Goal: Task Accomplishment & Management: Manage account settings

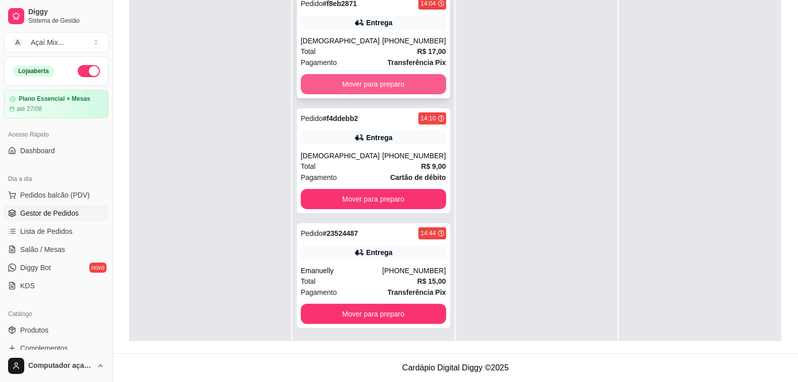
click at [361, 84] on button "Mover para preparo" at bounding box center [373, 84] width 145 height 20
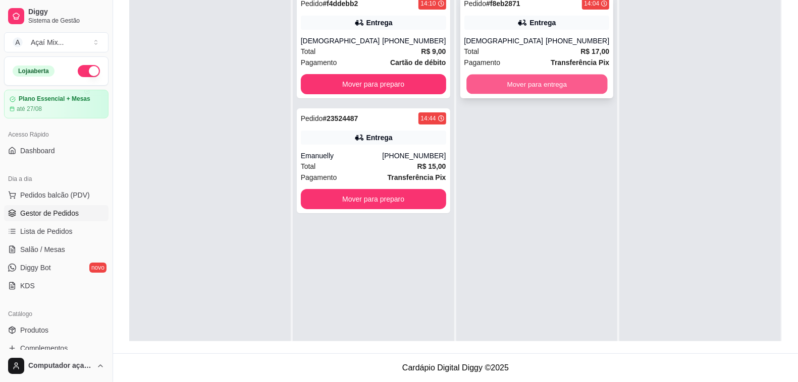
click at [526, 86] on button "Mover para entrega" at bounding box center [536, 85] width 141 height 20
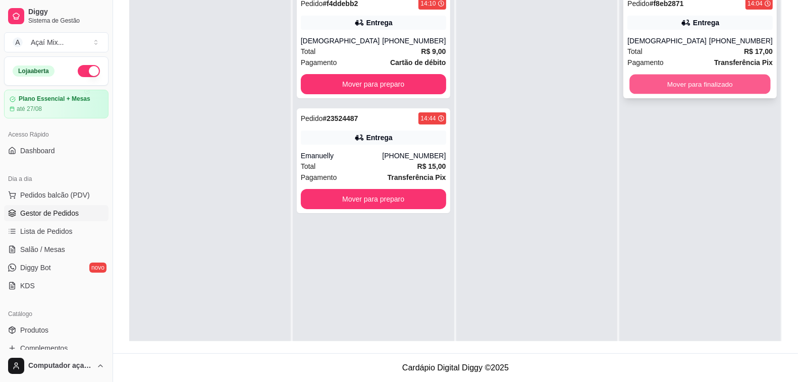
click at [671, 83] on button "Mover para finalizado" at bounding box center [700, 85] width 141 height 20
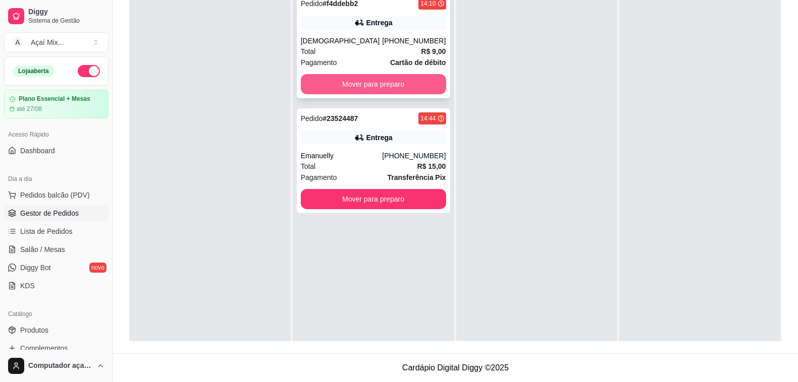
click at [376, 86] on button "Mover para preparo" at bounding box center [373, 84] width 145 height 20
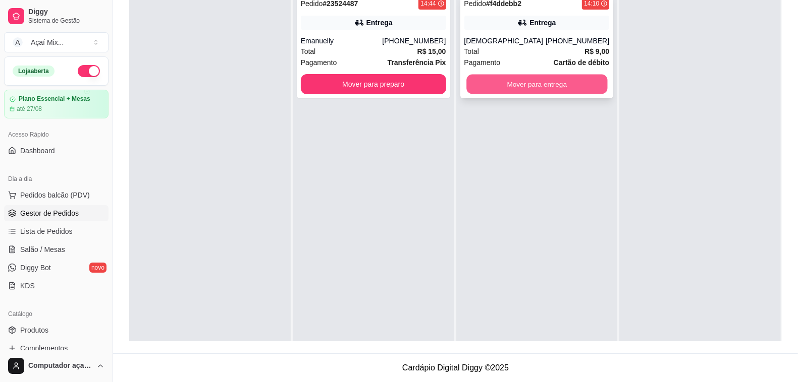
click at [525, 89] on button "Mover para entrega" at bounding box center [536, 85] width 141 height 20
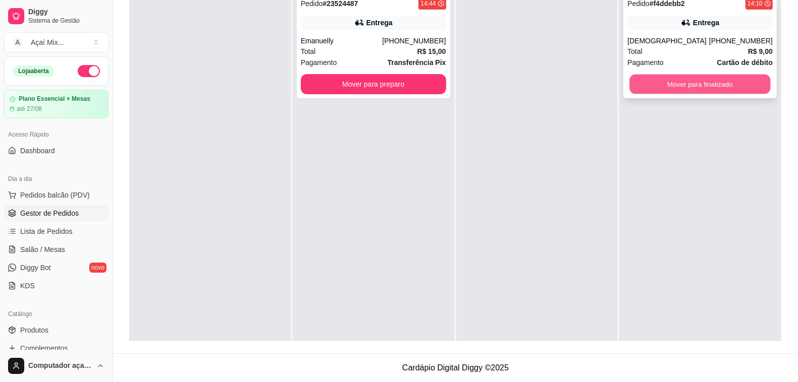
click at [657, 82] on button "Mover para finalizado" at bounding box center [700, 85] width 141 height 20
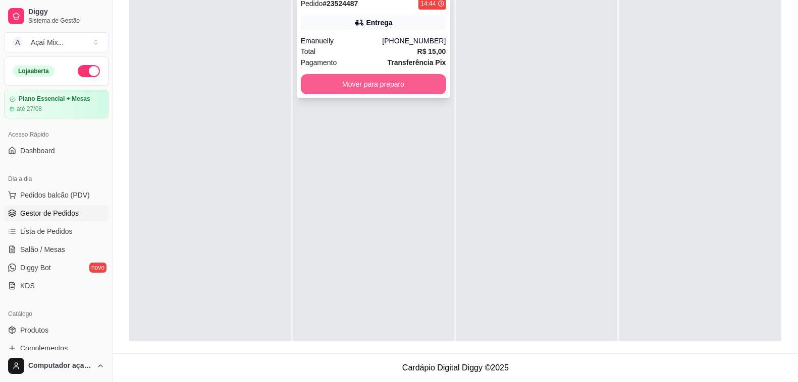
click at [370, 86] on button "Mover para preparo" at bounding box center [373, 84] width 145 height 20
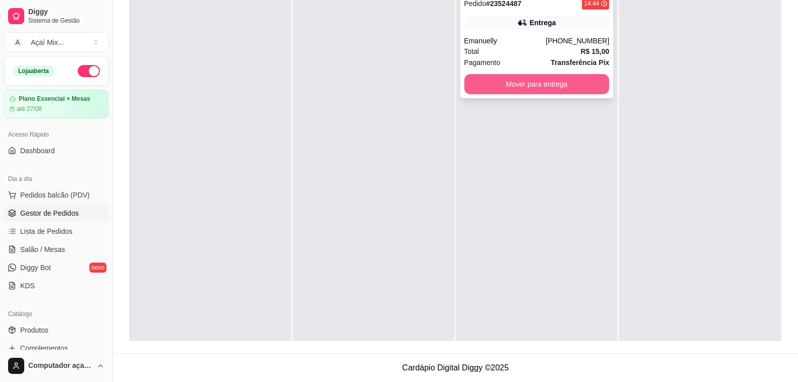
click at [570, 82] on button "Mover para entrega" at bounding box center [536, 84] width 145 height 20
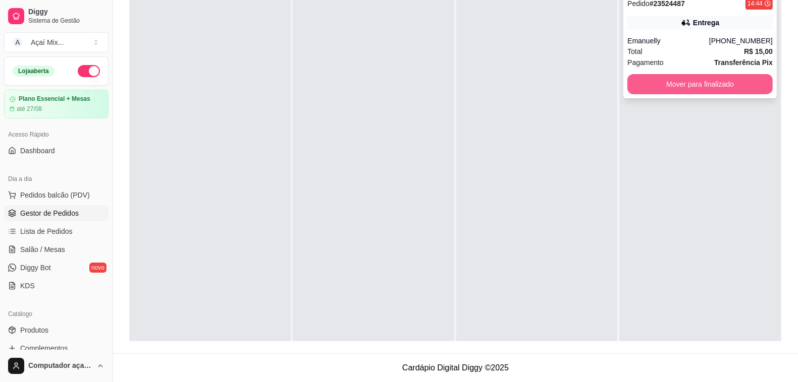
click at [690, 91] on button "Mover para finalizado" at bounding box center [699, 84] width 145 height 20
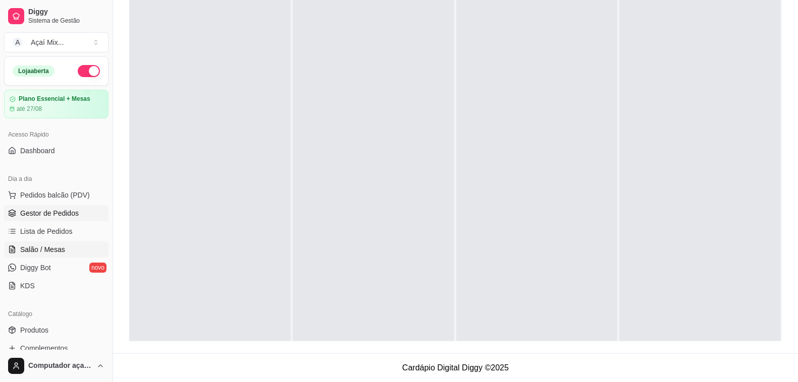
click at [49, 247] on span "Salão / Mesas" at bounding box center [42, 250] width 45 height 10
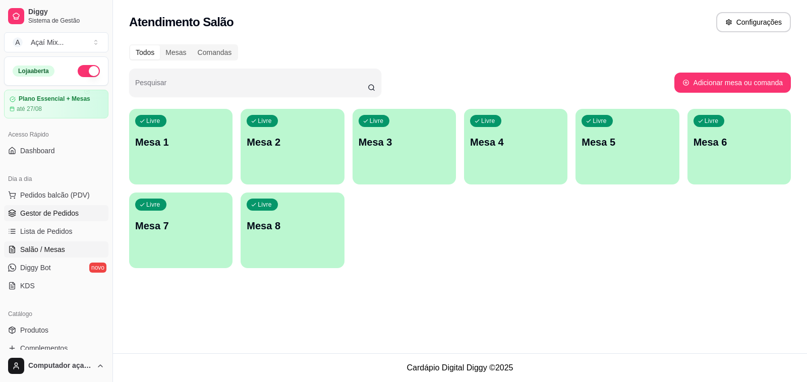
click at [62, 218] on span "Gestor de Pedidos" at bounding box center [49, 213] width 59 height 10
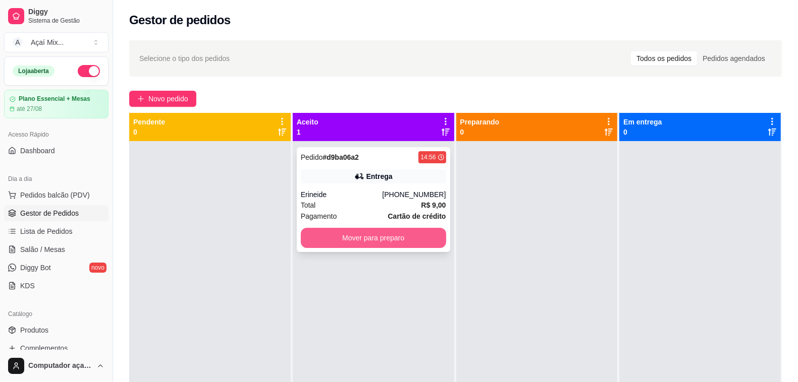
click at [352, 243] on button "Mover para preparo" at bounding box center [373, 238] width 145 height 20
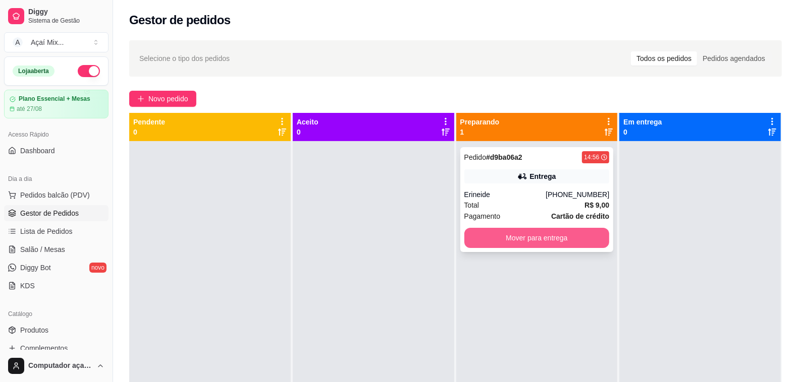
click at [490, 231] on button "Mover para entrega" at bounding box center [536, 238] width 145 height 20
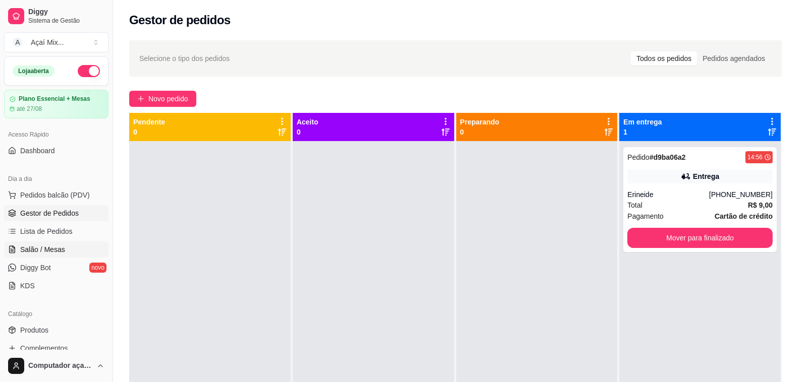
click at [56, 250] on span "Salão / Mesas" at bounding box center [42, 250] width 45 height 10
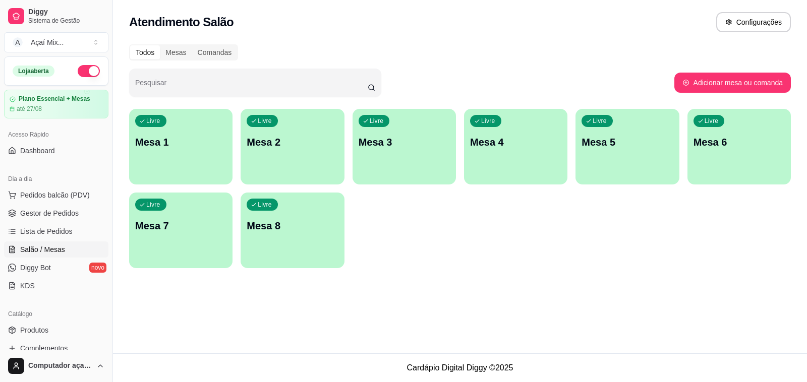
click at [176, 117] on div "Livre Mesa 1" at bounding box center [180, 141] width 103 height 64
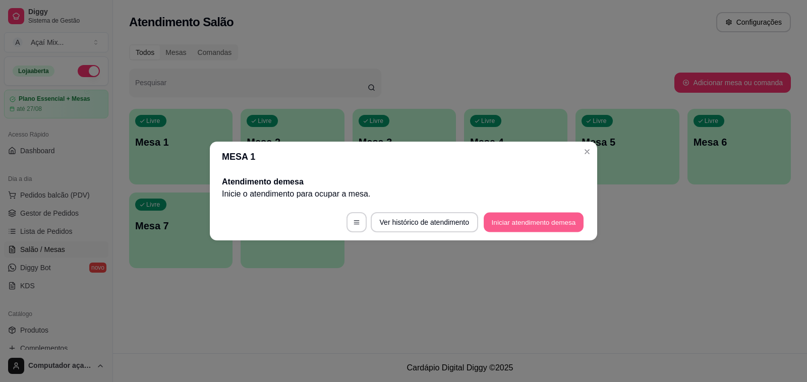
click at [487, 222] on button "Iniciar atendimento de mesa" at bounding box center [534, 223] width 100 height 20
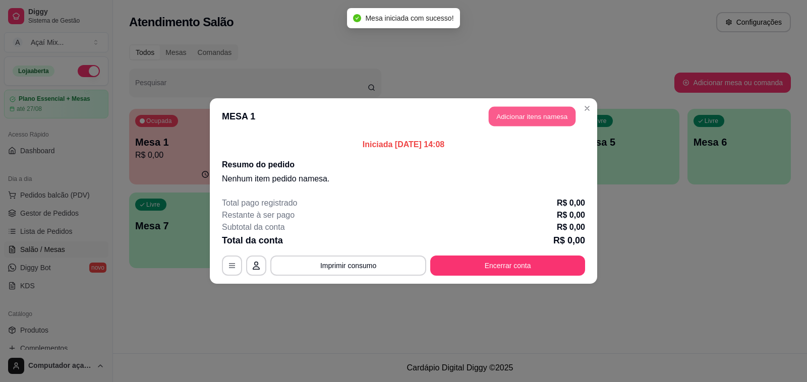
click at [511, 122] on button "Adicionar itens na mesa" at bounding box center [532, 117] width 87 height 20
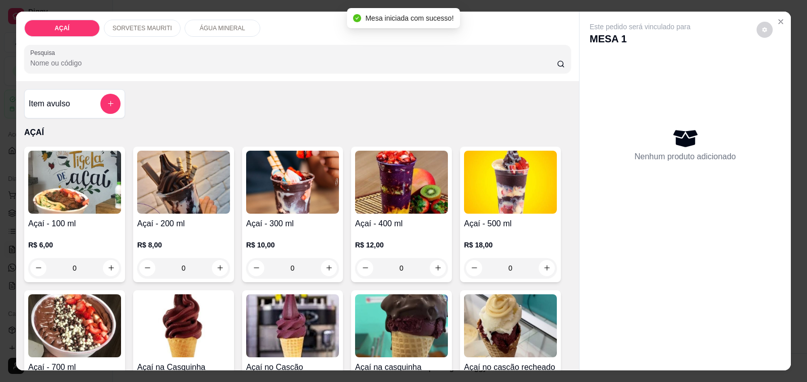
click at [293, 204] on img at bounding box center [292, 182] width 93 height 63
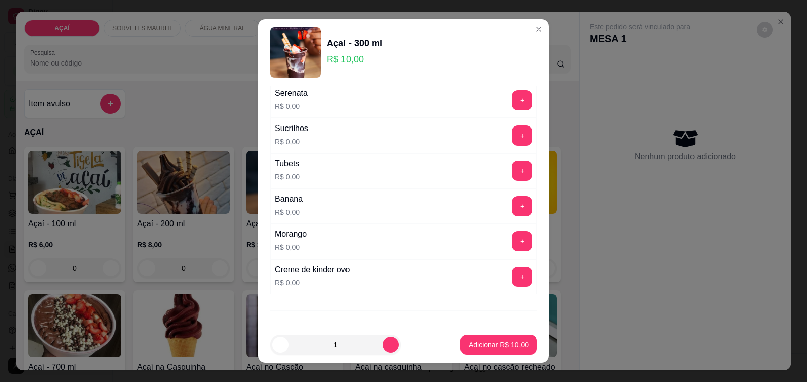
scroll to position [1293, 0]
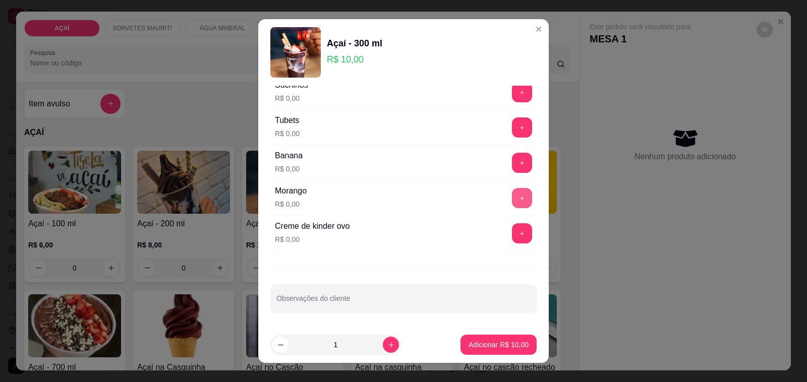
click at [512, 193] on button "+" at bounding box center [522, 198] width 20 height 20
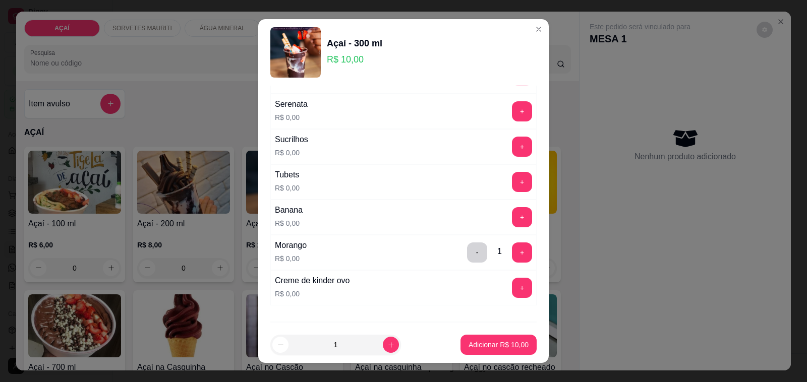
scroll to position [1167, 0]
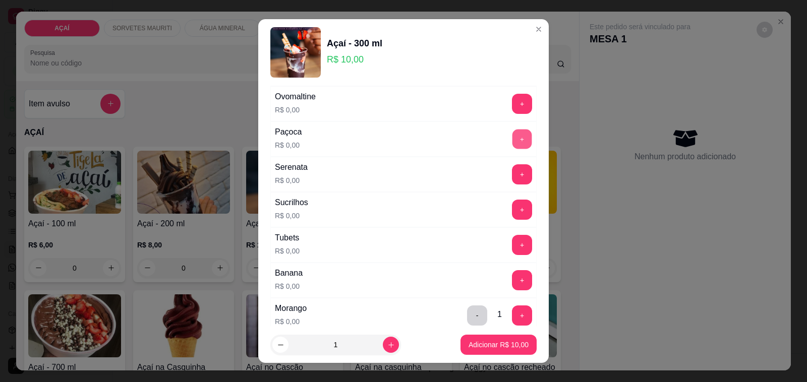
click at [513, 149] on button "+" at bounding box center [523, 140] width 20 height 20
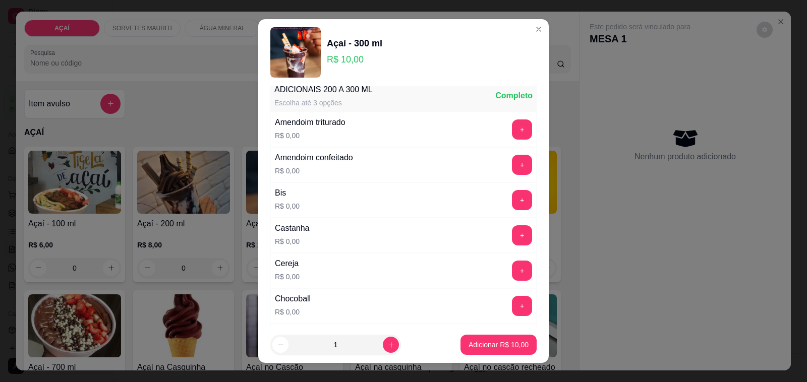
scroll to position [0, 0]
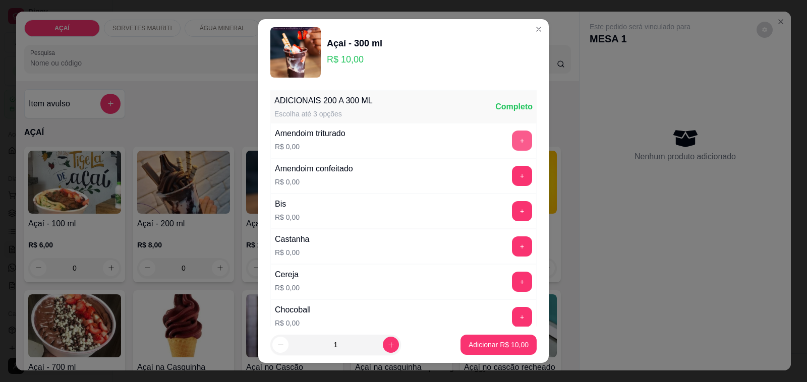
click at [512, 145] on button "+" at bounding box center [522, 141] width 20 height 20
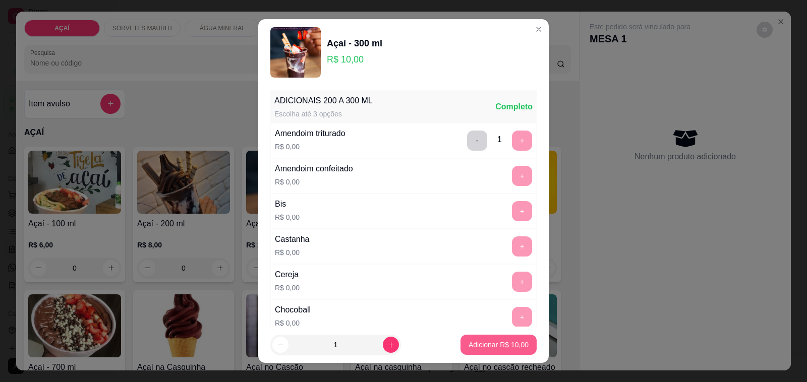
click at [469, 348] on p "Adicionar R$ 10,00" at bounding box center [499, 345] width 60 height 10
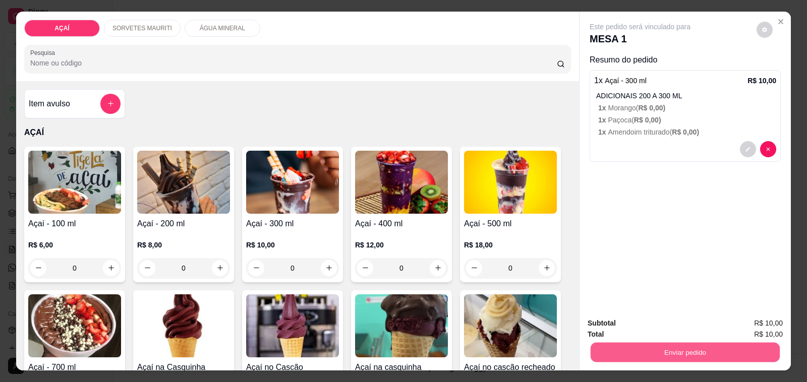
click at [627, 343] on button "Enviar pedido" at bounding box center [685, 353] width 189 height 20
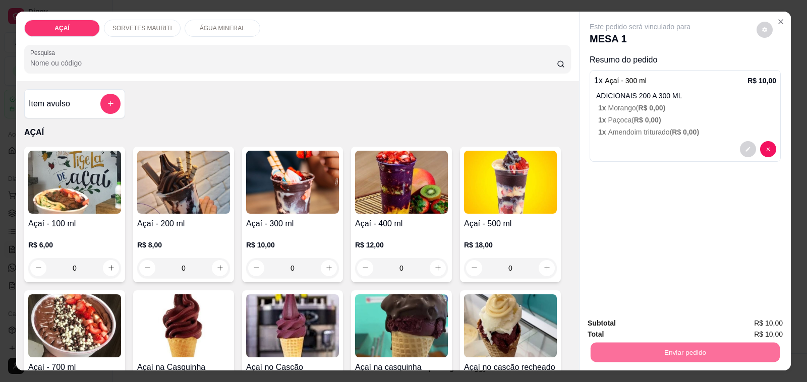
click at [632, 320] on button "Não registrar e enviar pedido" at bounding box center [651, 323] width 105 height 19
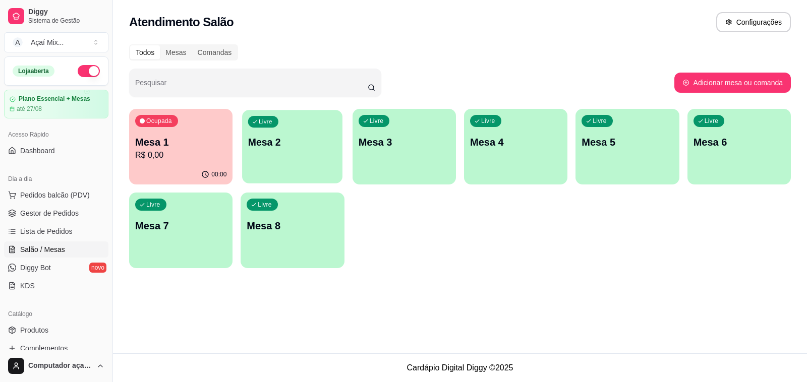
click at [299, 144] on p "Mesa 2" at bounding box center [292, 143] width 89 height 14
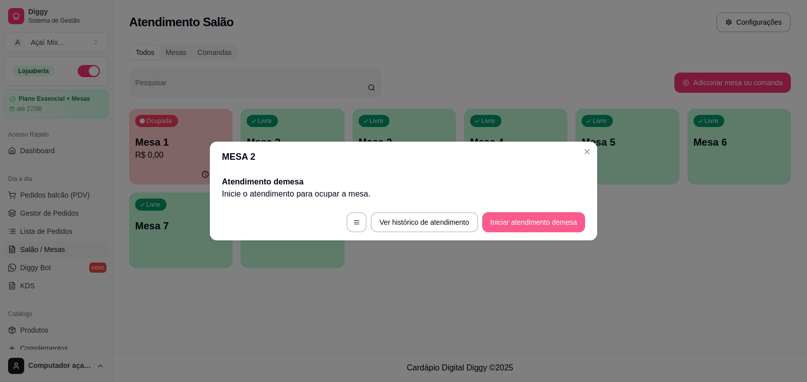
click at [525, 218] on button "Iniciar atendimento de mesa" at bounding box center [533, 222] width 103 height 20
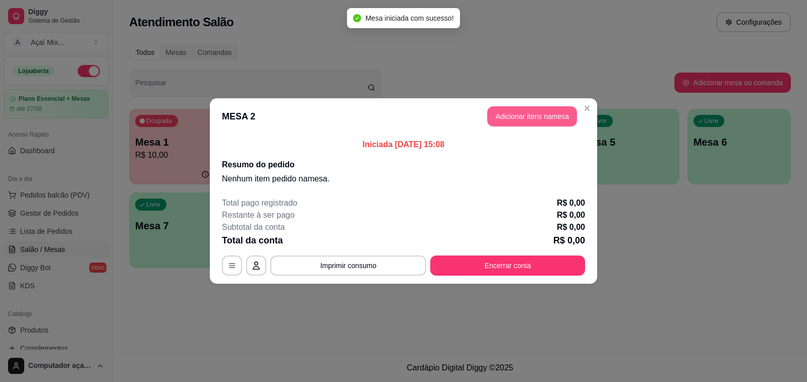
click at [526, 116] on button "Adicionar itens na mesa" at bounding box center [532, 116] width 90 height 20
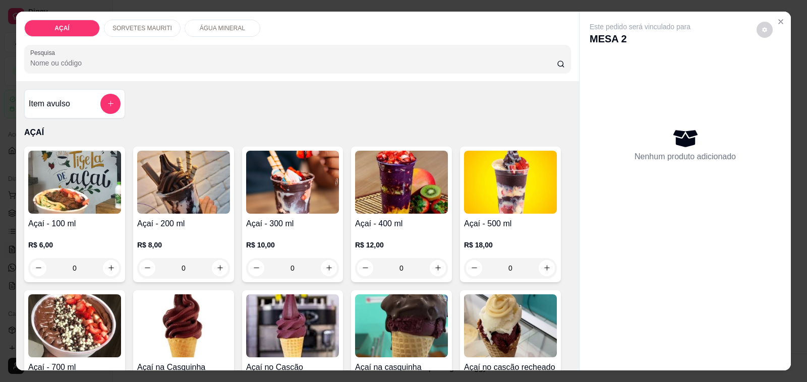
click at [146, 191] on img at bounding box center [183, 182] width 93 height 63
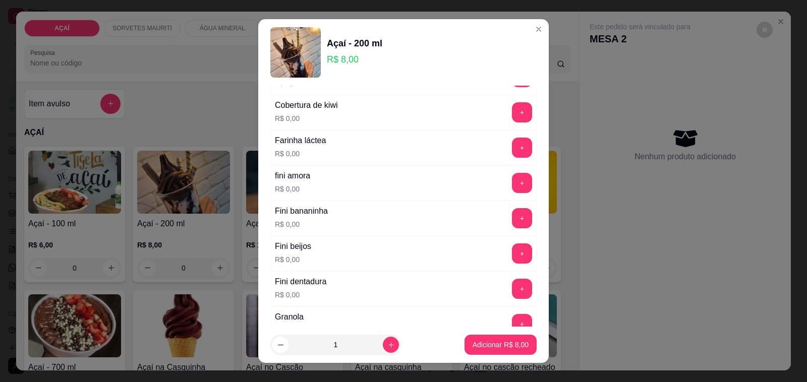
scroll to position [631, 0]
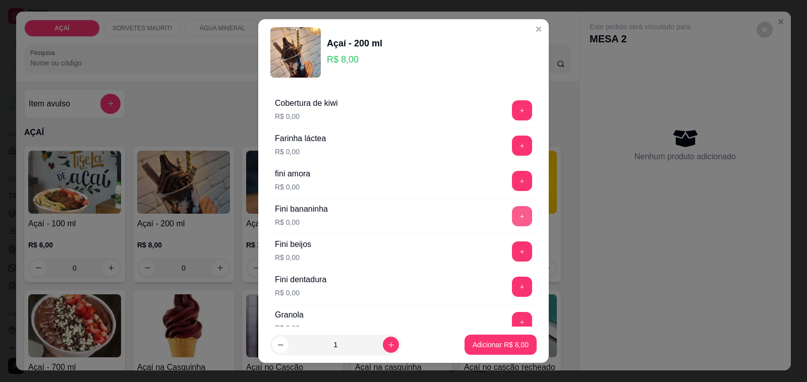
click at [512, 222] on button "+" at bounding box center [522, 216] width 20 height 20
click at [513, 259] on button "+" at bounding box center [523, 252] width 20 height 20
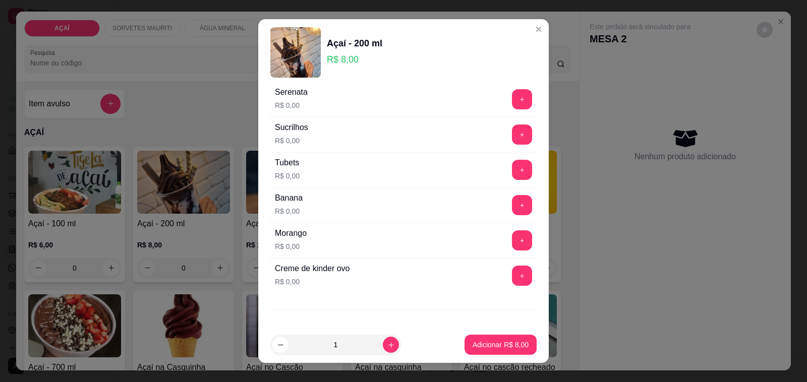
scroll to position [1167, 0]
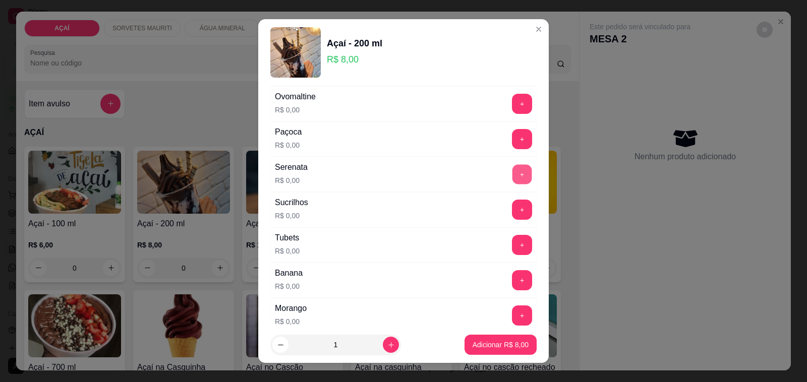
click at [513, 182] on button "+" at bounding box center [523, 175] width 20 height 20
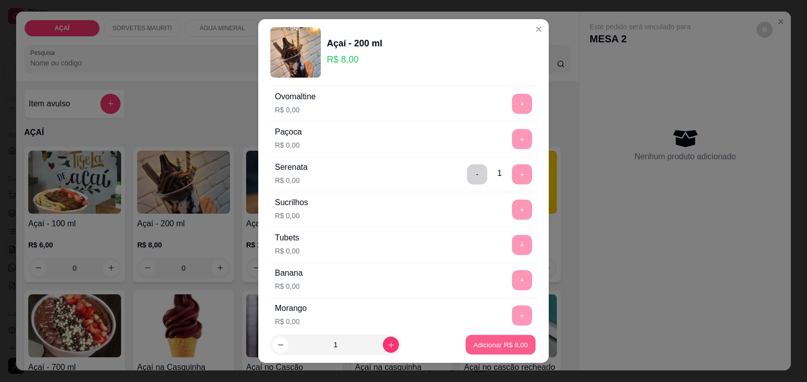
click at [490, 340] on button "Adicionar R$ 8,00" at bounding box center [501, 345] width 70 height 20
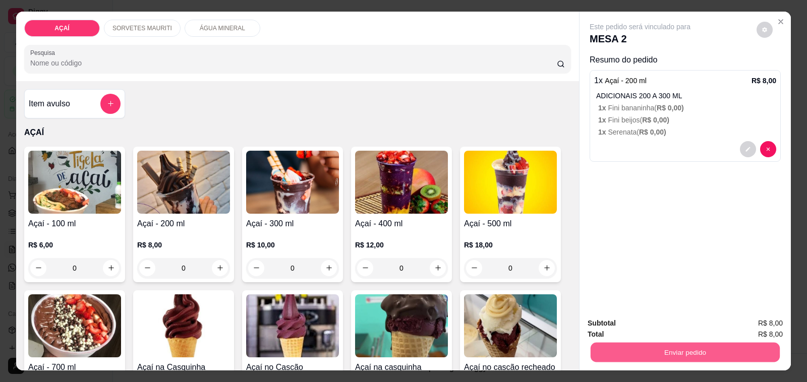
click at [694, 345] on button "Enviar pedido" at bounding box center [685, 353] width 189 height 20
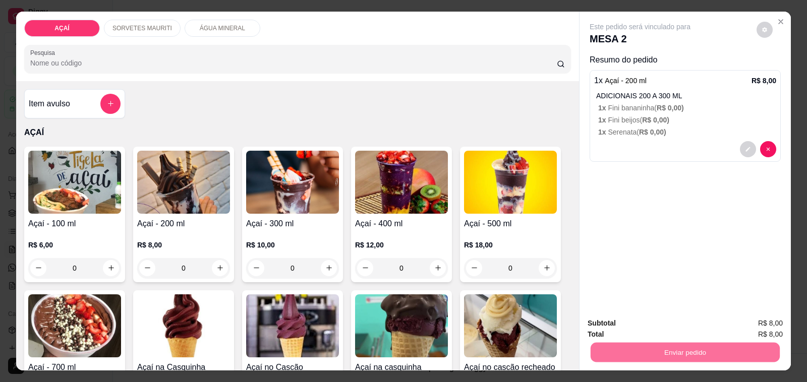
click at [655, 328] on button "Não registrar e enviar pedido" at bounding box center [651, 323] width 105 height 19
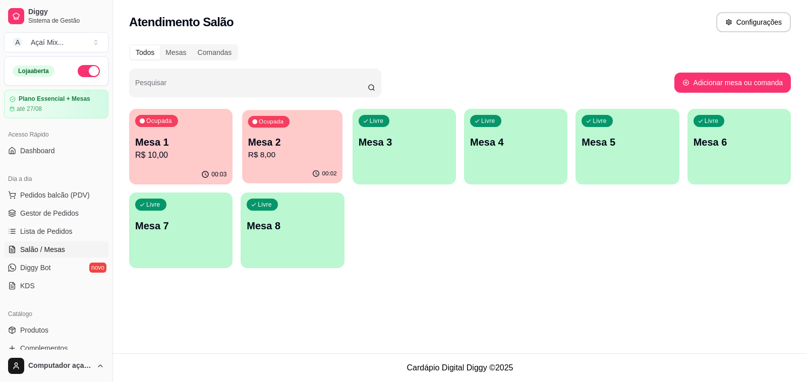
click at [271, 153] on p "R$ 8,00" at bounding box center [292, 155] width 89 height 12
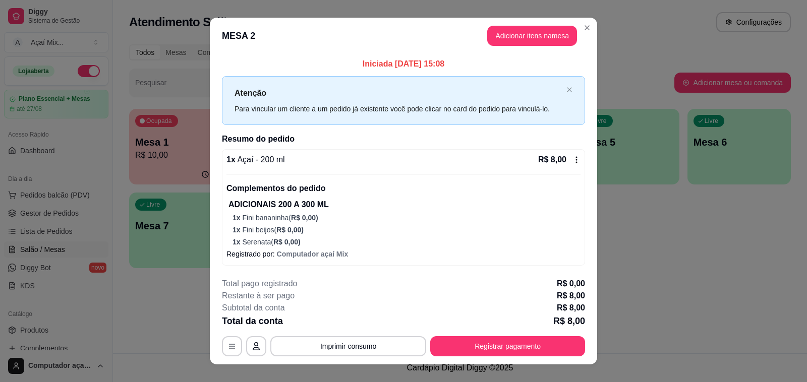
click at [362, 224] on div "ADICIONAIS 200 A 300 ML 1 x Fini bananinha ( R$ 0,00 ) 1 x Fini beijos ( R$ 0,0…" at bounding box center [405, 223] width 352 height 48
click at [499, 344] on button "Registrar pagamento" at bounding box center [507, 346] width 155 height 20
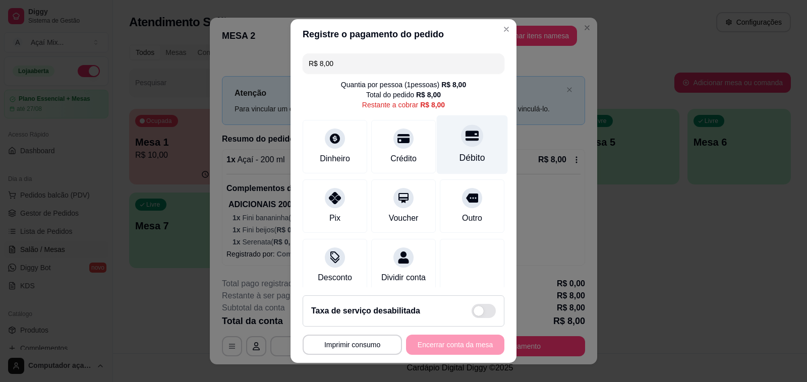
click at [443, 148] on div "Débito" at bounding box center [472, 145] width 71 height 59
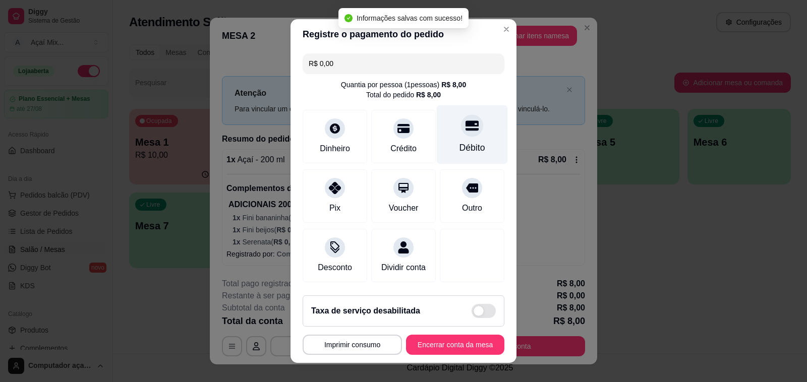
type input "R$ 0,00"
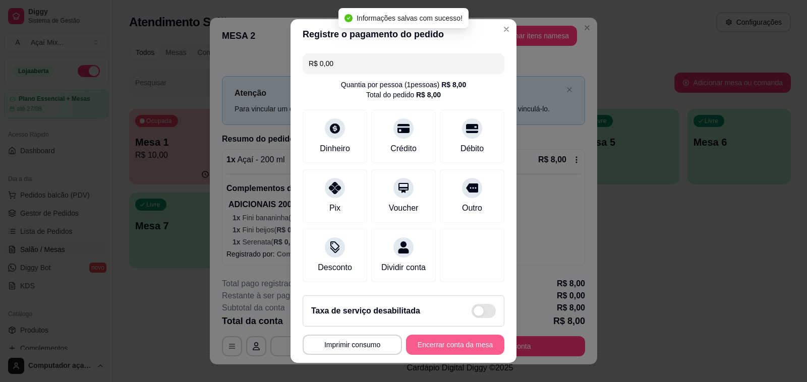
click at [442, 349] on button "Encerrar conta da mesa" at bounding box center [455, 345] width 98 height 20
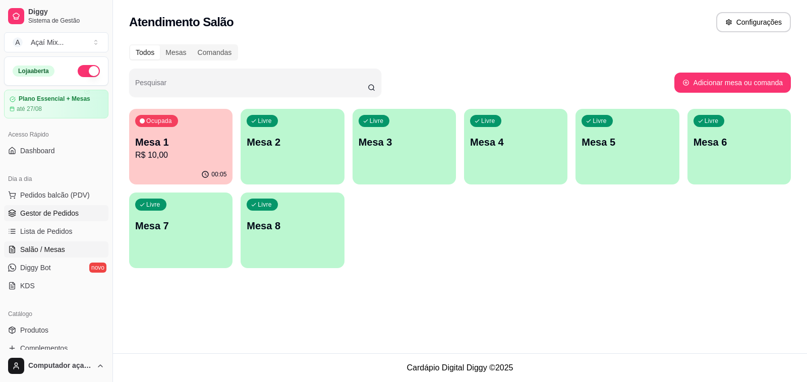
click at [67, 213] on span "Gestor de Pedidos" at bounding box center [49, 213] width 59 height 10
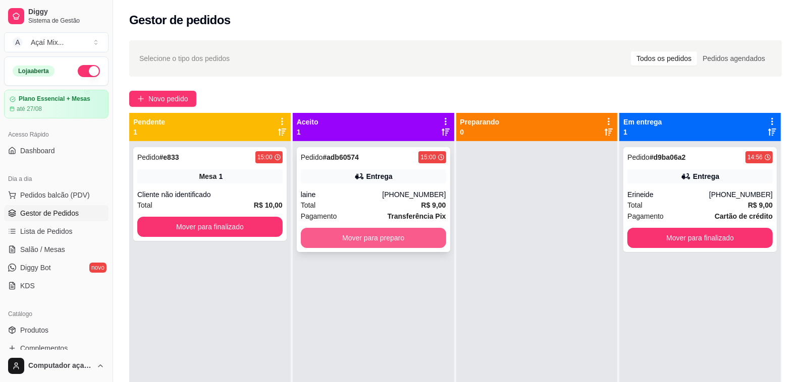
click at [422, 237] on button "Mover para preparo" at bounding box center [373, 238] width 145 height 20
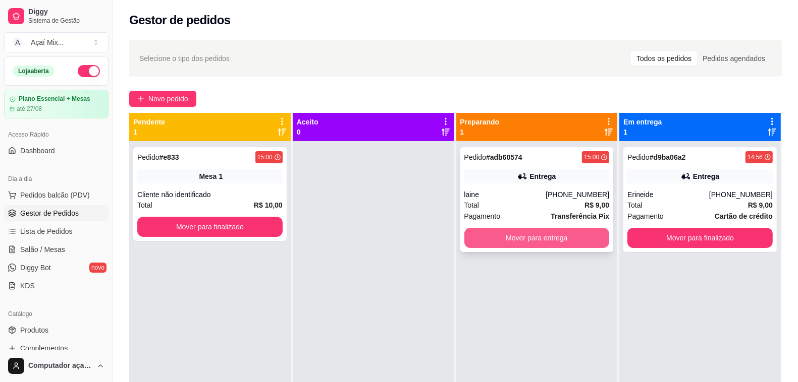
click at [556, 236] on button "Mover para entrega" at bounding box center [536, 238] width 145 height 20
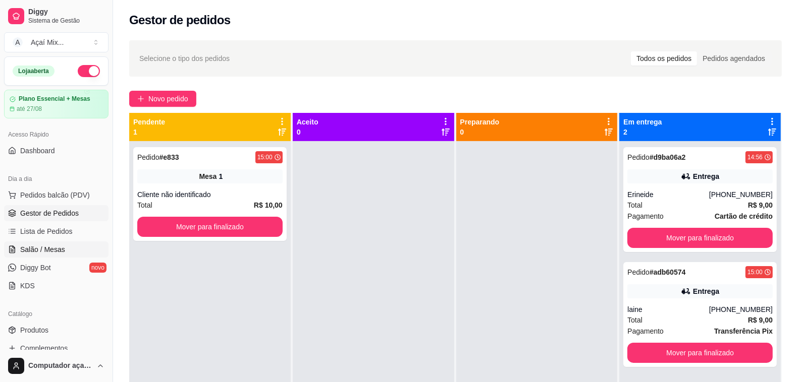
click at [43, 249] on span "Salão / Mesas" at bounding box center [42, 250] width 45 height 10
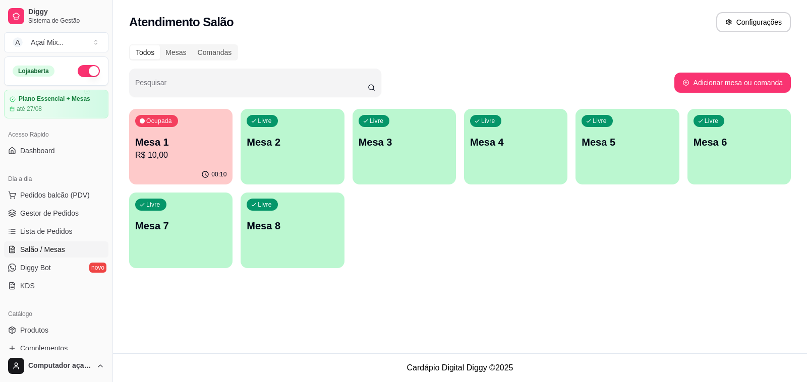
click at [278, 134] on div "Livre Mesa 2" at bounding box center [292, 141] width 103 height 64
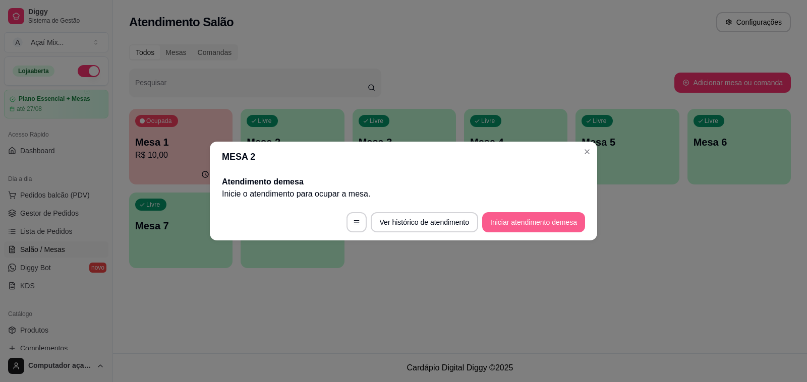
click at [535, 233] on footer "Ver histórico de atendimento Iniciar atendimento de mesa" at bounding box center [403, 222] width 387 height 36
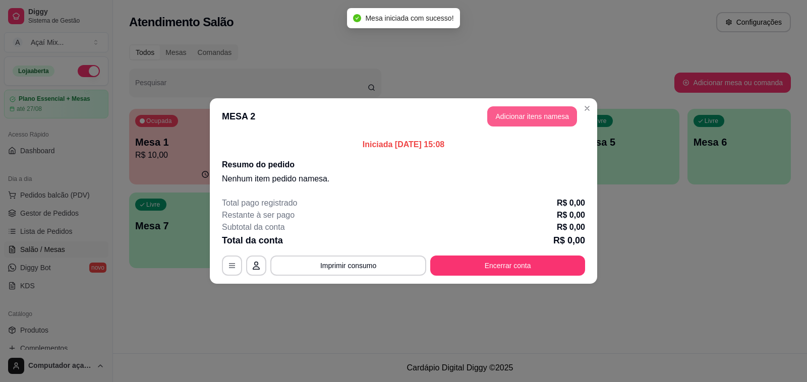
click at [492, 121] on button "Adicionar itens na mesa" at bounding box center [532, 116] width 90 height 20
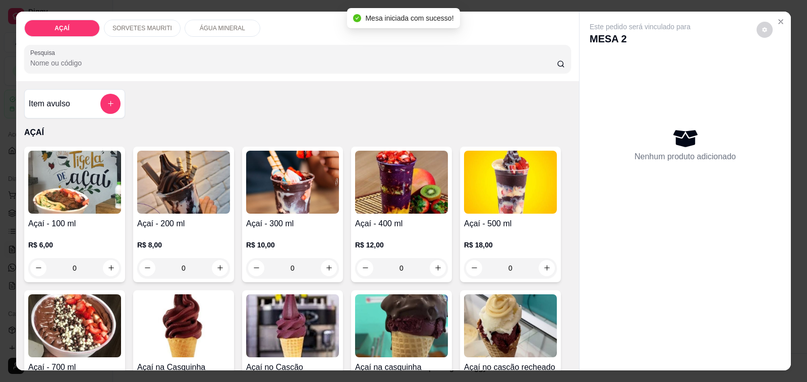
click at [430, 180] on img at bounding box center [401, 182] width 93 height 63
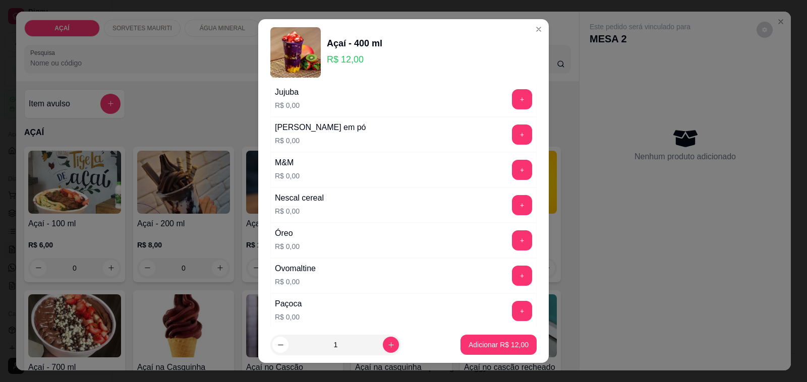
scroll to position [1009, 0]
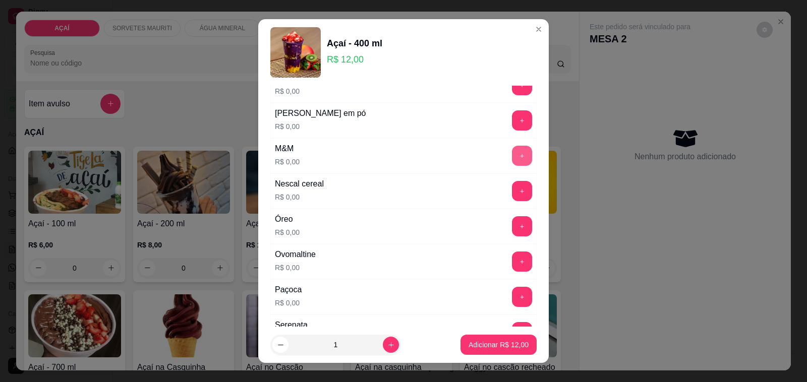
click at [512, 157] on button "+" at bounding box center [522, 156] width 20 height 20
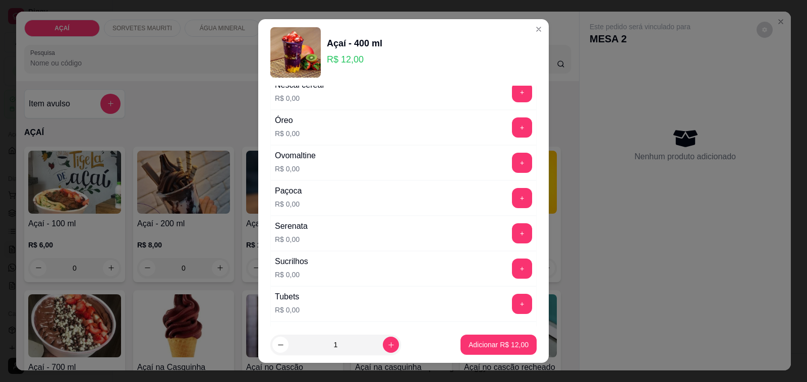
scroll to position [1135, 0]
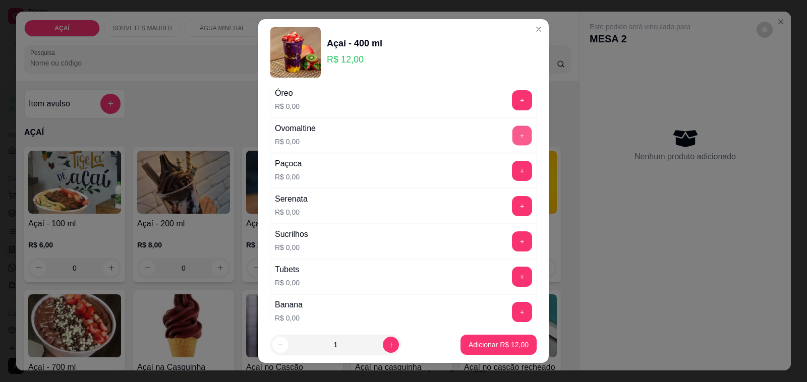
click at [513, 146] on button "+" at bounding box center [523, 136] width 20 height 20
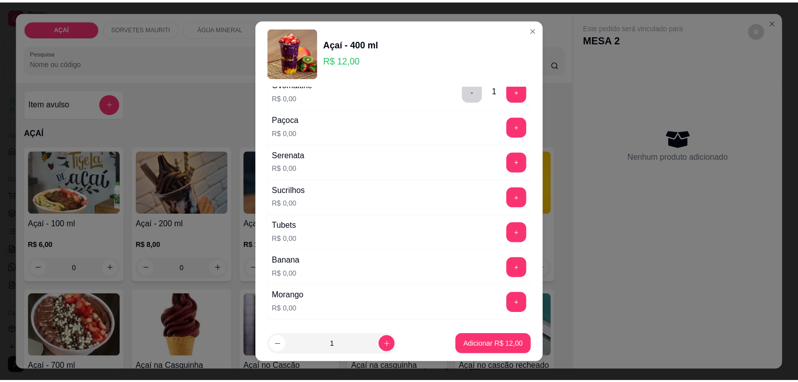
scroll to position [1198, 0]
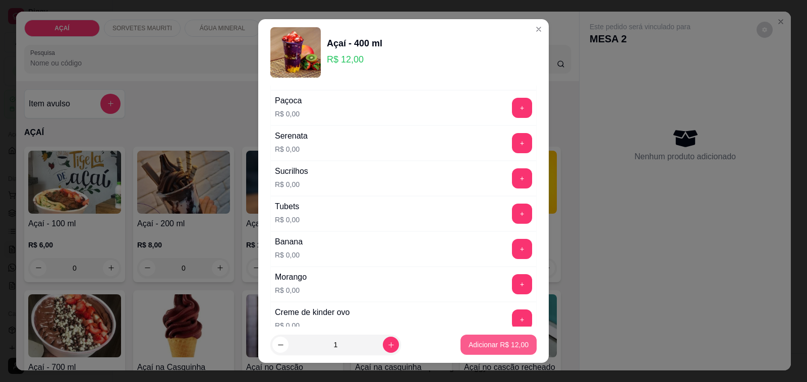
click at [477, 351] on button "Adicionar R$ 12,00" at bounding box center [499, 345] width 76 height 20
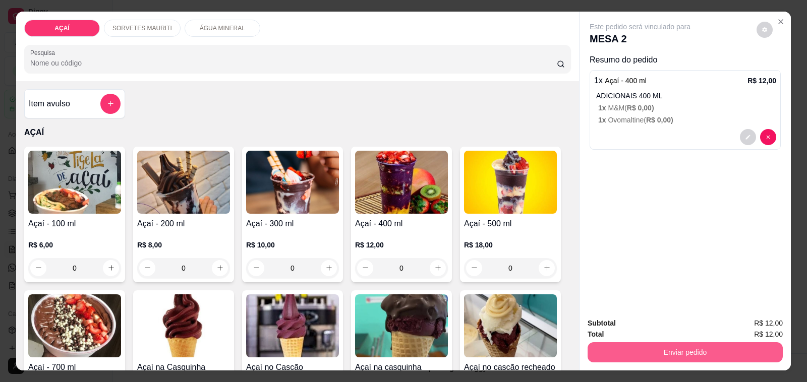
click at [638, 351] on button "Enviar pedido" at bounding box center [685, 353] width 195 height 20
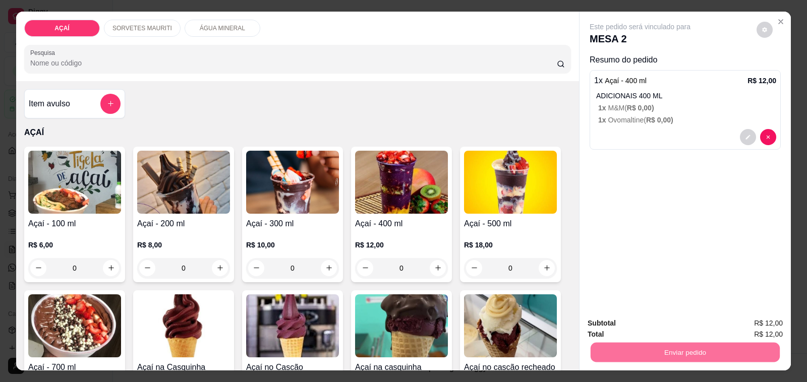
click at [637, 318] on button "Não registrar e enviar pedido" at bounding box center [651, 323] width 102 height 19
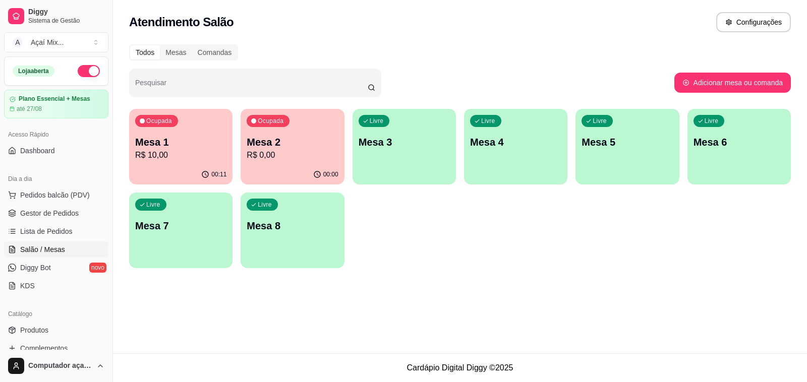
click at [215, 144] on p "Mesa 1" at bounding box center [180, 142] width 91 height 14
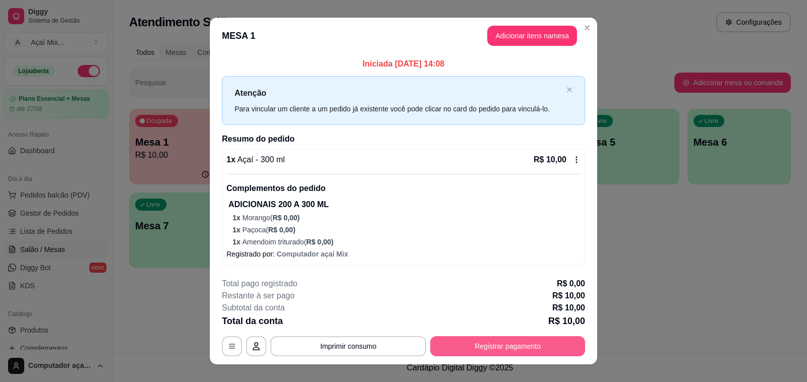
click at [473, 348] on button "Registrar pagamento" at bounding box center [507, 346] width 155 height 20
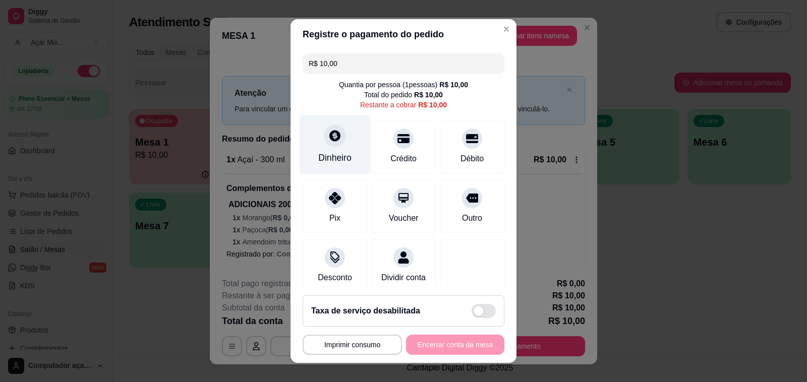
click at [336, 147] on div "Dinheiro" at bounding box center [335, 145] width 71 height 59
type input "R$ 0,00"
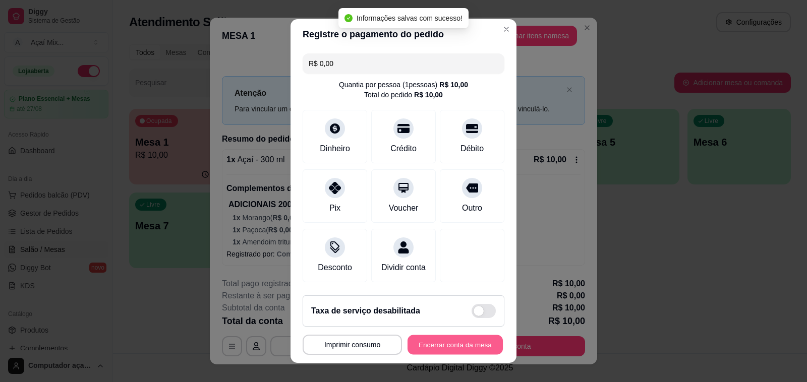
click at [454, 343] on button "Encerrar conta da mesa" at bounding box center [455, 345] width 95 height 20
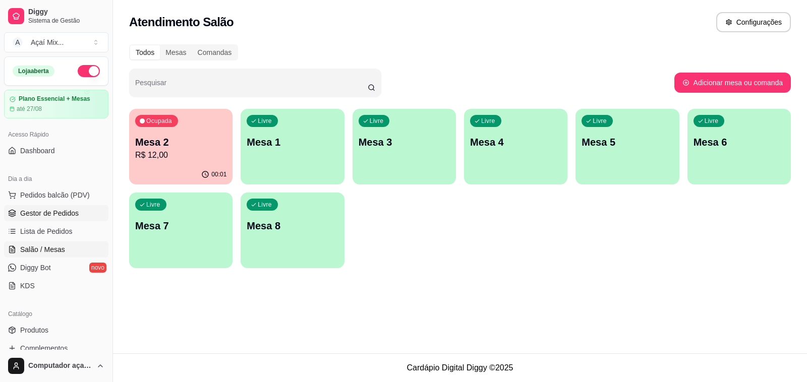
click at [61, 215] on span "Gestor de Pedidos" at bounding box center [49, 213] width 59 height 10
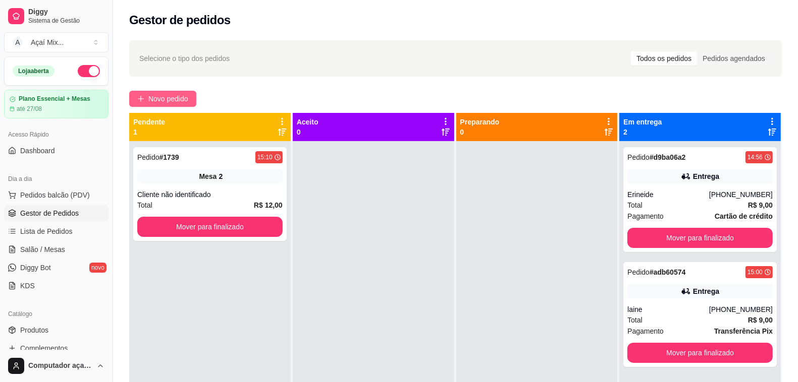
click at [174, 99] on span "Novo pedido" at bounding box center [168, 98] width 40 height 11
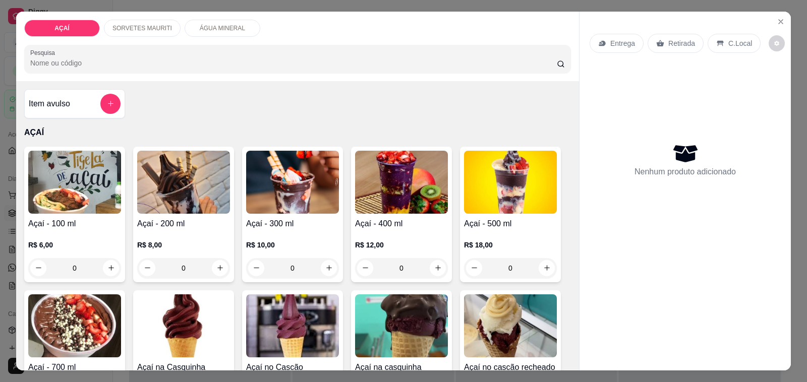
click at [264, 167] on img at bounding box center [292, 182] width 93 height 63
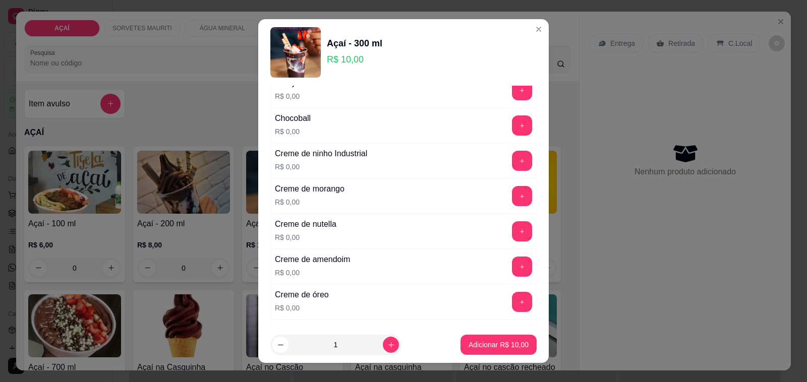
scroll to position [252, 0]
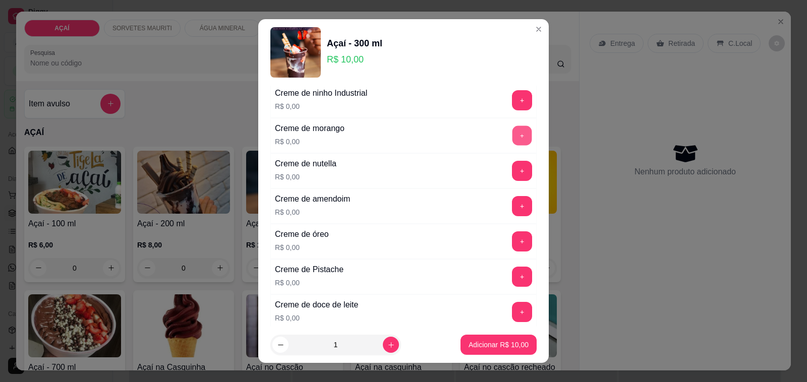
click at [513, 141] on button "+" at bounding box center [523, 136] width 20 height 20
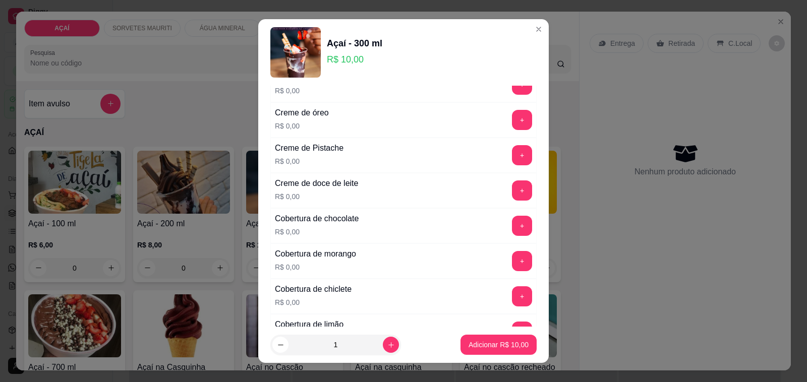
scroll to position [378, 0]
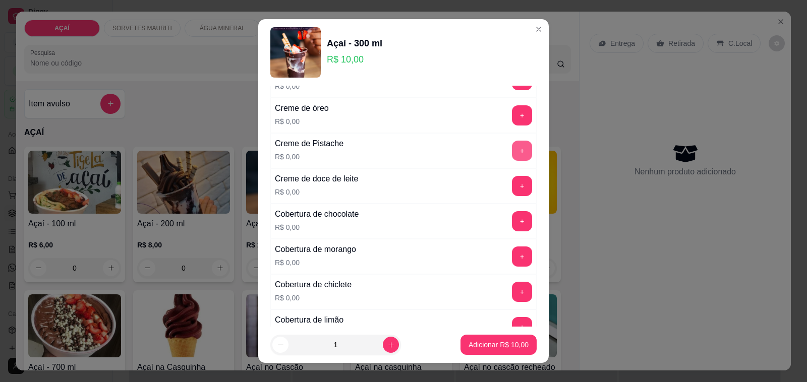
click at [512, 149] on button "+" at bounding box center [522, 151] width 20 height 20
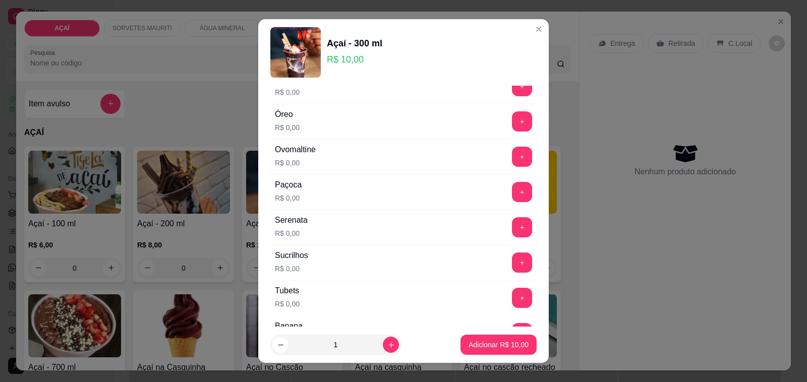
scroll to position [1135, 0]
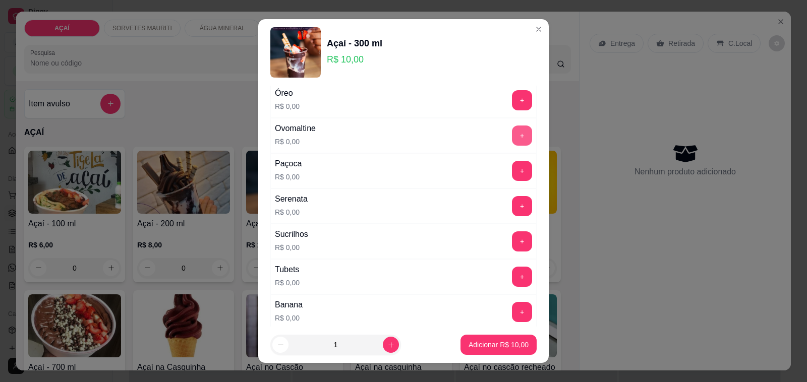
click at [512, 146] on button "+" at bounding box center [522, 136] width 20 height 20
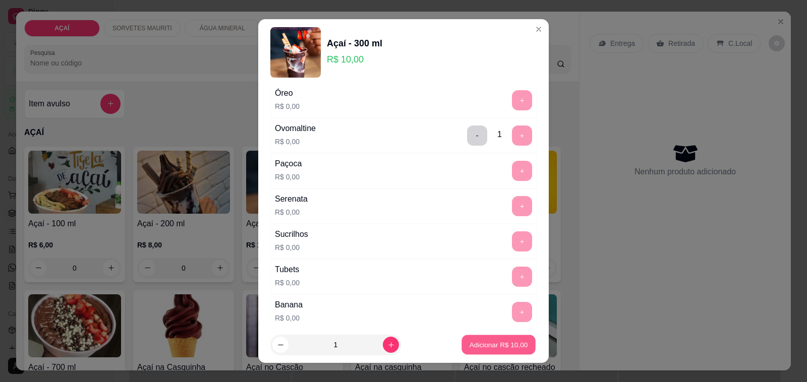
click at [474, 347] on p "Adicionar R$ 10,00" at bounding box center [499, 345] width 59 height 10
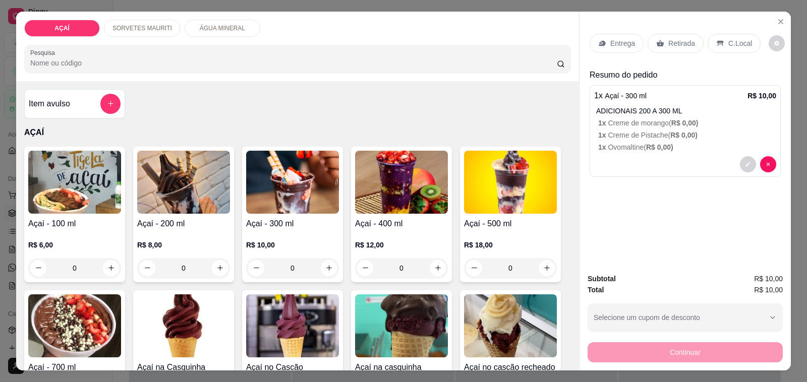
click at [281, 183] on img at bounding box center [292, 182] width 93 height 63
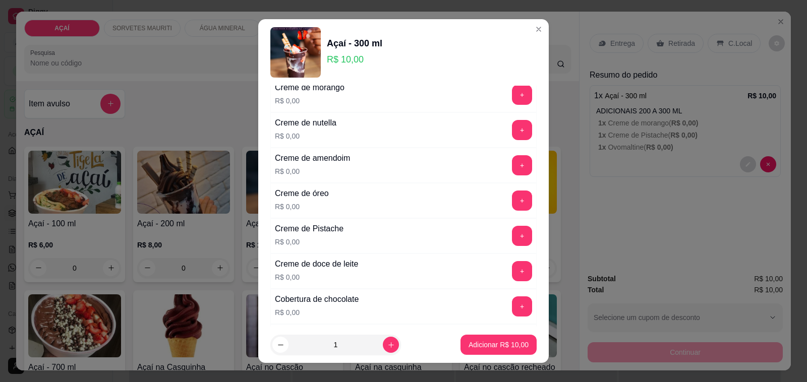
scroll to position [315, 0]
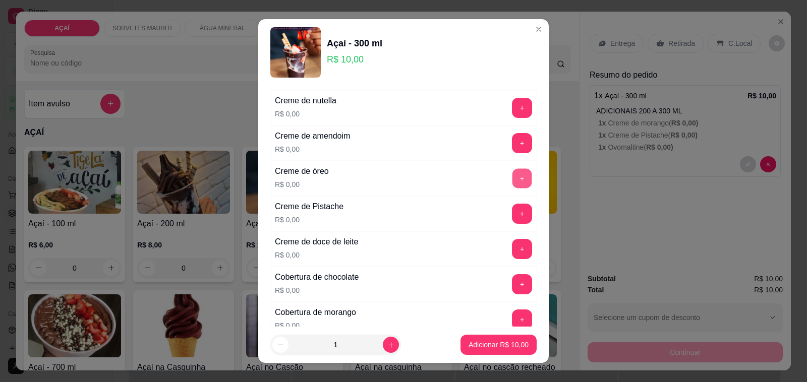
click at [513, 185] on button "+" at bounding box center [523, 179] width 20 height 20
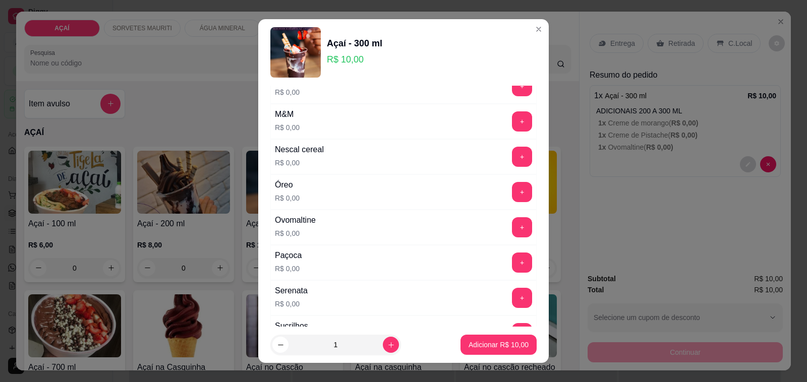
scroll to position [1072, 0]
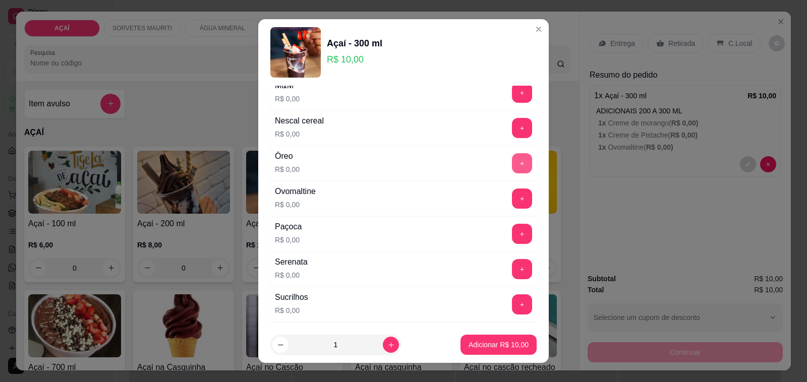
click at [512, 172] on button "+" at bounding box center [522, 163] width 20 height 20
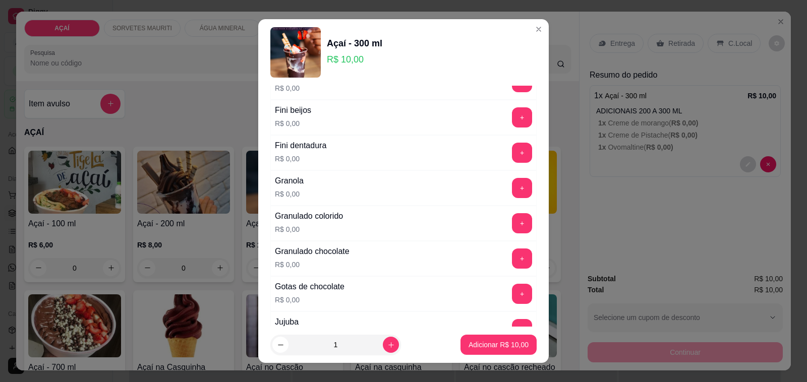
scroll to position [757, 0]
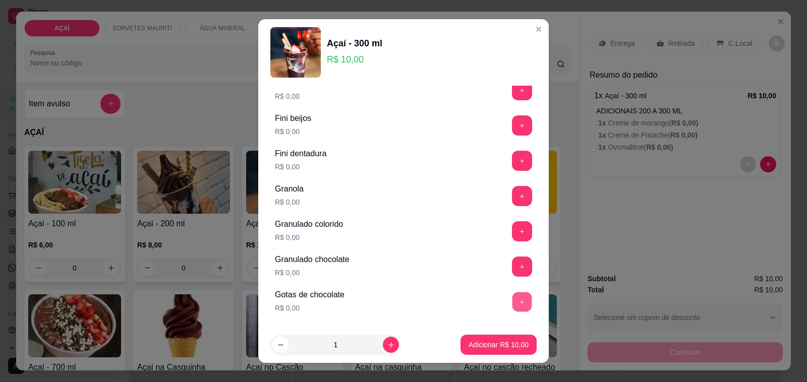
click at [513, 306] on button "+" at bounding box center [523, 303] width 20 height 20
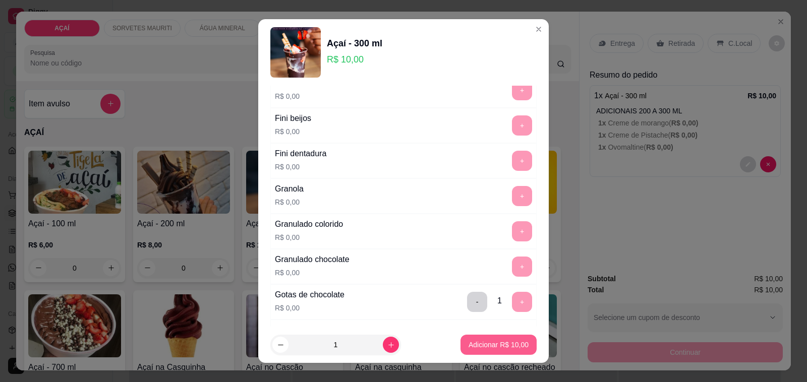
click at [480, 349] on p "Adicionar R$ 10,00" at bounding box center [499, 345] width 60 height 10
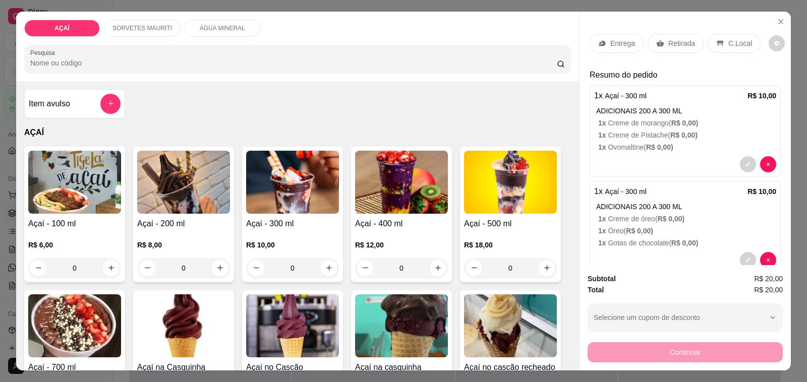
click at [623, 39] on p "Entrega" at bounding box center [622, 43] width 25 height 10
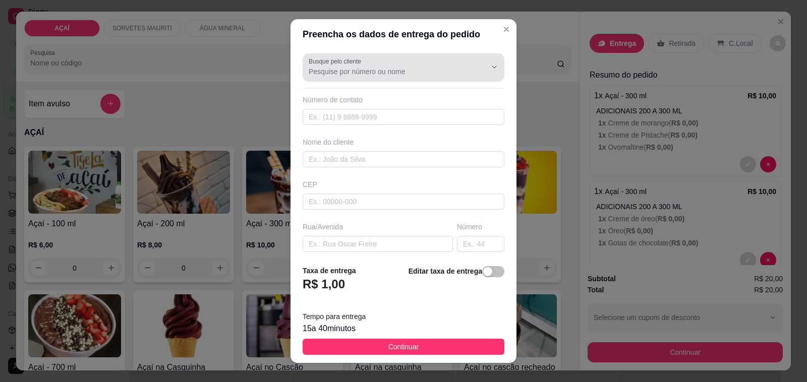
click at [407, 67] on input "Busque pelo cliente" at bounding box center [389, 72] width 161 height 10
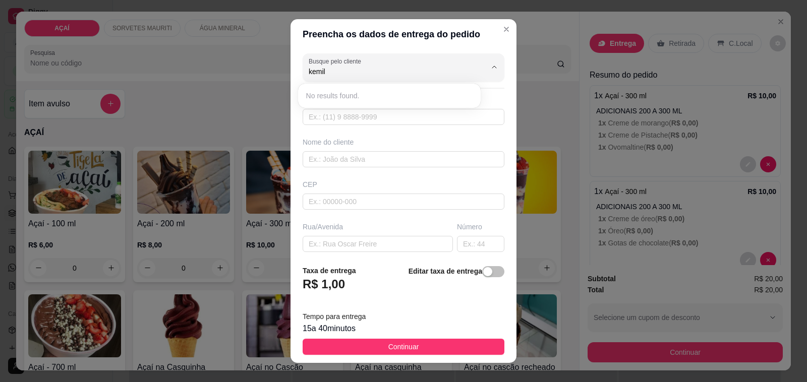
type input "kemil"
click at [422, 94] on div "No results found." at bounding box center [389, 96] width 175 height 16
click at [424, 112] on input "text" at bounding box center [404, 117] width 202 height 16
click at [419, 119] on input "text" at bounding box center [404, 117] width 202 height 16
type input "(82) 98236-7620"
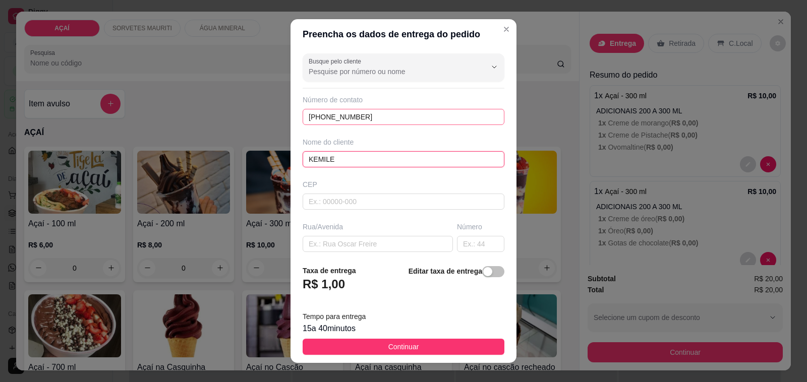
type input "KEMILE"
type input "RUA GENIVAL GOMES DA SILVA"
type input "6"
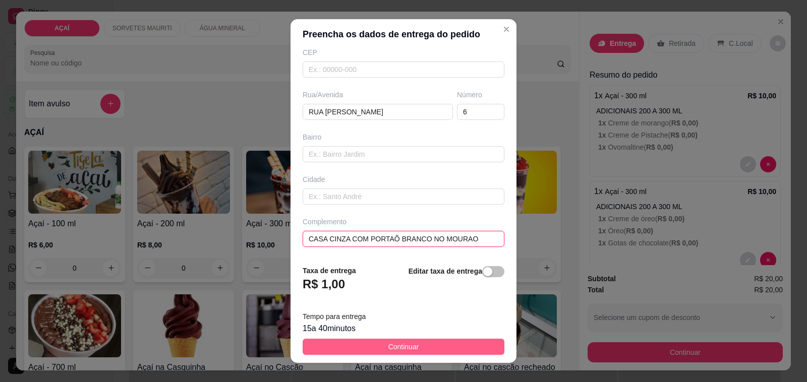
type input "CASA CINZA COM PORTAÕ BRANCO NO MOURAO"
click at [416, 348] on button "Continuar" at bounding box center [404, 347] width 202 height 16
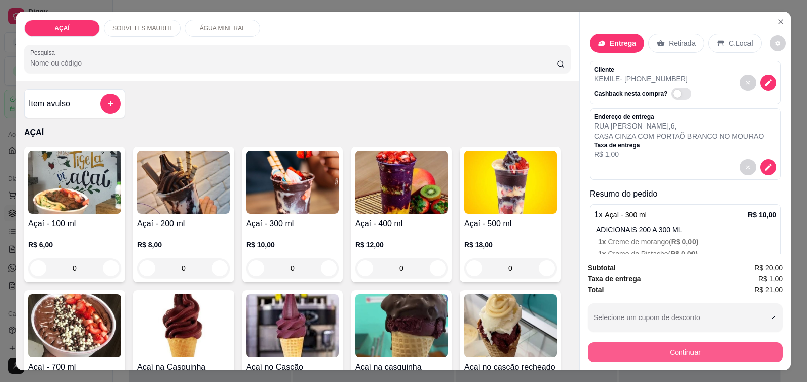
click at [688, 345] on button "Continuar" at bounding box center [685, 353] width 195 height 20
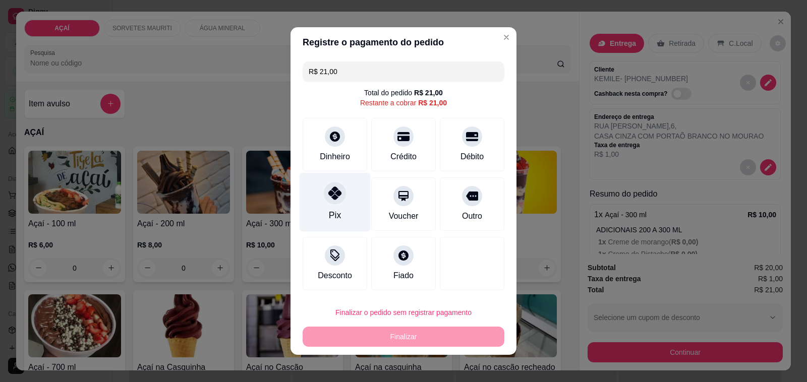
click at [334, 197] on icon at bounding box center [334, 193] width 13 height 13
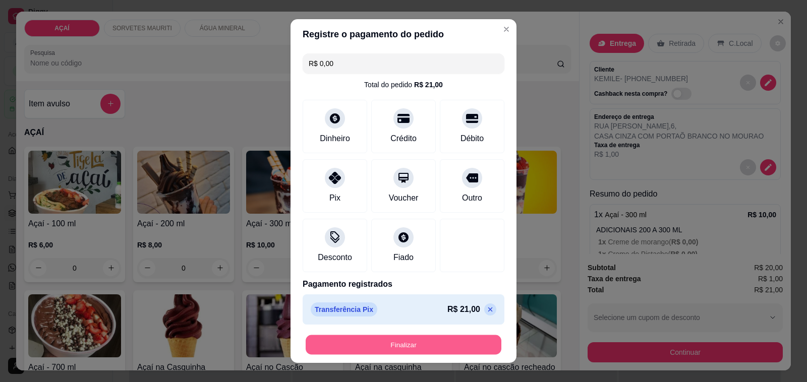
click at [402, 344] on button "Finalizar" at bounding box center [404, 345] width 196 height 20
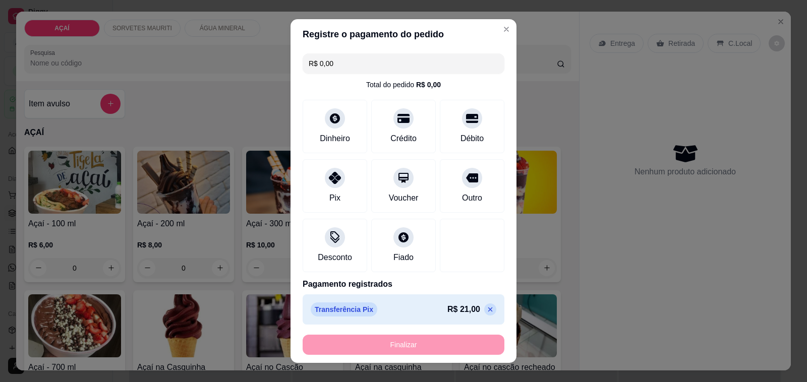
type input "-R$ 21,00"
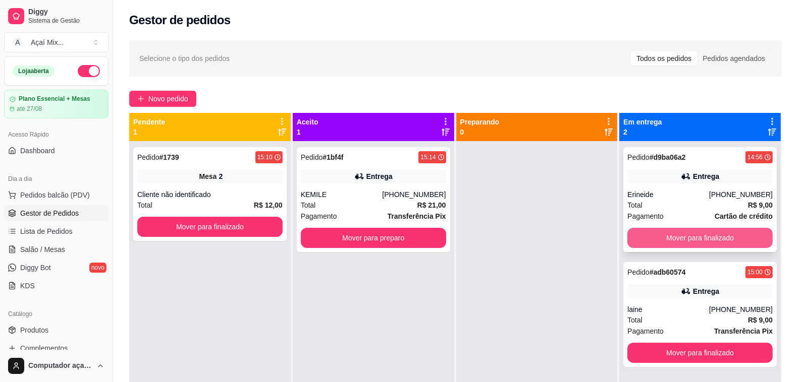
click at [694, 235] on button "Mover para finalizado" at bounding box center [699, 238] width 145 height 20
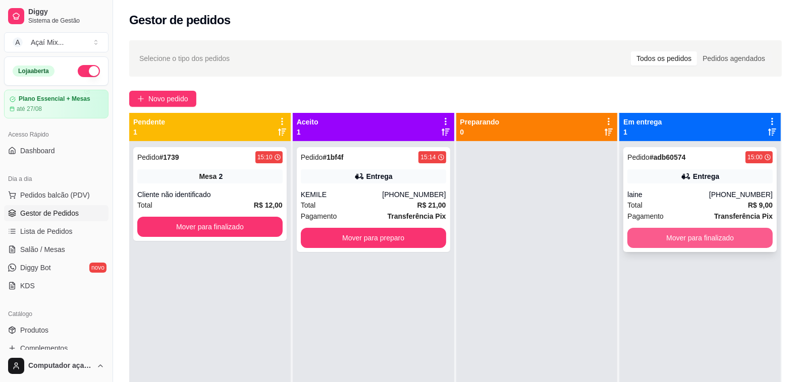
click at [699, 237] on button "Mover para finalizado" at bounding box center [699, 238] width 145 height 20
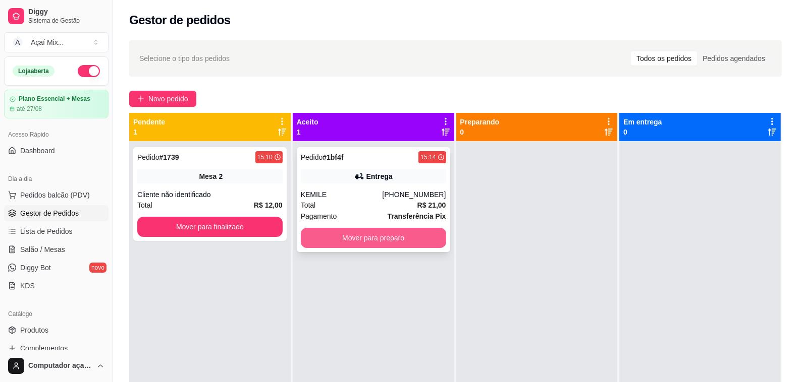
click at [328, 243] on button "Mover para preparo" at bounding box center [373, 238] width 145 height 20
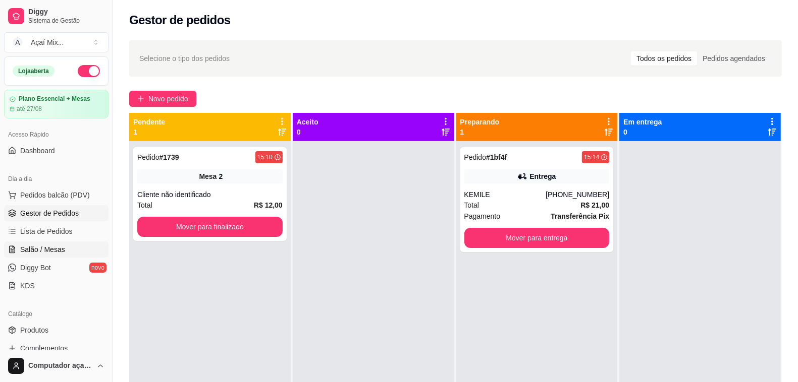
click at [60, 246] on span "Salão / Mesas" at bounding box center [42, 250] width 45 height 10
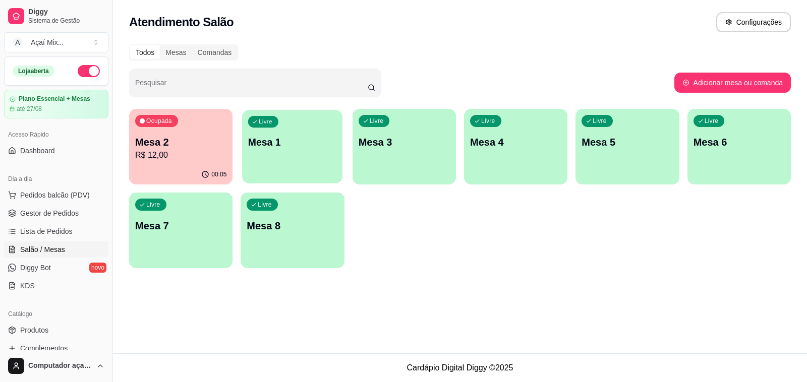
click at [301, 158] on div "Livre Mesa 1" at bounding box center [292, 141] width 100 height 62
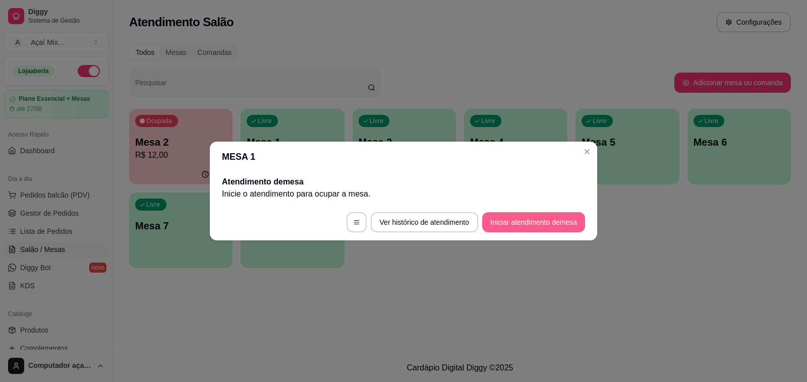
click at [496, 219] on button "Iniciar atendimento de mesa" at bounding box center [533, 222] width 103 height 20
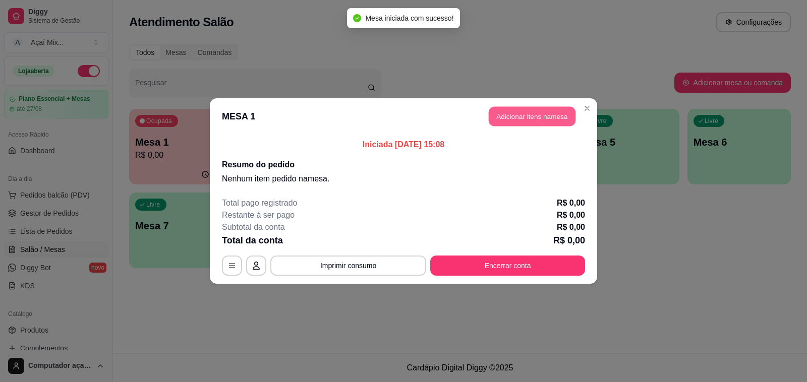
click at [528, 117] on button "Adicionar itens na mesa" at bounding box center [532, 117] width 87 height 20
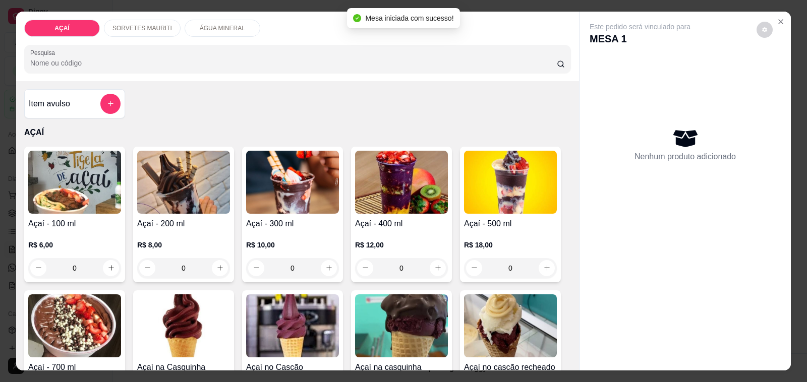
click at [279, 190] on img at bounding box center [292, 182] width 93 height 63
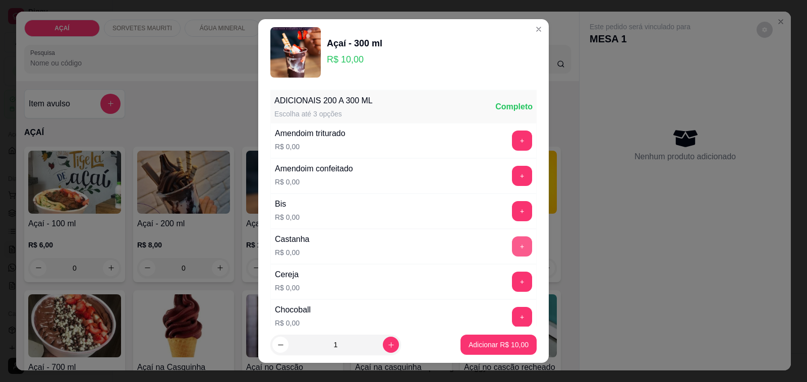
click at [512, 245] on button "+" at bounding box center [522, 247] width 20 height 20
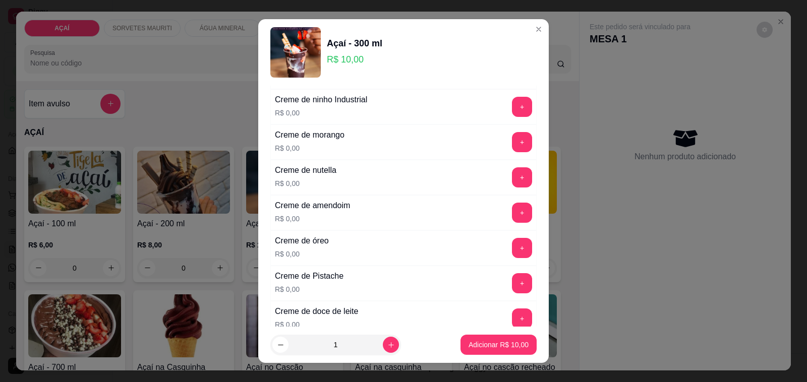
scroll to position [252, 0]
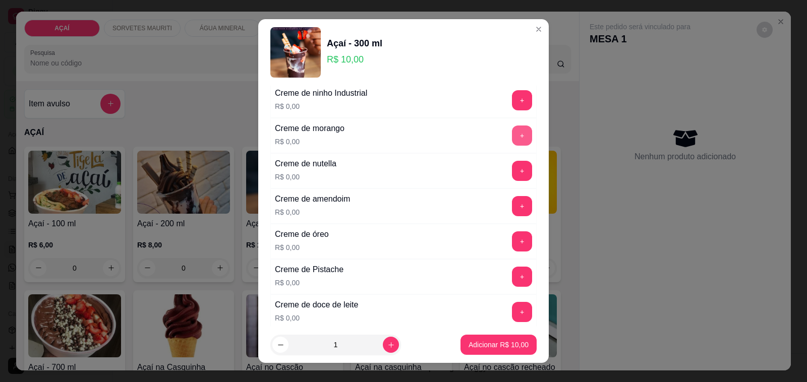
click at [512, 135] on button "+" at bounding box center [522, 136] width 20 height 20
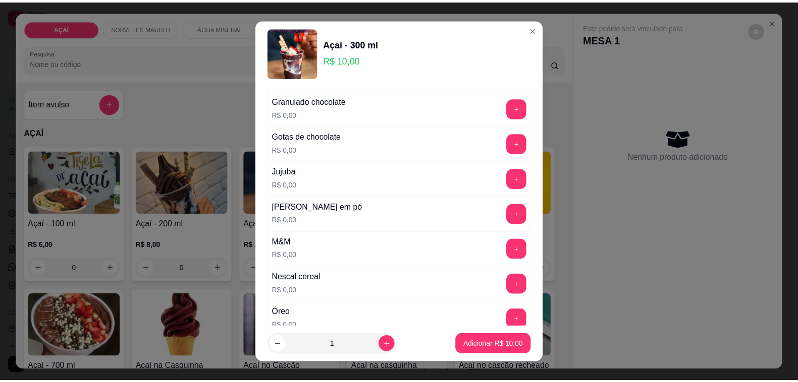
scroll to position [946, 0]
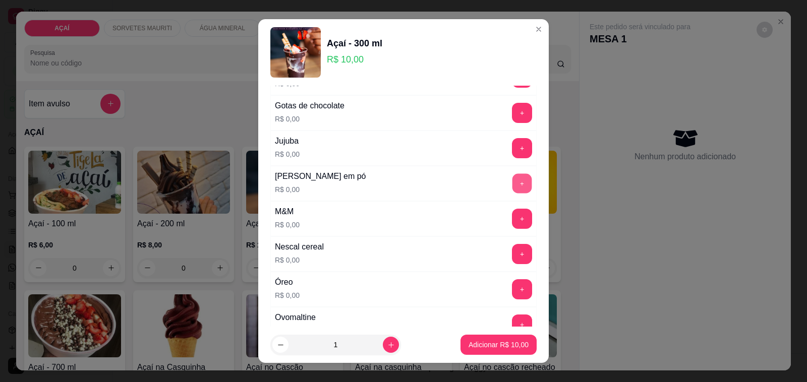
click at [513, 194] on button "+" at bounding box center [523, 184] width 20 height 20
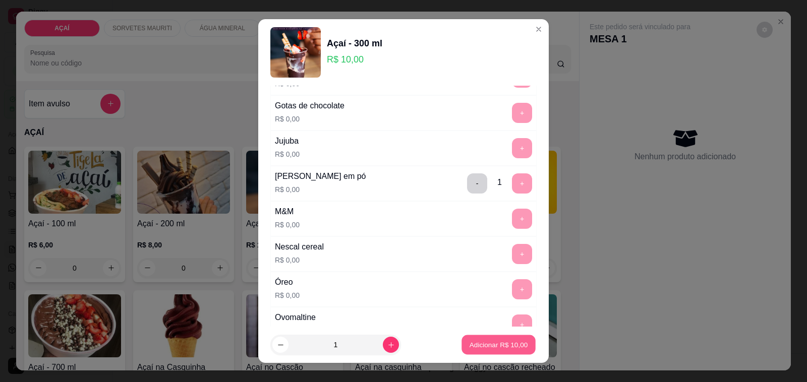
click at [488, 347] on p "Adicionar R$ 10,00" at bounding box center [499, 345] width 59 height 10
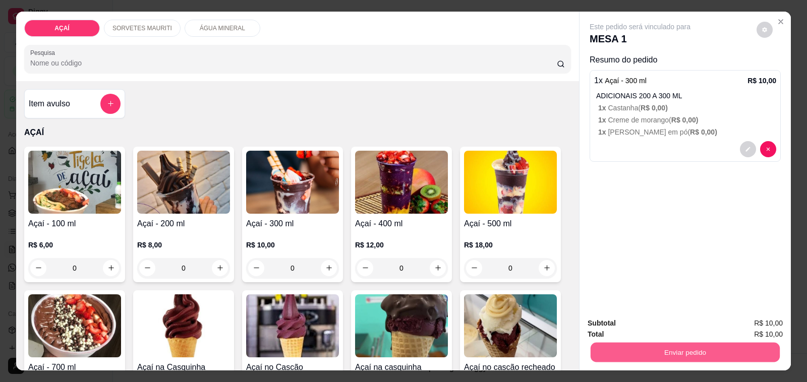
click at [618, 343] on button "Enviar pedido" at bounding box center [685, 353] width 189 height 20
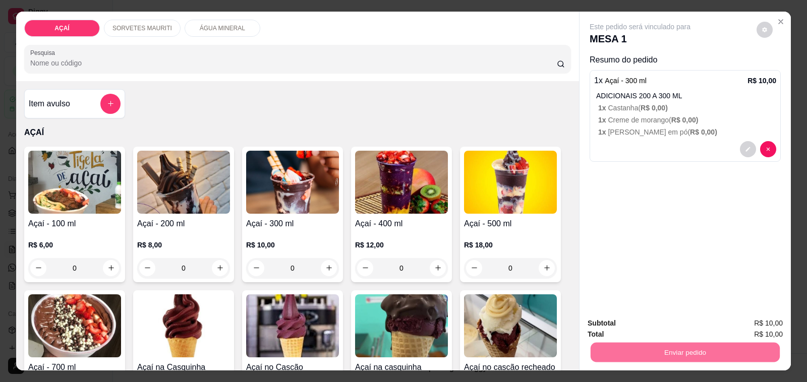
click at [617, 322] on button "Não registrar e enviar pedido" at bounding box center [651, 323] width 105 height 19
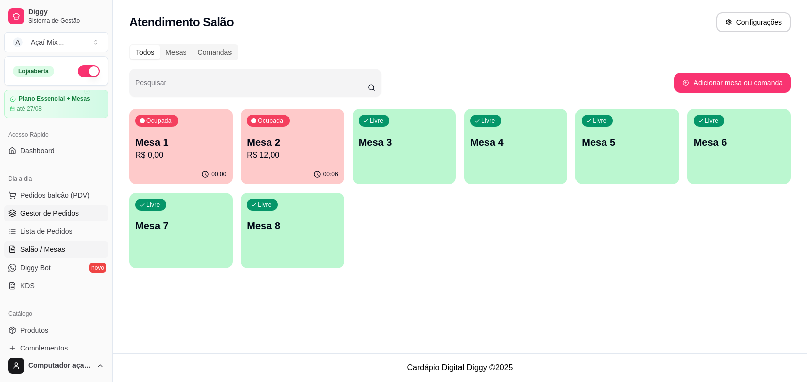
click at [63, 208] on span "Gestor de Pedidos" at bounding box center [49, 213] width 59 height 10
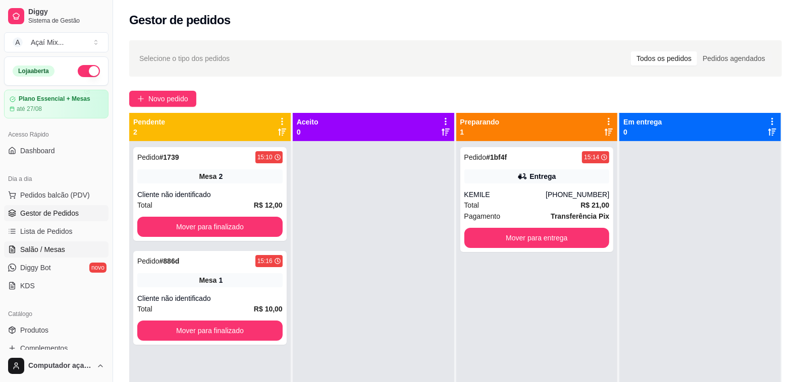
click at [72, 248] on link "Salão / Mesas" at bounding box center [56, 250] width 104 height 16
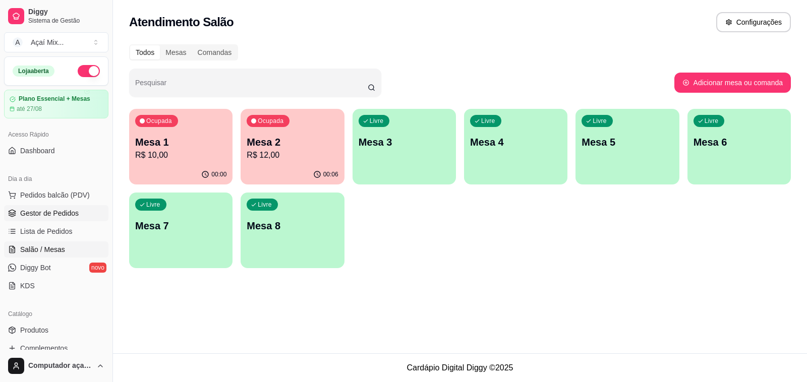
click at [64, 218] on span "Gestor de Pedidos" at bounding box center [49, 213] width 59 height 10
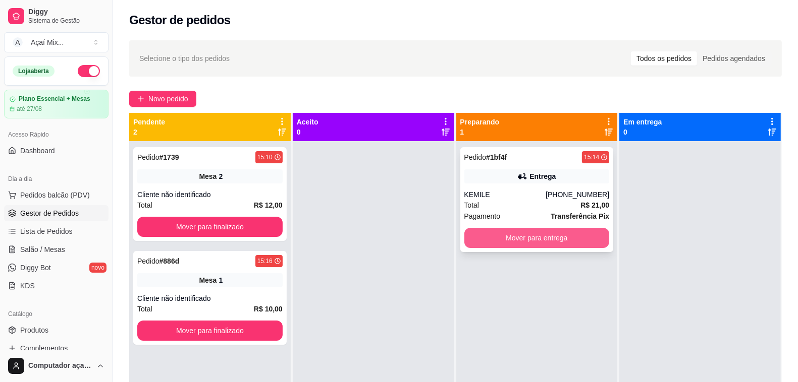
click at [531, 240] on button "Mover para entrega" at bounding box center [536, 238] width 145 height 20
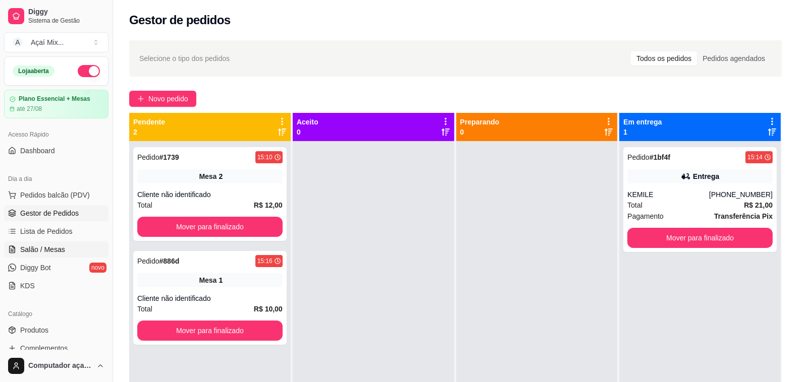
click at [47, 249] on span "Salão / Mesas" at bounding box center [42, 250] width 45 height 10
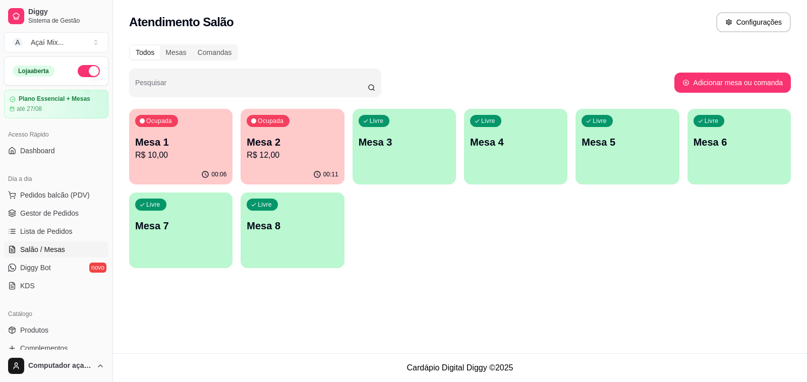
click at [185, 139] on p "Mesa 1" at bounding box center [180, 142] width 91 height 14
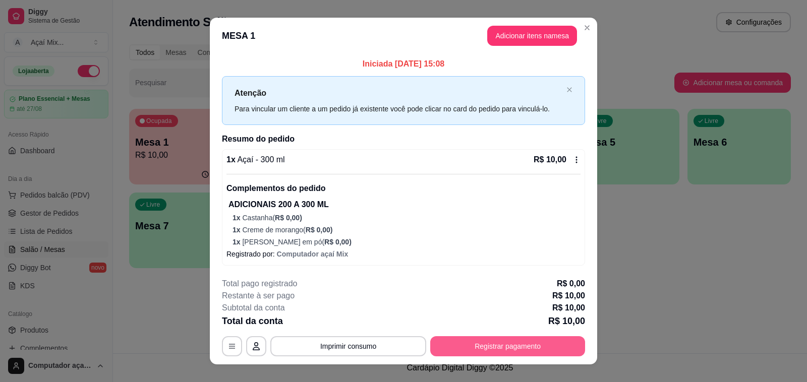
click at [480, 349] on button "Registrar pagamento" at bounding box center [507, 346] width 155 height 20
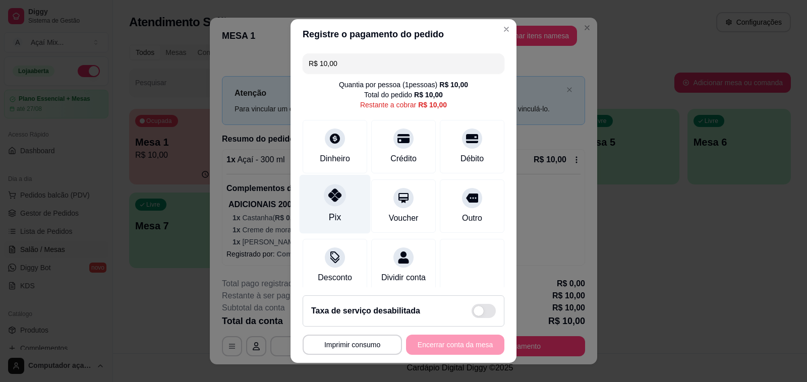
click at [328, 202] on icon at bounding box center [334, 195] width 13 height 13
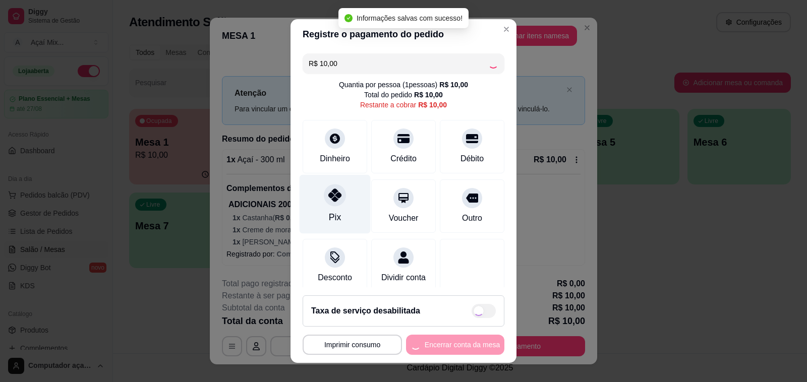
type input "R$ 0,00"
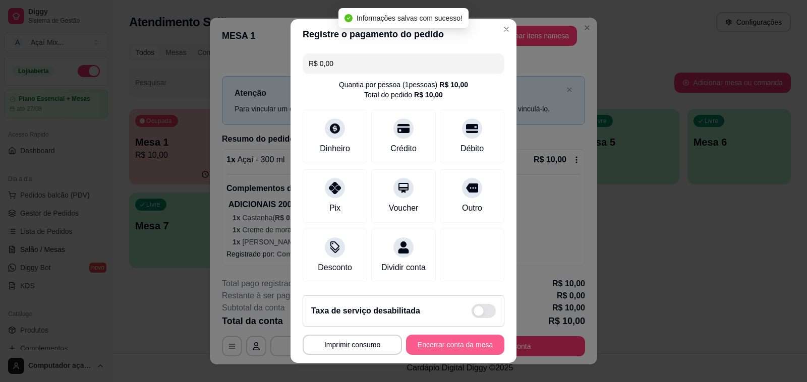
click at [428, 346] on button "Encerrar conta da mesa" at bounding box center [455, 345] width 98 height 20
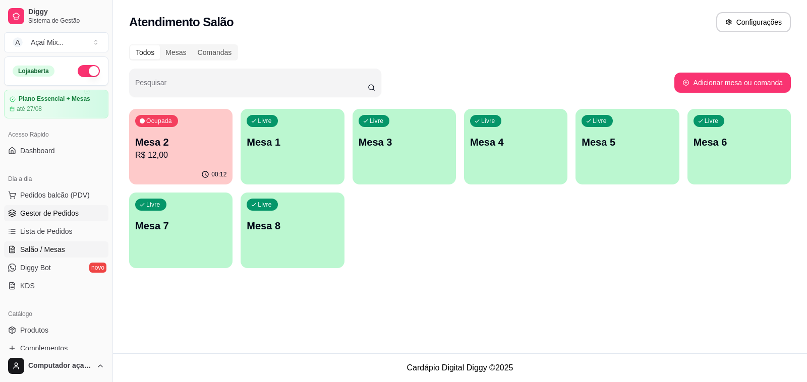
click at [43, 211] on span "Gestor de Pedidos" at bounding box center [49, 213] width 59 height 10
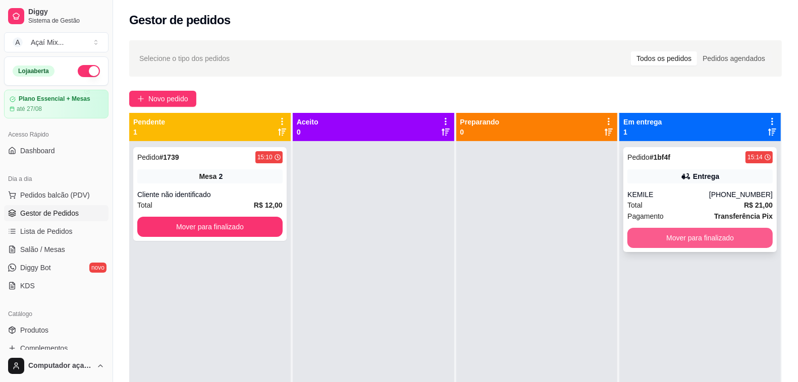
click at [692, 235] on button "Mover para finalizado" at bounding box center [699, 238] width 145 height 20
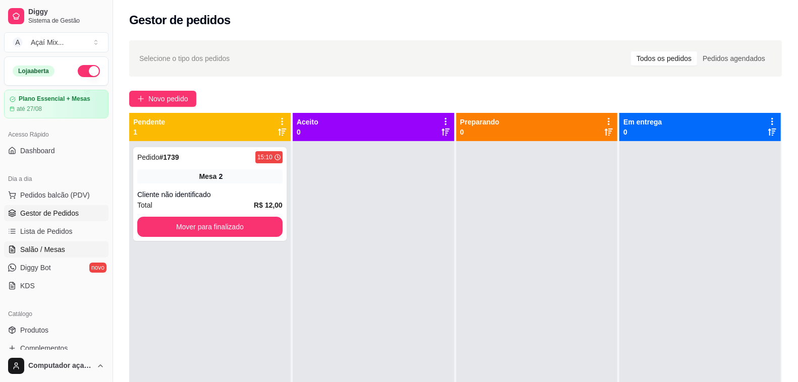
click at [62, 248] on span "Salão / Mesas" at bounding box center [42, 250] width 45 height 10
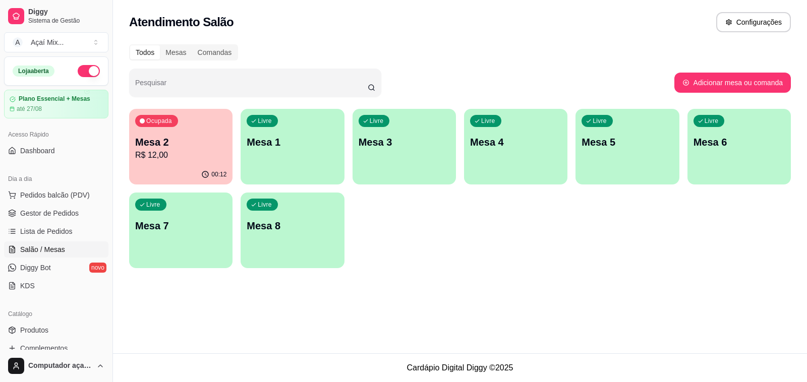
click at [298, 173] on div "button" at bounding box center [292, 179] width 103 height 12
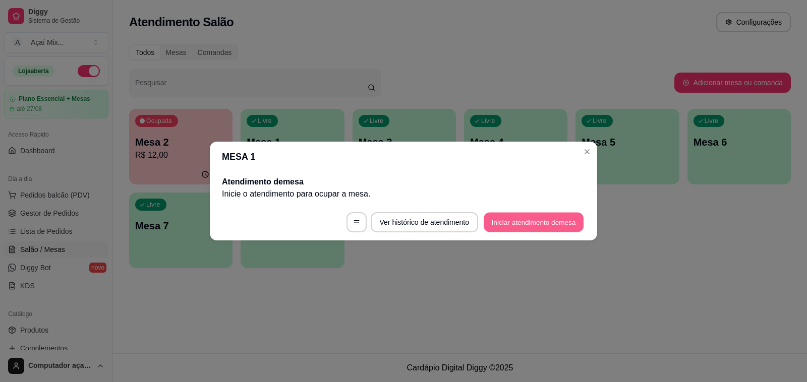
click at [571, 218] on button "Iniciar atendimento de mesa" at bounding box center [534, 223] width 100 height 20
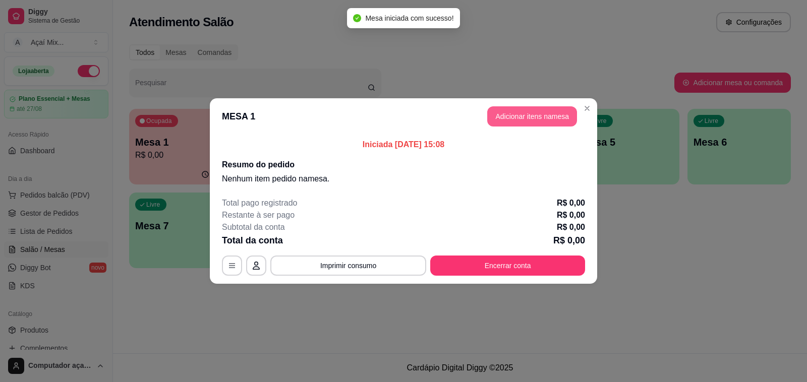
click at [493, 124] on button "Adicionar itens na mesa" at bounding box center [532, 116] width 90 height 20
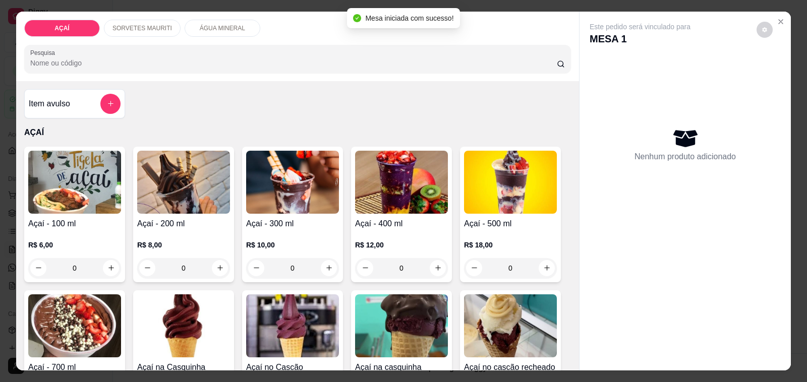
click at [270, 184] on img at bounding box center [292, 182] width 93 height 63
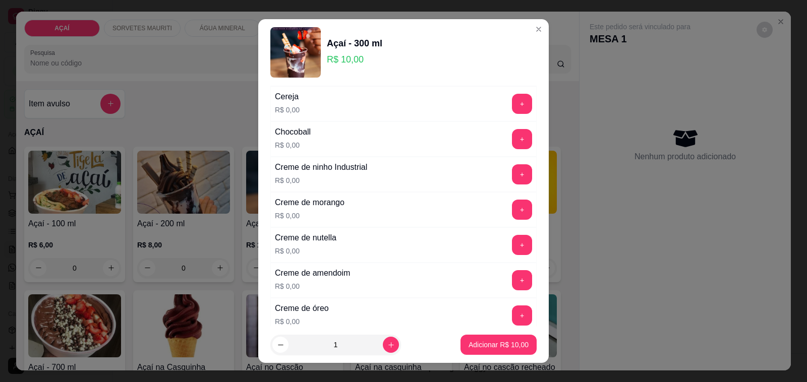
scroll to position [189, 0]
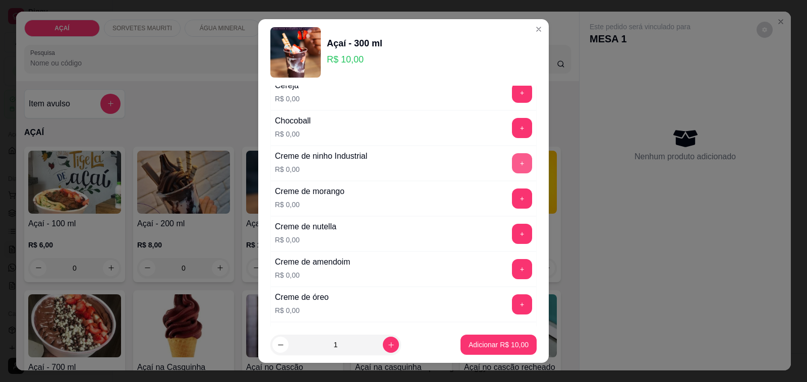
click at [512, 171] on button "+" at bounding box center [522, 163] width 20 height 20
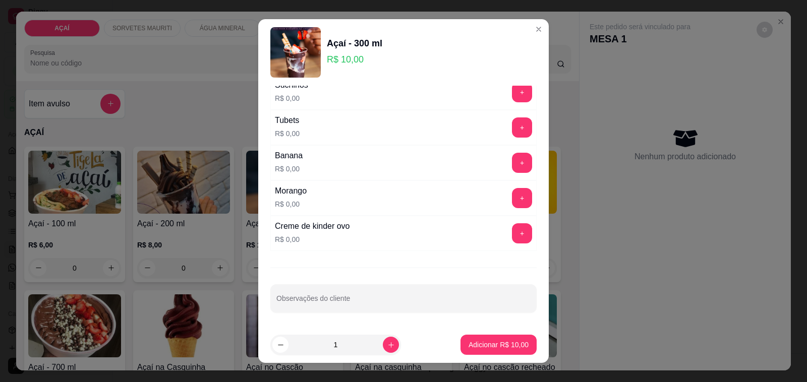
scroll to position [1293, 0]
click at [512, 198] on button "+" at bounding box center [522, 198] width 20 height 20
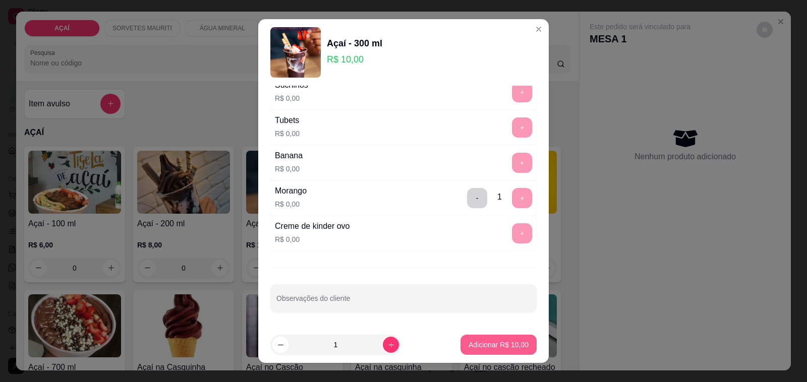
click at [487, 349] on p "Adicionar R$ 10,00" at bounding box center [499, 345] width 60 height 10
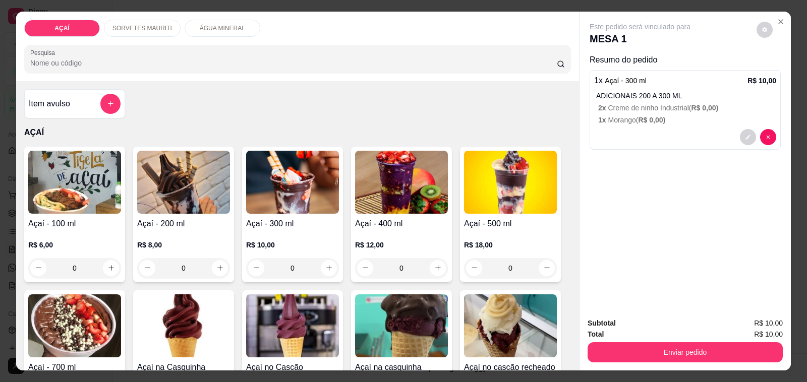
click at [295, 175] on img at bounding box center [292, 182] width 93 height 63
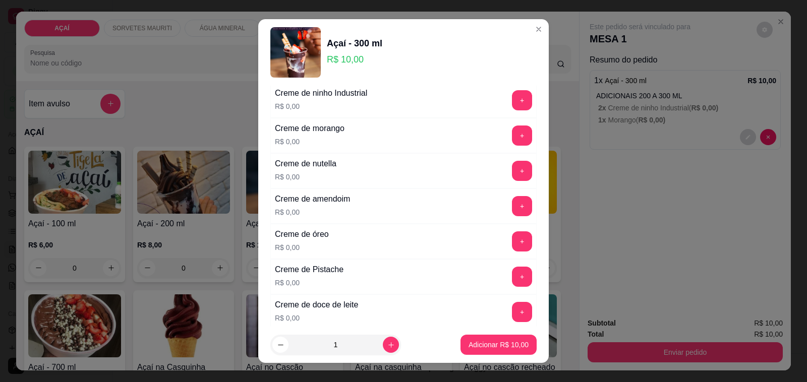
scroll to position [189, 0]
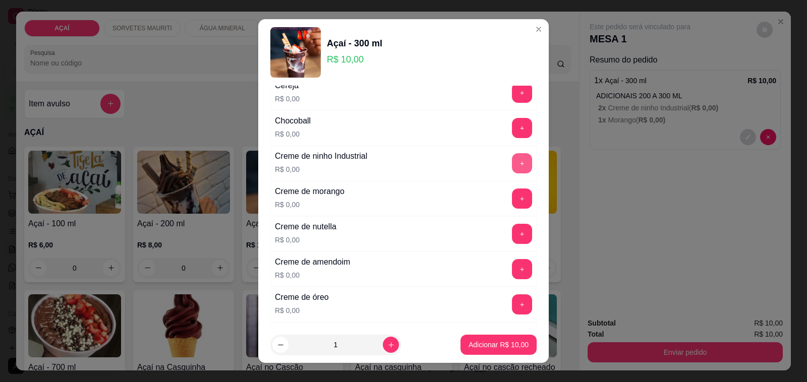
click at [512, 162] on button "+" at bounding box center [522, 163] width 20 height 20
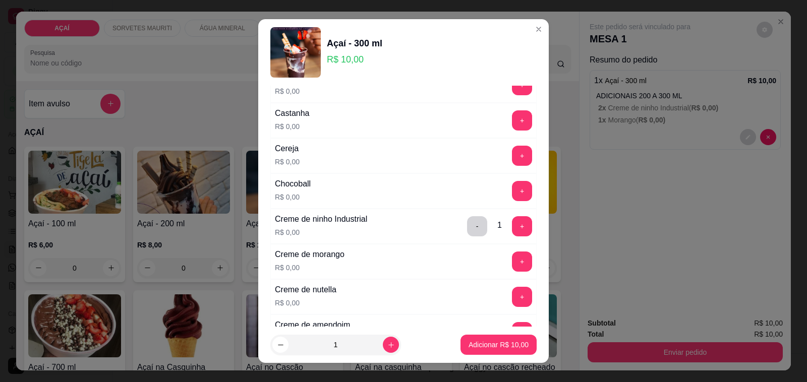
scroll to position [63, 0]
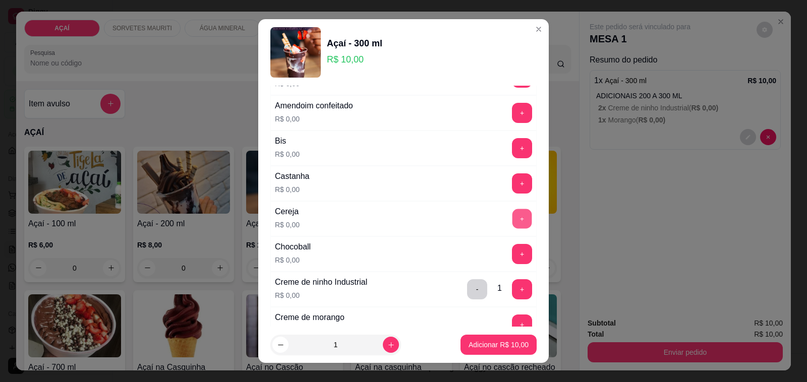
click at [513, 211] on button "+" at bounding box center [523, 219] width 20 height 20
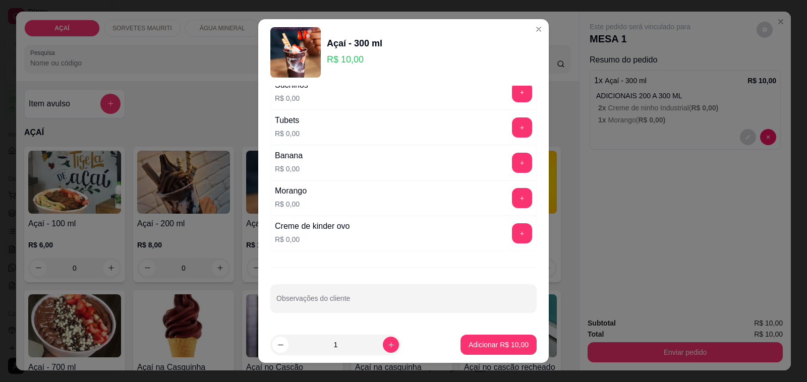
scroll to position [1293, 0]
click at [512, 200] on button "+" at bounding box center [522, 198] width 20 height 20
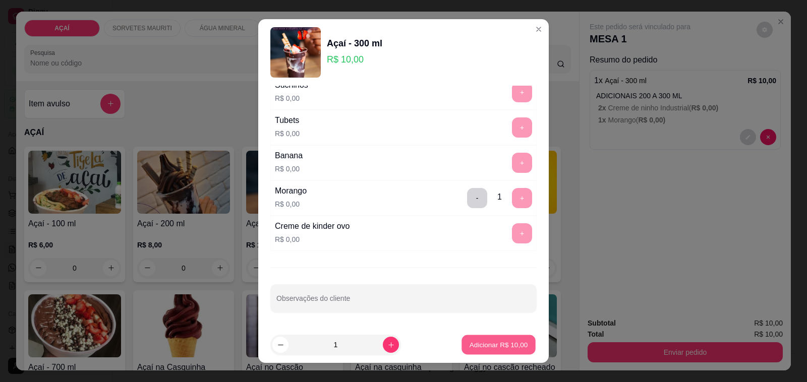
click at [477, 344] on p "Adicionar R$ 10,00" at bounding box center [499, 345] width 59 height 10
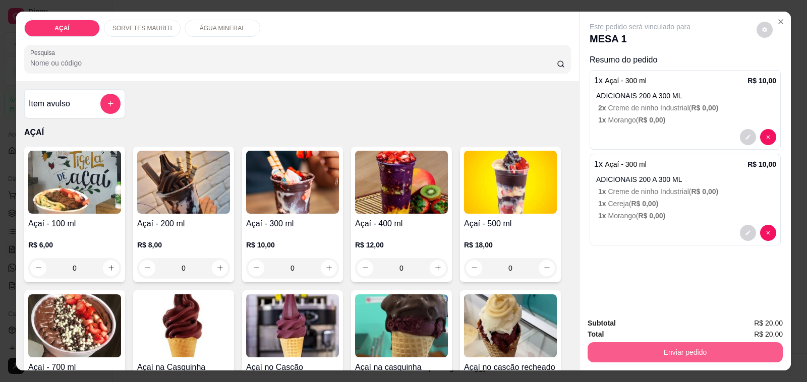
click at [626, 350] on button "Enviar pedido" at bounding box center [685, 353] width 195 height 20
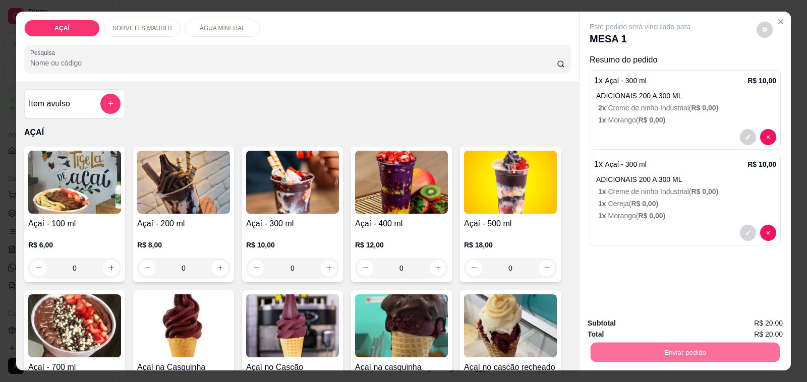
click at [630, 321] on button "Não registrar e enviar pedido" at bounding box center [651, 323] width 102 height 19
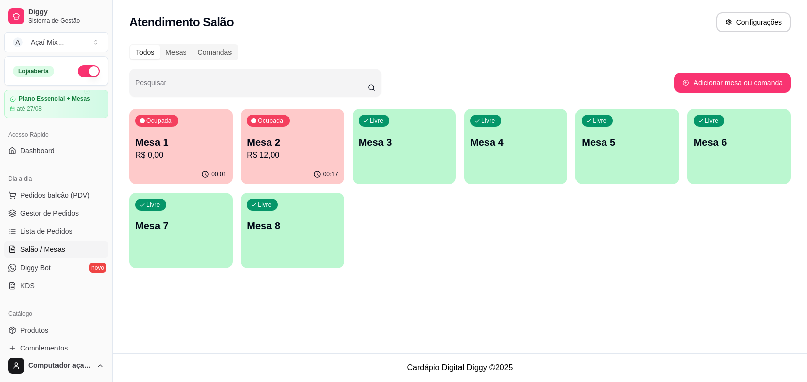
click at [317, 138] on p "Mesa 2" at bounding box center [292, 142] width 91 height 14
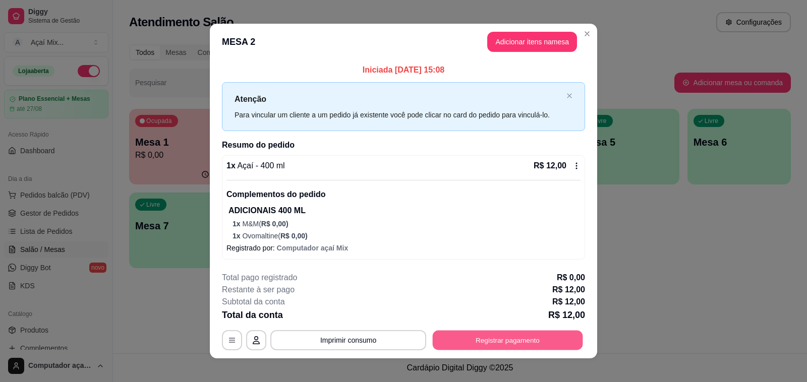
click at [493, 346] on button "Registrar pagamento" at bounding box center [508, 341] width 150 height 20
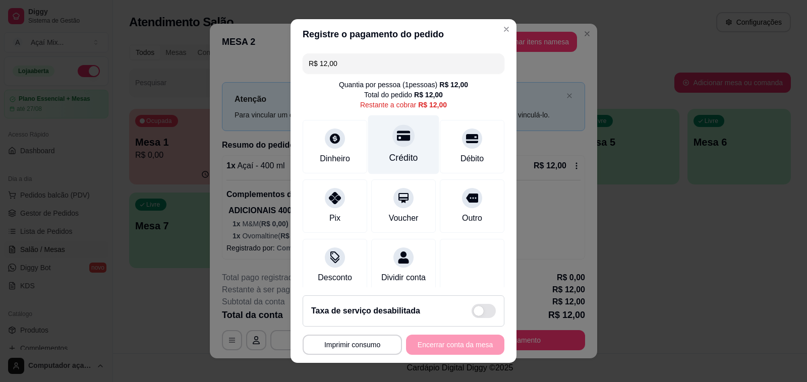
click at [389, 155] on div "Crédito" at bounding box center [403, 157] width 29 height 13
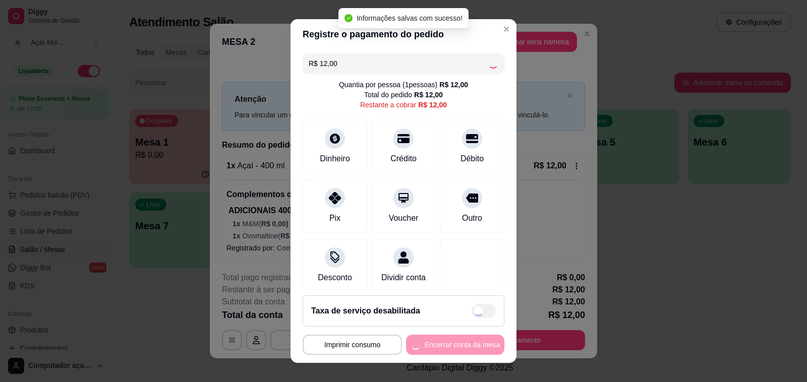
type input "R$ 0,00"
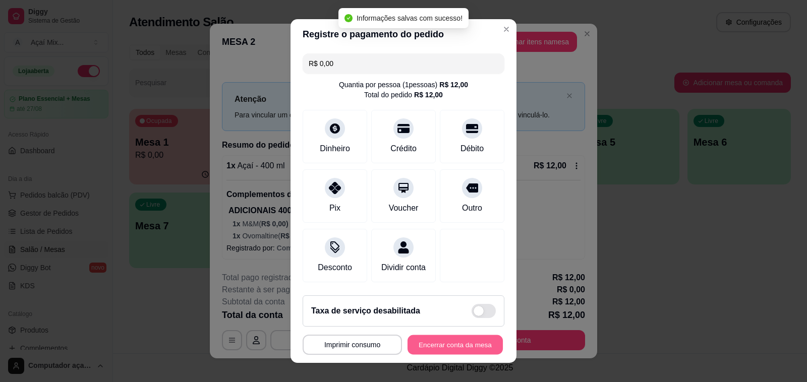
click at [455, 342] on button "Encerrar conta da mesa" at bounding box center [455, 345] width 95 height 20
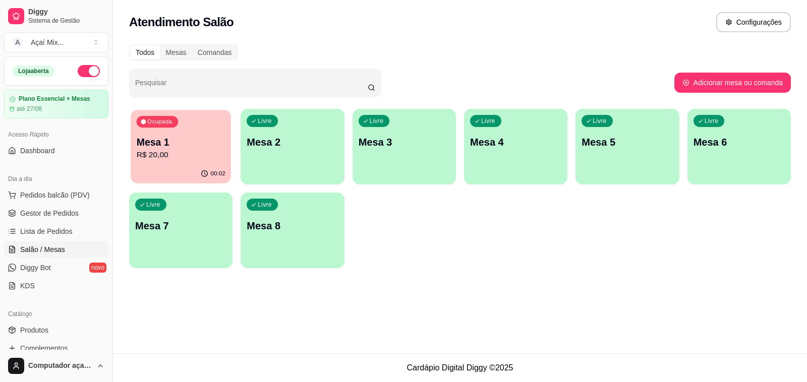
click at [153, 164] on div "Ocupada Mesa 1 R$ 20,00" at bounding box center [181, 137] width 100 height 54
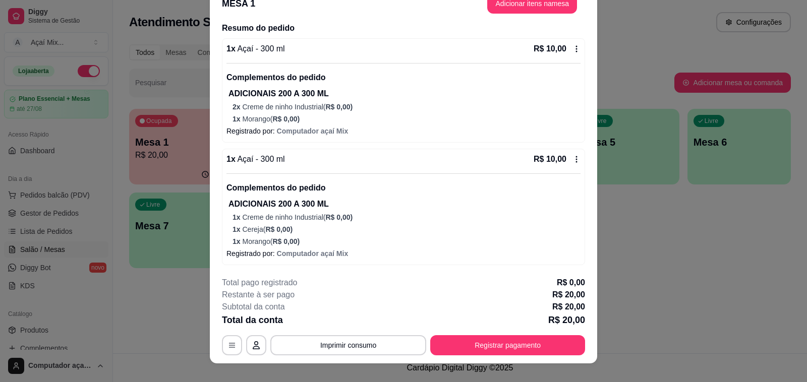
scroll to position [30, 0]
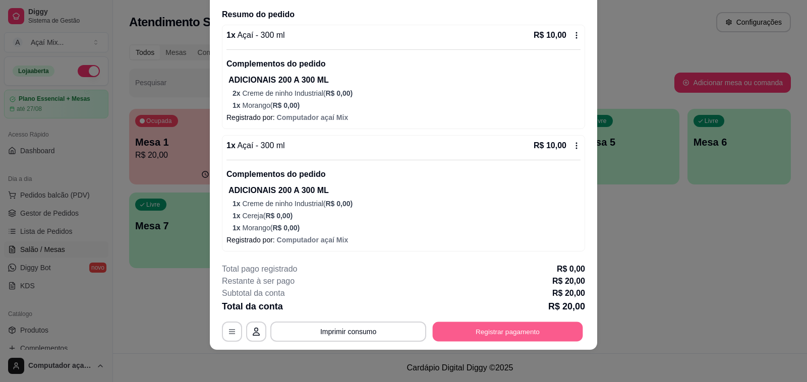
click at [493, 329] on button "Registrar pagamento" at bounding box center [508, 332] width 150 height 20
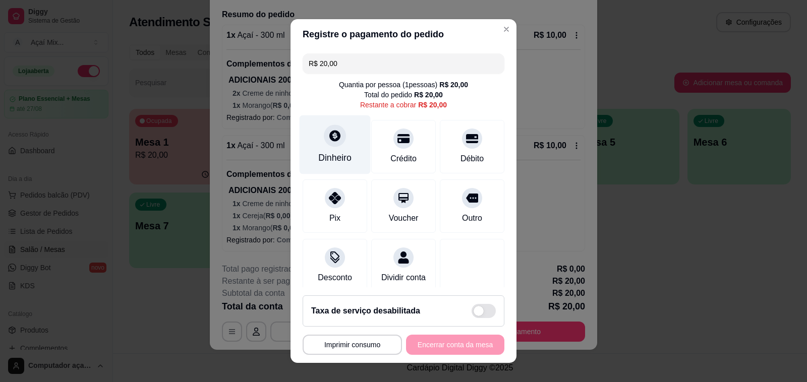
click at [334, 153] on div "Dinheiro" at bounding box center [334, 157] width 33 height 13
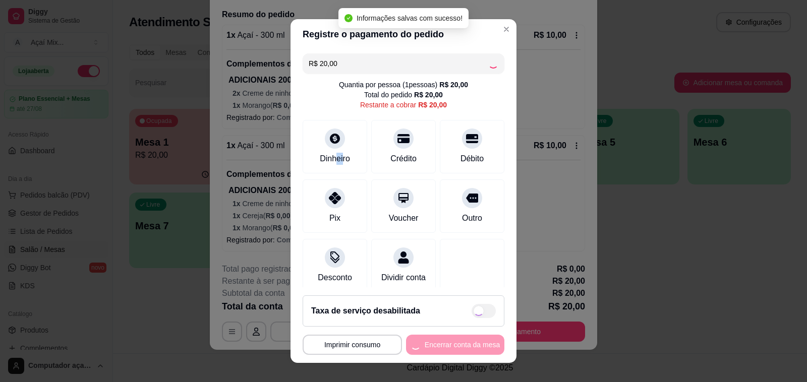
type input "R$ 0,00"
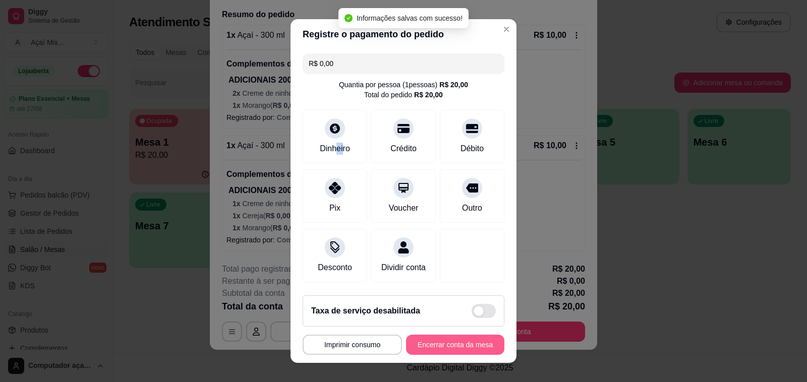
click at [457, 342] on button "Encerrar conta da mesa" at bounding box center [455, 345] width 98 height 20
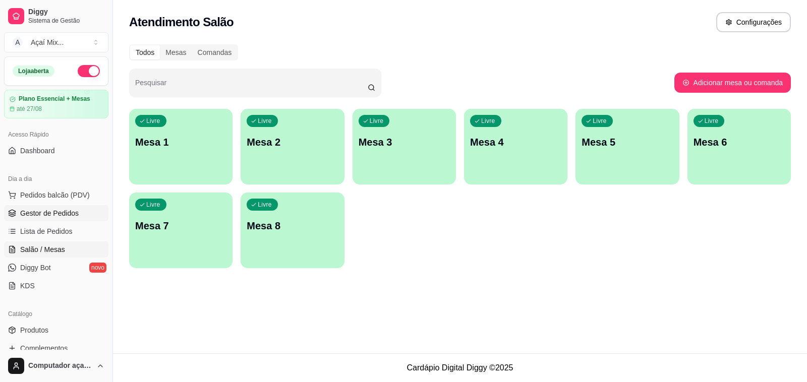
click at [40, 211] on span "Gestor de Pedidos" at bounding box center [49, 213] width 59 height 10
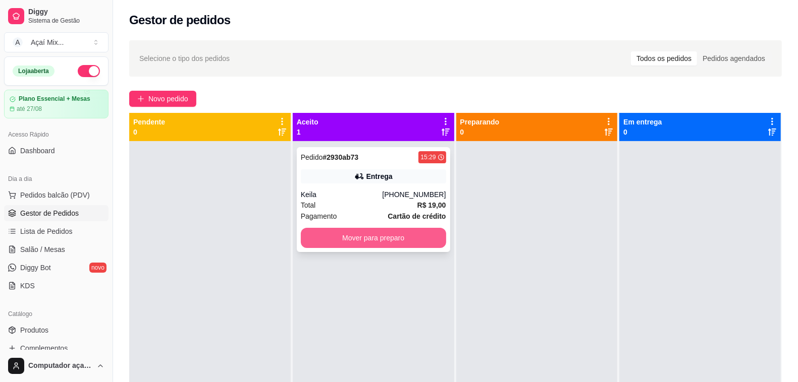
click at [336, 238] on button "Mover para preparo" at bounding box center [373, 238] width 145 height 20
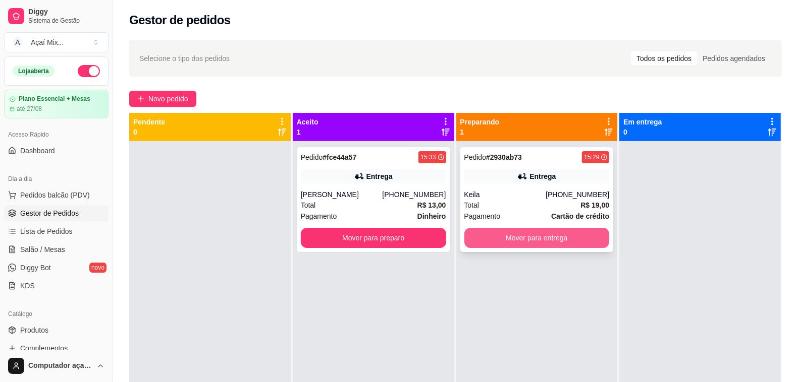
click at [553, 237] on button "Mover para entrega" at bounding box center [536, 238] width 145 height 20
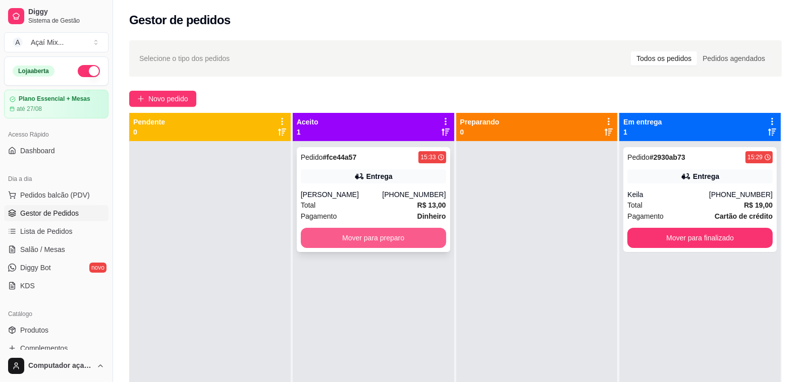
click at [362, 242] on button "Mover para preparo" at bounding box center [373, 238] width 145 height 20
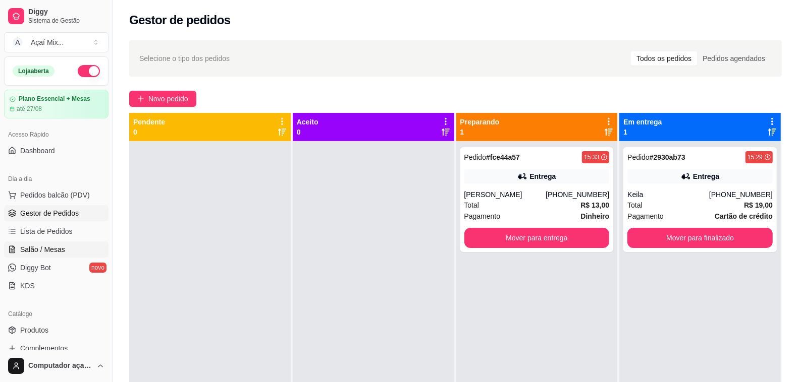
click at [74, 252] on link "Salão / Mesas" at bounding box center [56, 250] width 104 height 16
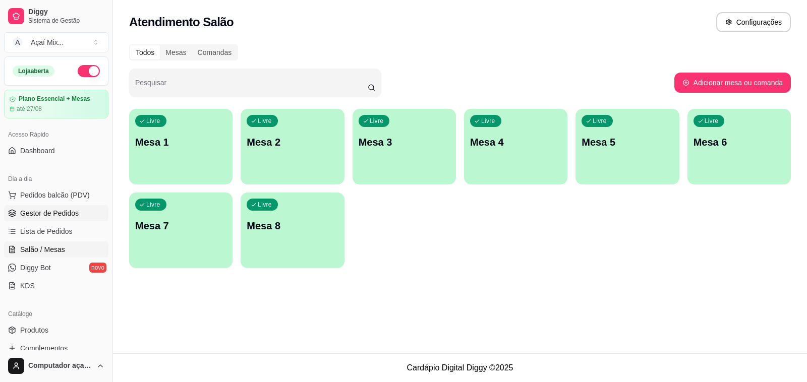
click at [46, 218] on span "Gestor de Pedidos" at bounding box center [49, 213] width 59 height 10
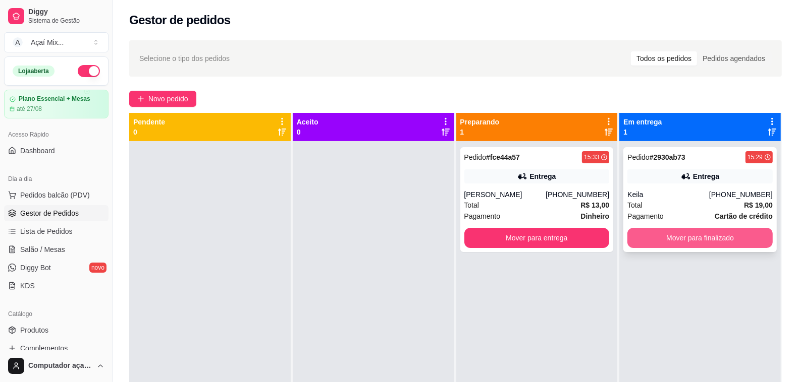
click at [690, 238] on button "Mover para finalizado" at bounding box center [699, 238] width 145 height 20
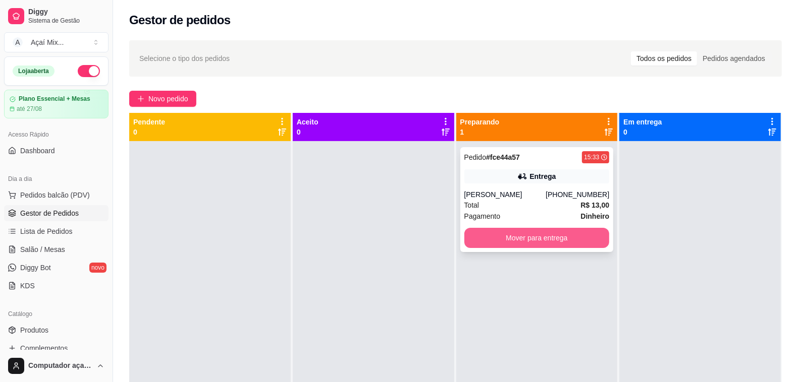
click at [560, 231] on button "Mover para entrega" at bounding box center [536, 238] width 145 height 20
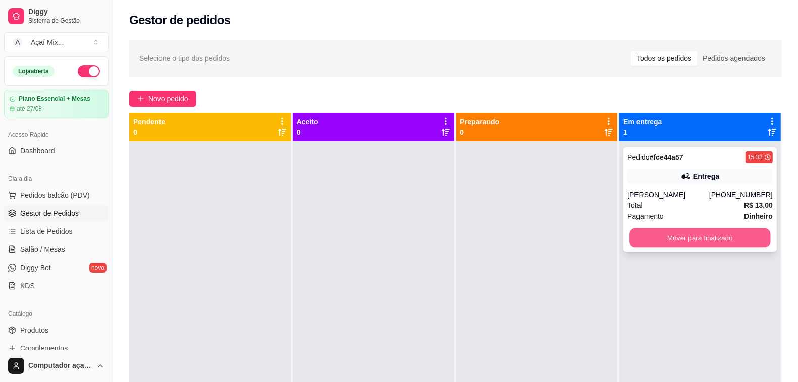
click at [679, 240] on button "Mover para finalizado" at bounding box center [700, 239] width 141 height 20
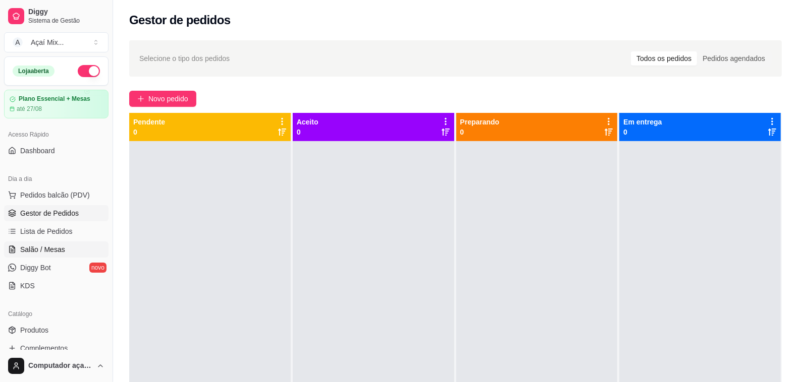
click at [66, 248] on link "Salão / Mesas" at bounding box center [56, 250] width 104 height 16
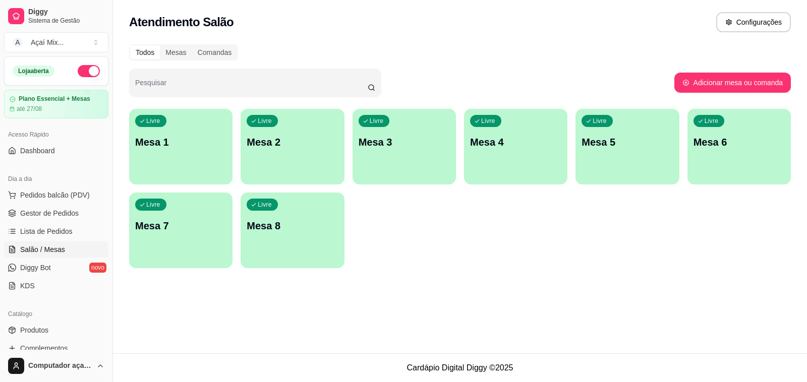
click at [194, 138] on p "Mesa 1" at bounding box center [180, 142] width 91 height 14
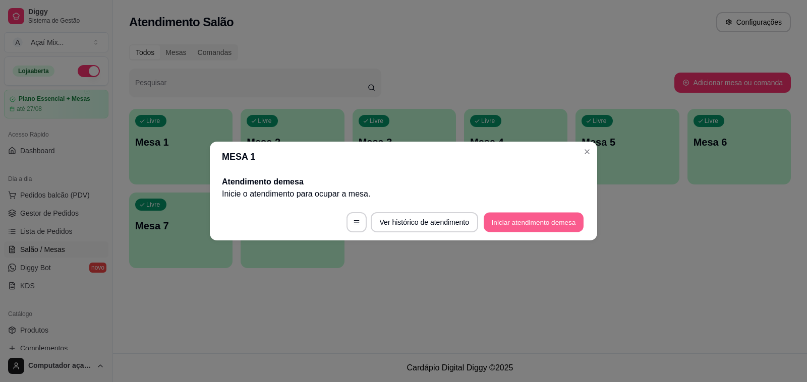
click at [511, 218] on button "Iniciar atendimento de mesa" at bounding box center [534, 223] width 100 height 20
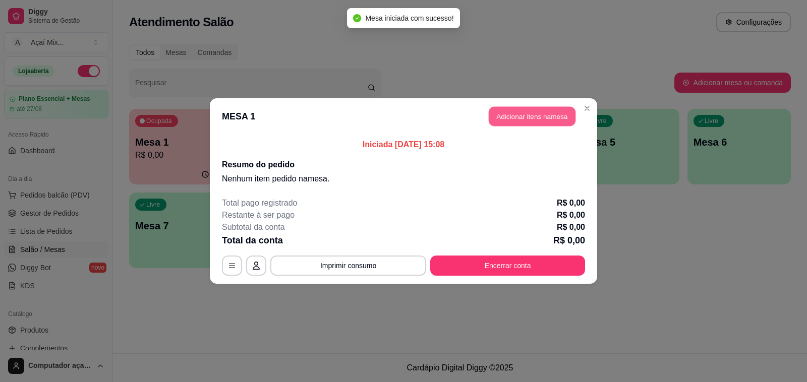
click at [527, 114] on button "Adicionar itens na mesa" at bounding box center [532, 117] width 87 height 20
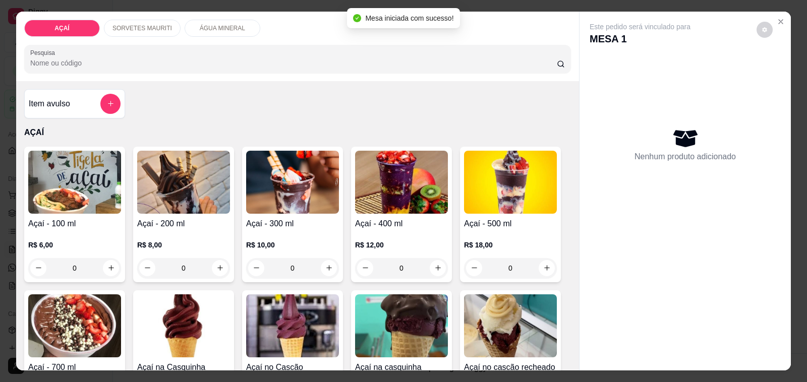
click at [185, 174] on img at bounding box center [183, 182] width 93 height 63
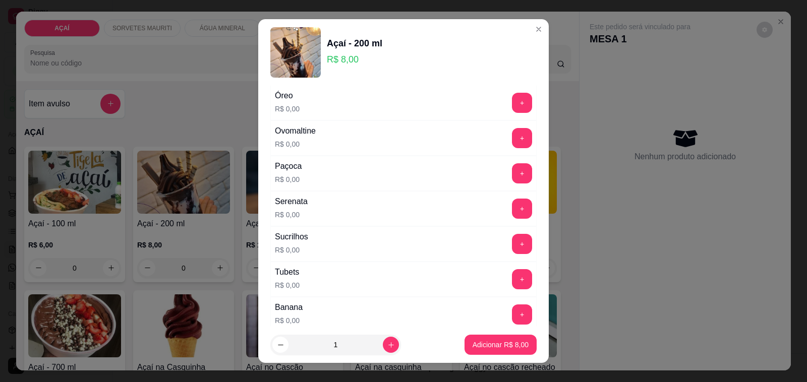
scroll to position [1104, 0]
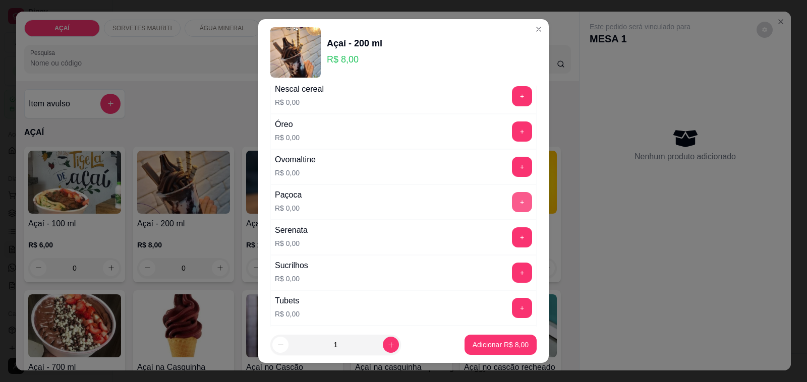
click at [512, 212] on button "+" at bounding box center [522, 202] width 20 height 20
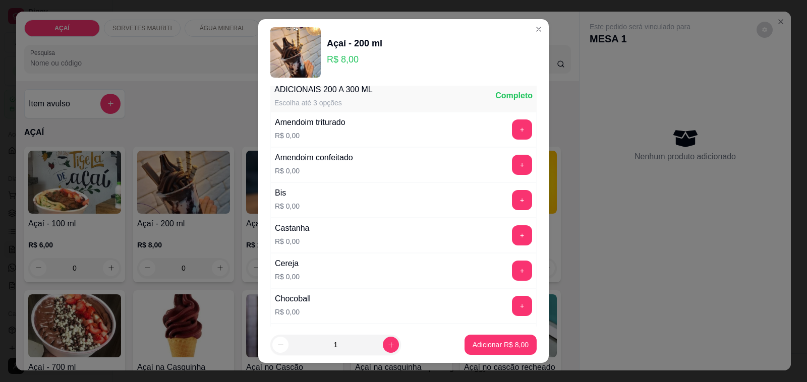
scroll to position [0, 0]
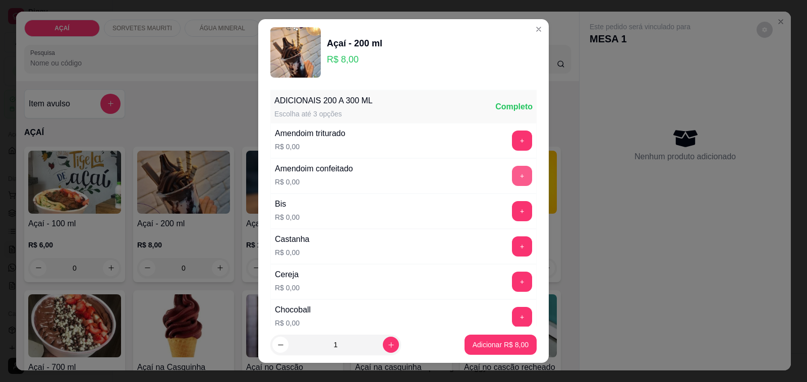
click at [512, 175] on button "+" at bounding box center [522, 176] width 20 height 20
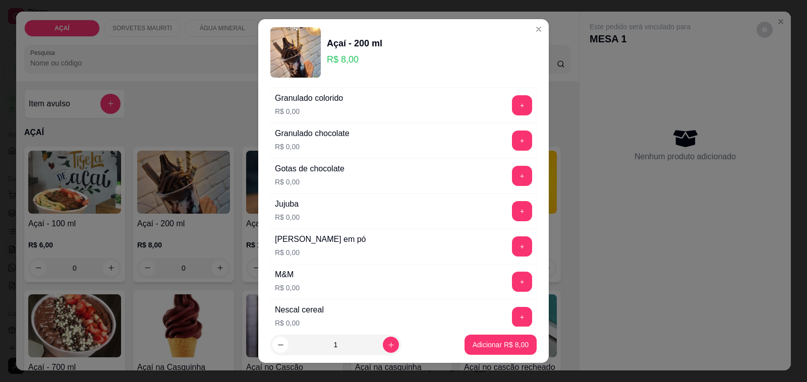
scroll to position [946, 0]
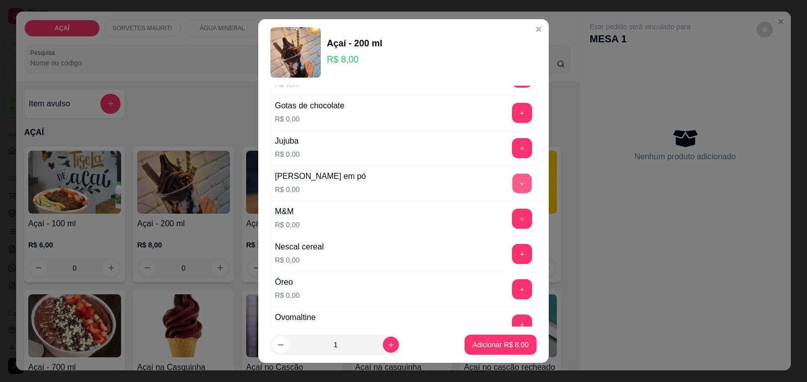
click at [513, 186] on button "+" at bounding box center [523, 184] width 20 height 20
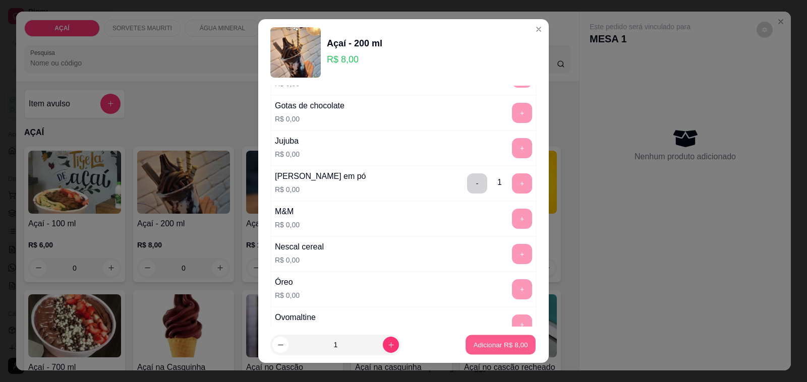
click at [480, 343] on p "Adicionar R$ 8,00" at bounding box center [500, 345] width 54 height 10
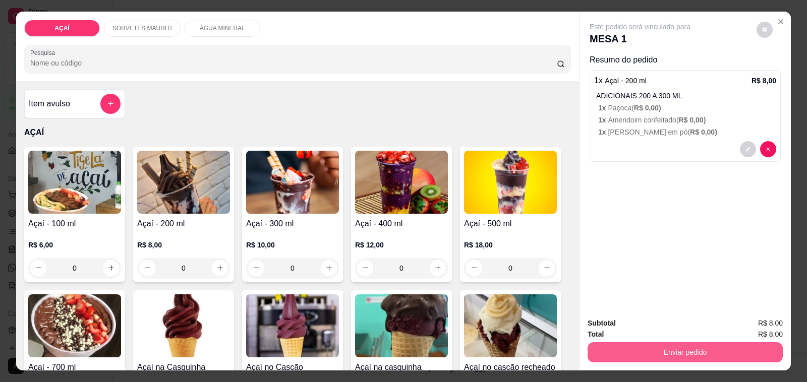
click at [645, 348] on button "Enviar pedido" at bounding box center [685, 353] width 195 height 20
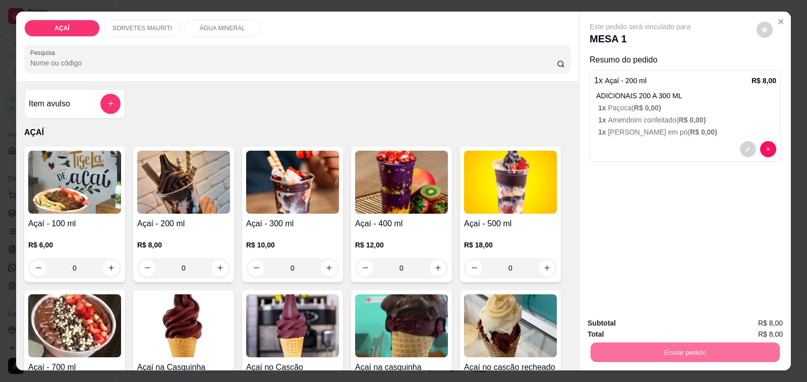
click at [642, 331] on button "Não registrar e enviar pedido" at bounding box center [651, 323] width 102 height 19
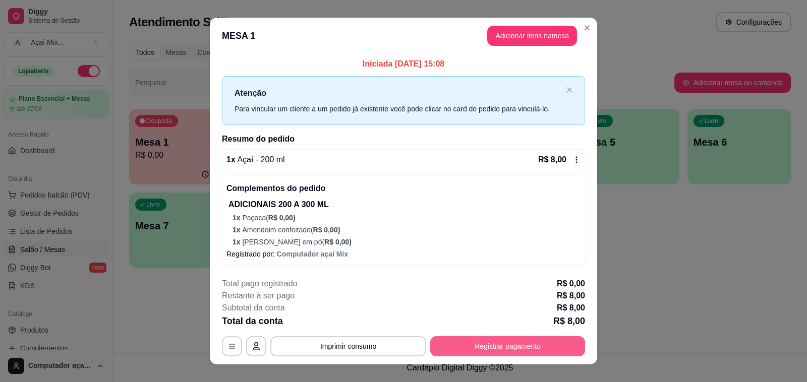
click at [508, 344] on button "Registrar pagamento" at bounding box center [507, 346] width 155 height 20
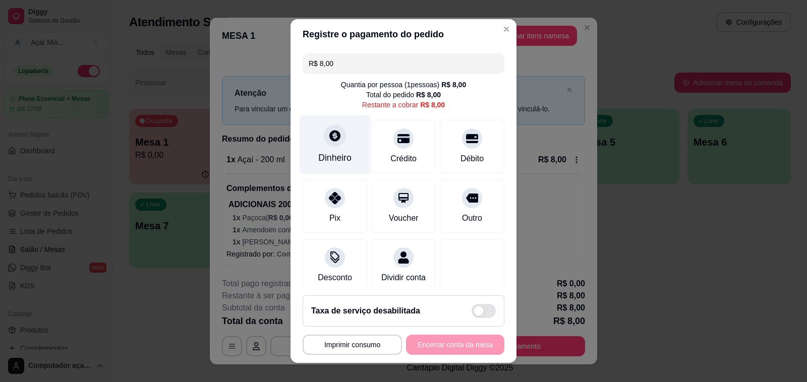
click at [331, 146] on div "Dinheiro" at bounding box center [335, 145] width 71 height 59
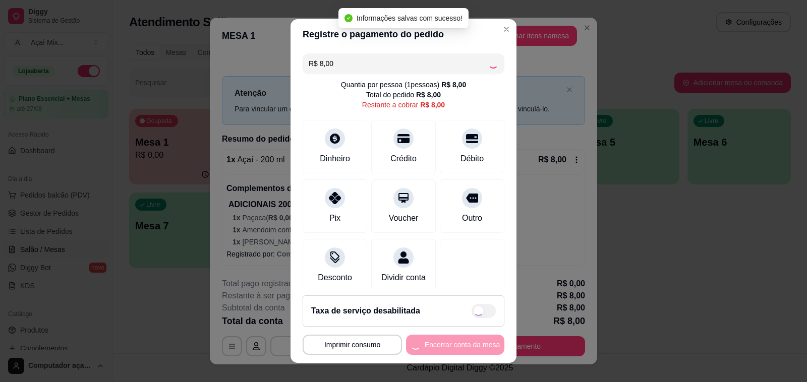
type input "R$ 0,00"
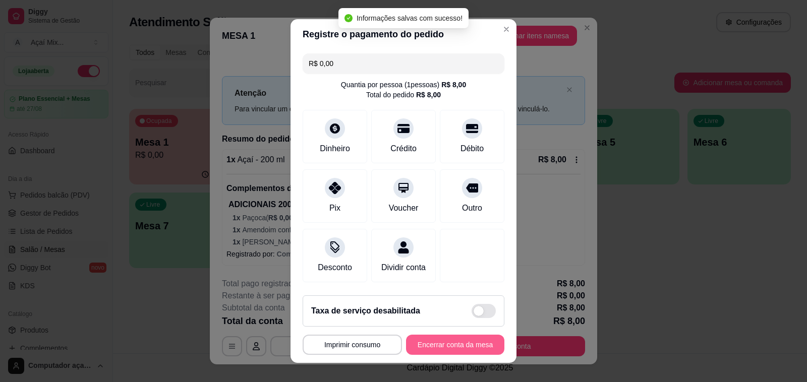
click at [437, 345] on button "Encerrar conta da mesa" at bounding box center [455, 345] width 98 height 20
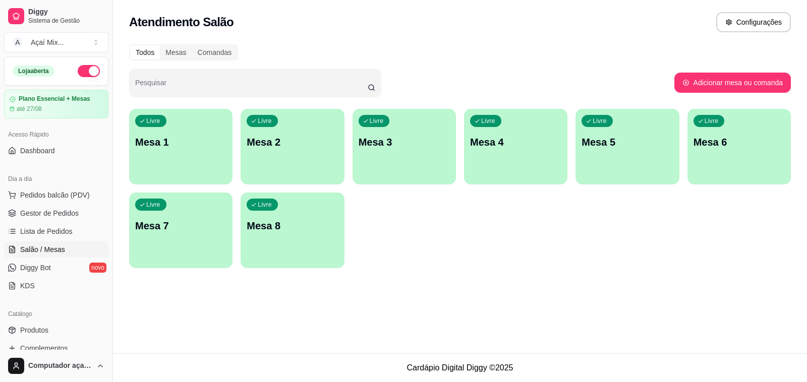
click at [190, 135] on p "Mesa 1" at bounding box center [180, 142] width 91 height 14
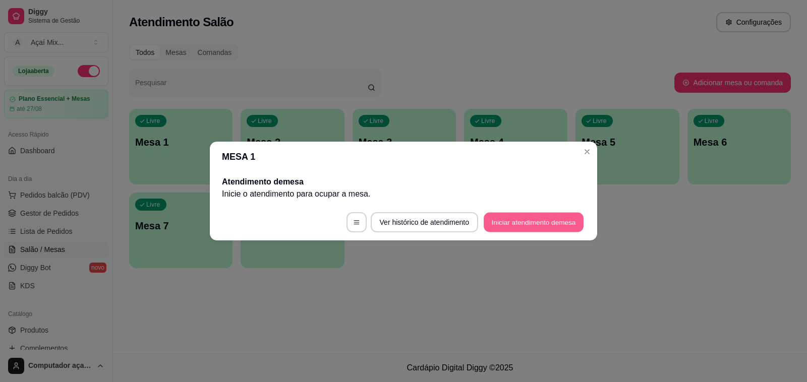
click at [520, 225] on button "Iniciar atendimento de mesa" at bounding box center [534, 223] width 100 height 20
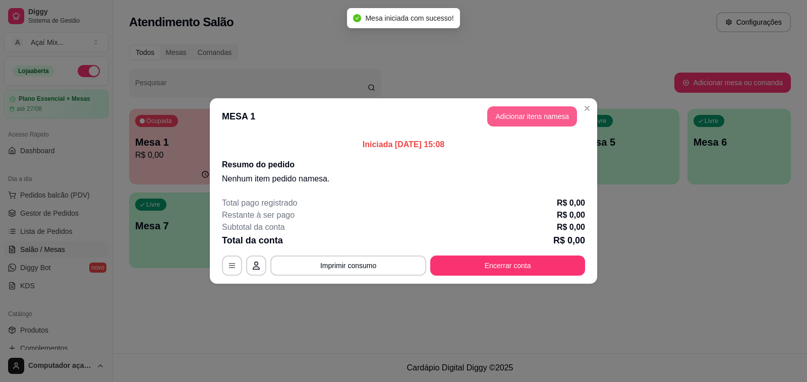
click at [541, 126] on button "Adicionar itens na mesa" at bounding box center [532, 116] width 90 height 20
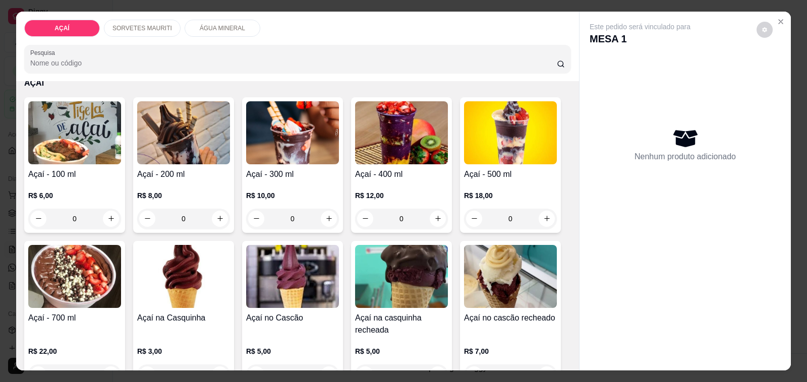
scroll to position [63, 0]
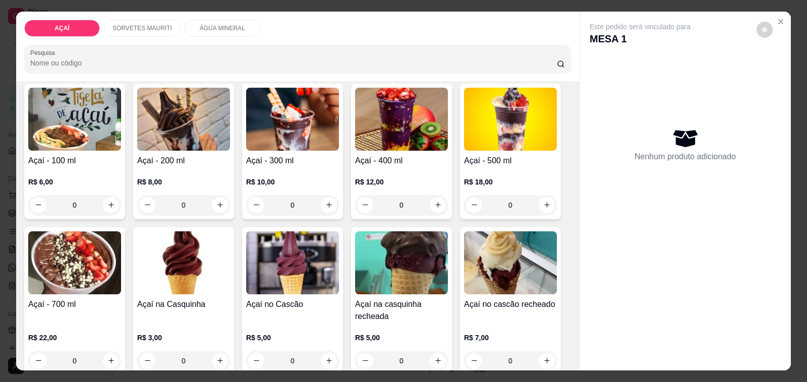
click at [187, 129] on img at bounding box center [183, 119] width 93 height 63
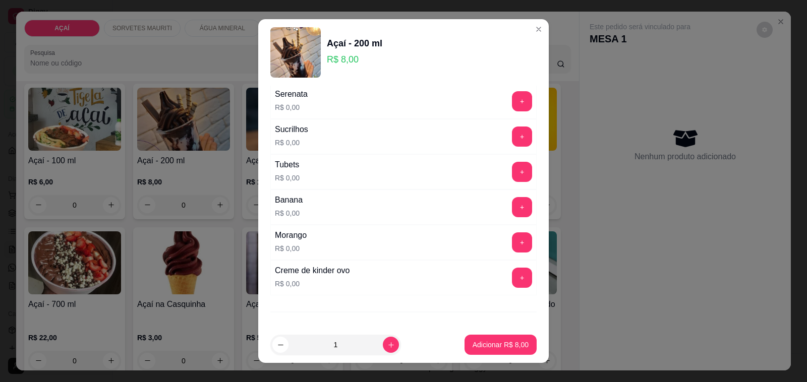
scroll to position [1167, 0]
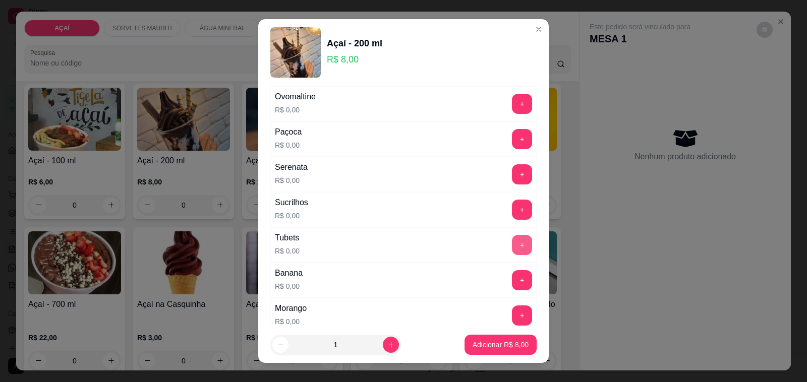
click at [512, 255] on button "+" at bounding box center [522, 245] width 20 height 20
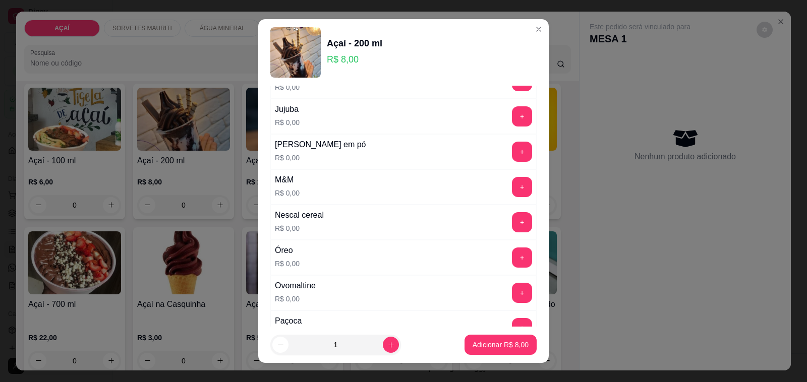
scroll to position [915, 0]
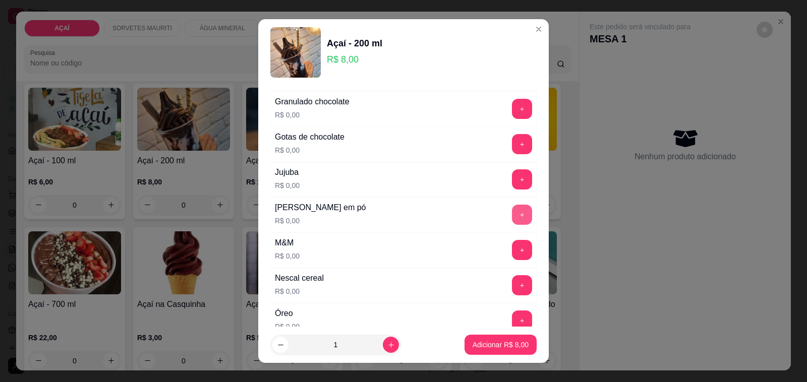
click at [512, 225] on button "+" at bounding box center [522, 215] width 20 height 20
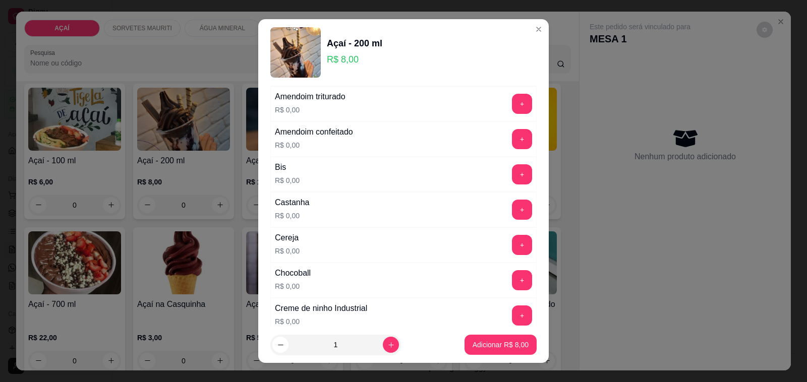
scroll to position [32, 0]
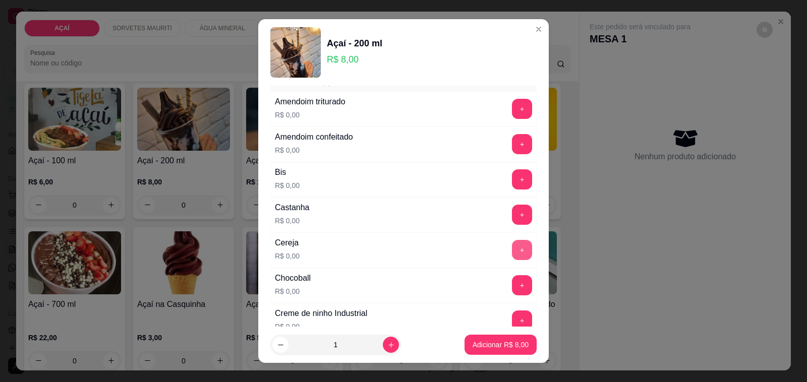
click at [512, 249] on button "+" at bounding box center [522, 250] width 20 height 20
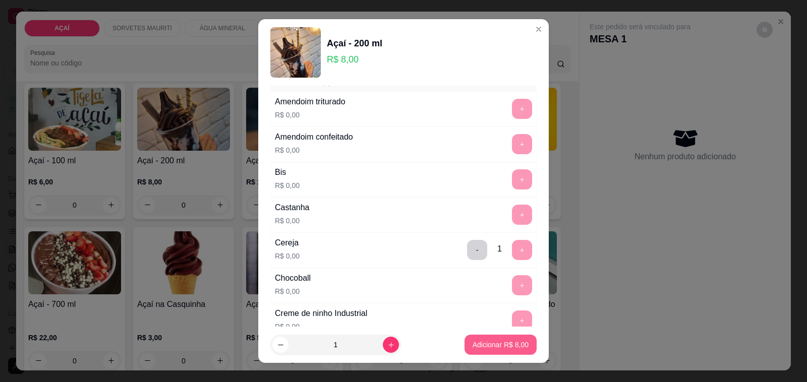
click at [488, 344] on p "Adicionar R$ 8,00" at bounding box center [501, 345] width 56 height 10
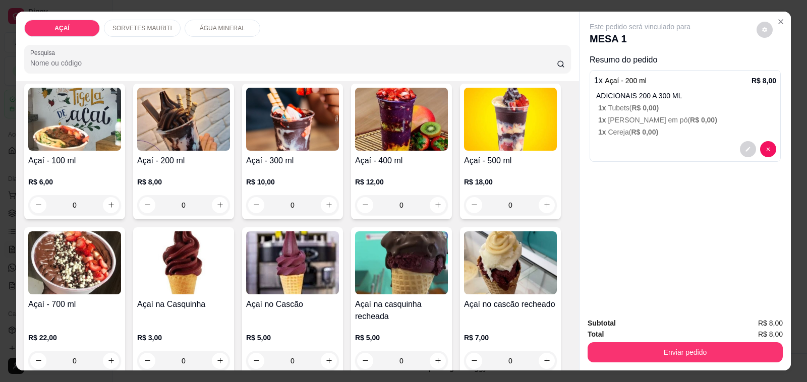
click at [188, 124] on img at bounding box center [183, 119] width 93 height 63
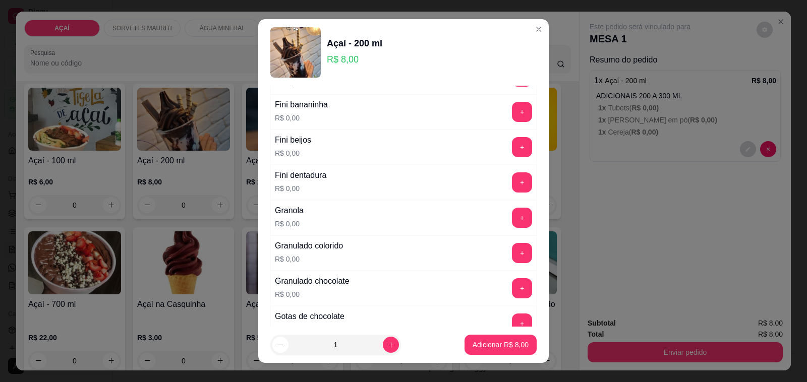
scroll to position [757, 0]
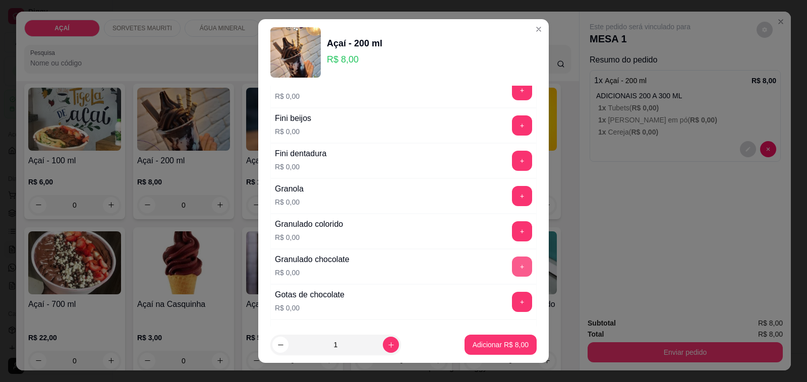
click at [512, 271] on button "+" at bounding box center [522, 267] width 20 height 20
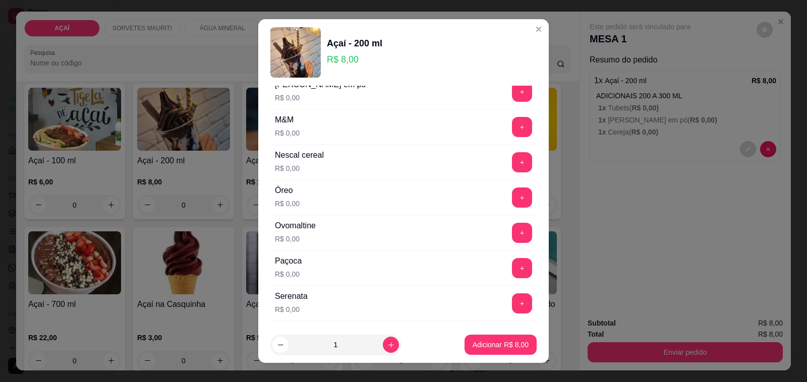
scroll to position [1009, 0]
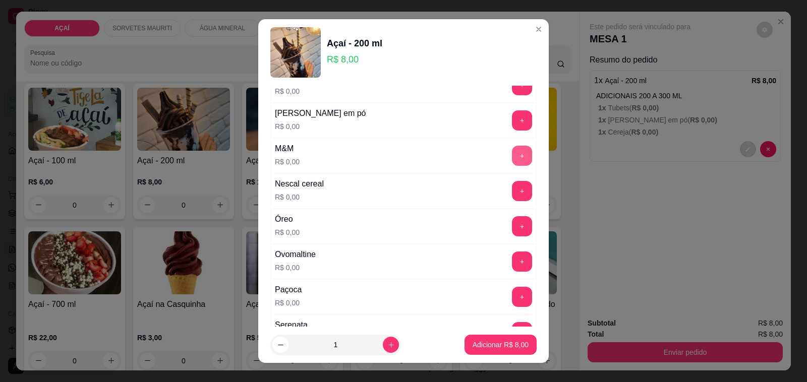
click at [512, 163] on button "+" at bounding box center [522, 156] width 20 height 20
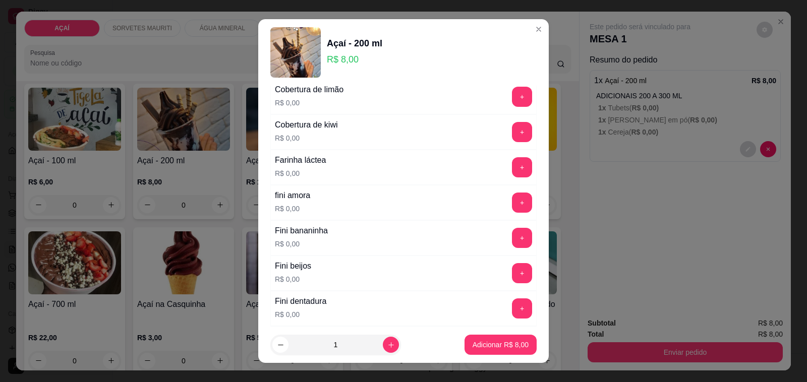
scroll to position [631, 0]
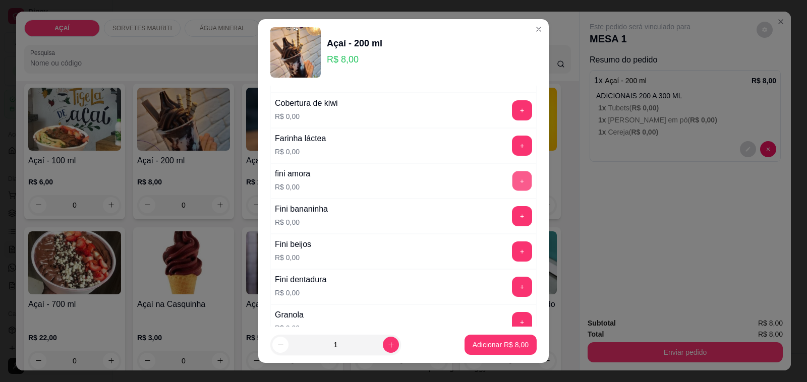
click at [513, 181] on button "+" at bounding box center [523, 182] width 20 height 20
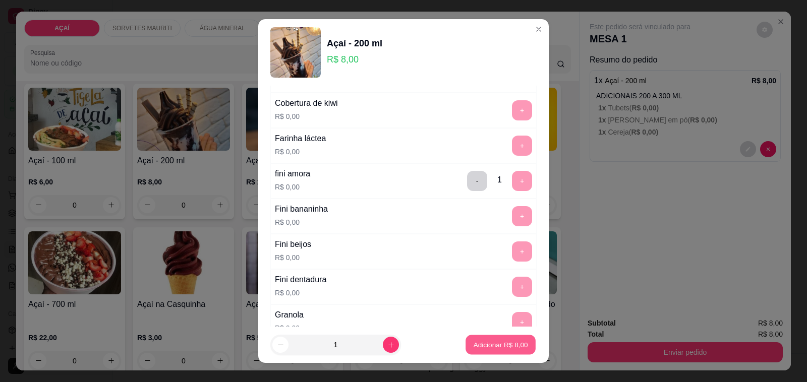
click at [478, 347] on p "Adicionar R$ 8,00" at bounding box center [500, 345] width 54 height 10
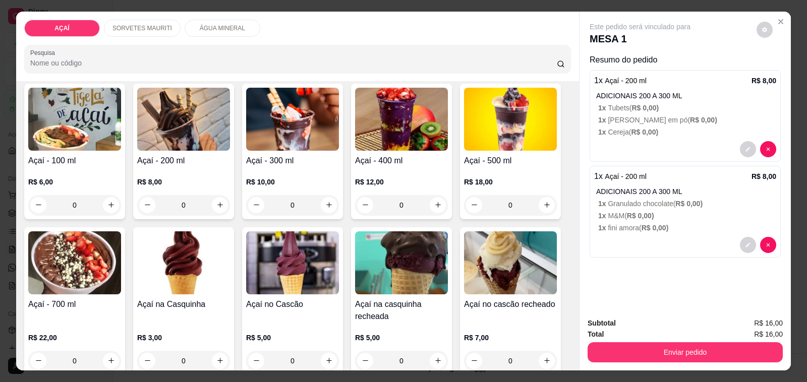
click at [62, 106] on img at bounding box center [74, 119] width 93 height 63
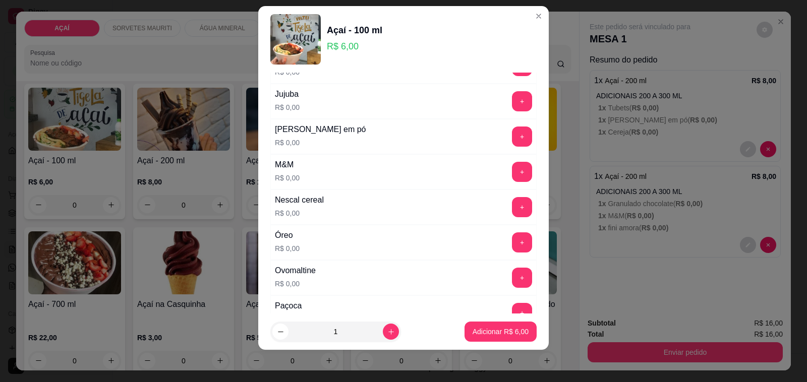
scroll to position [946, 0]
click at [512, 177] on button "+" at bounding box center [522, 170] width 20 height 20
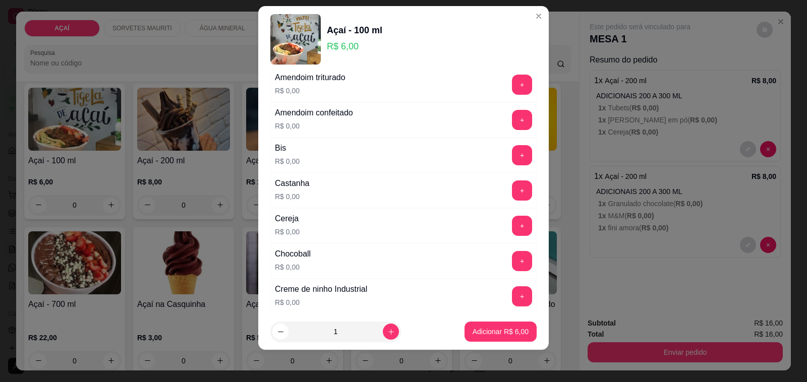
scroll to position [126, 0]
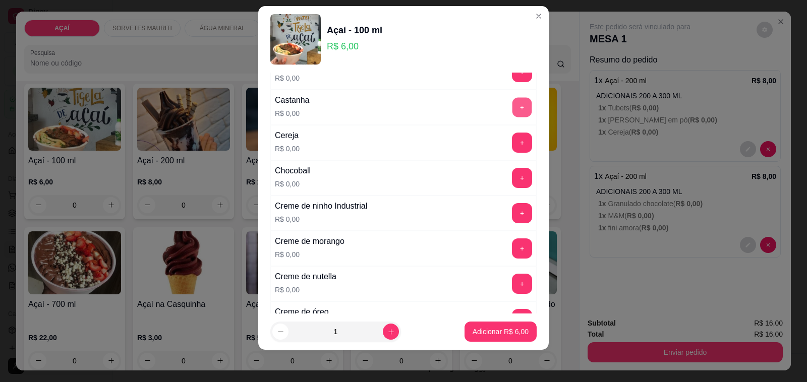
click at [513, 107] on button "+" at bounding box center [523, 108] width 20 height 20
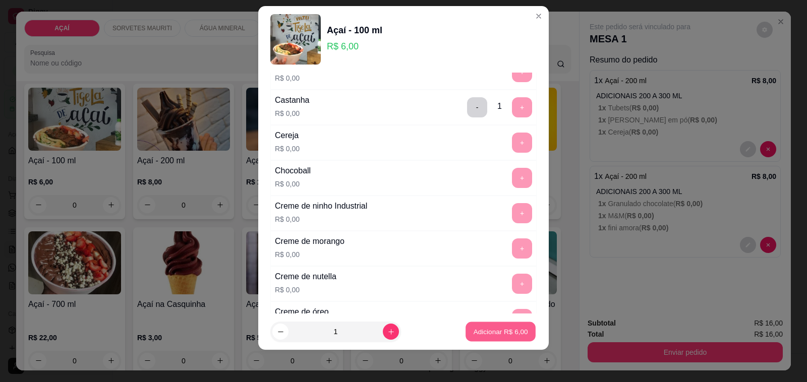
click at [482, 331] on p "Adicionar R$ 6,00" at bounding box center [500, 332] width 54 height 10
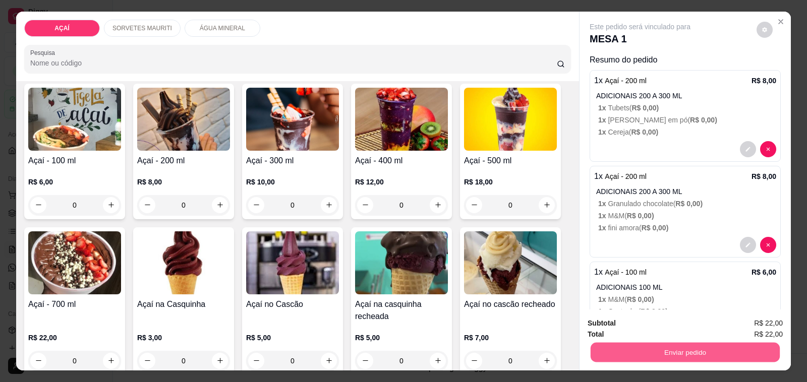
click at [695, 353] on button "Enviar pedido" at bounding box center [685, 353] width 189 height 20
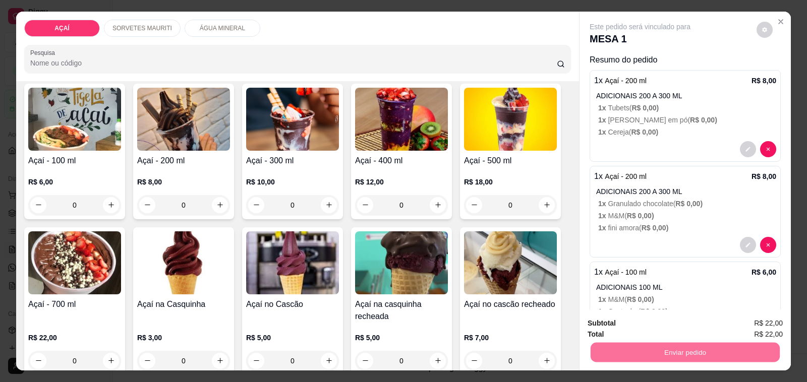
click at [665, 322] on button "Não registrar e enviar pedido" at bounding box center [651, 323] width 105 height 19
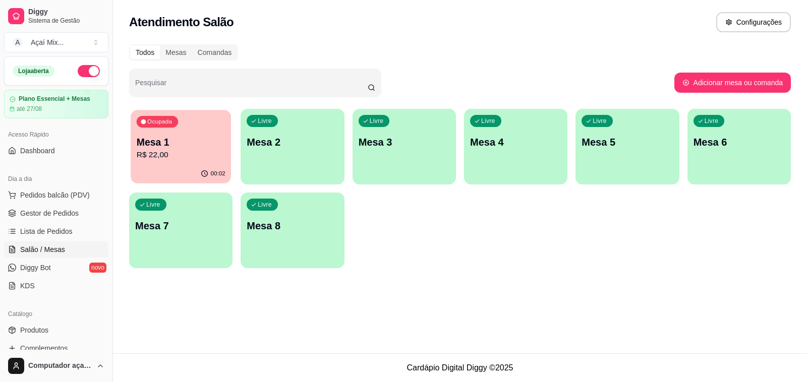
click at [172, 139] on p "Mesa 1" at bounding box center [181, 143] width 89 height 14
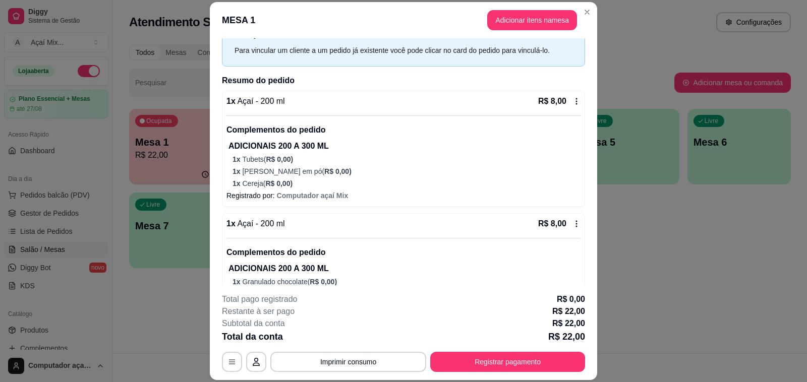
scroll to position [13, 0]
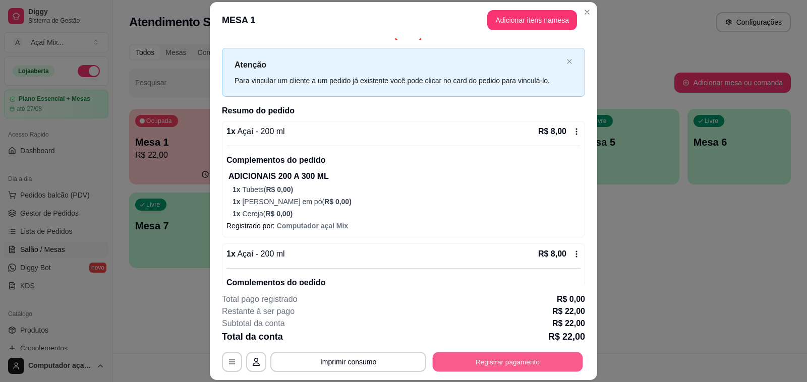
click at [497, 364] on button "Registrar pagamento" at bounding box center [508, 363] width 150 height 20
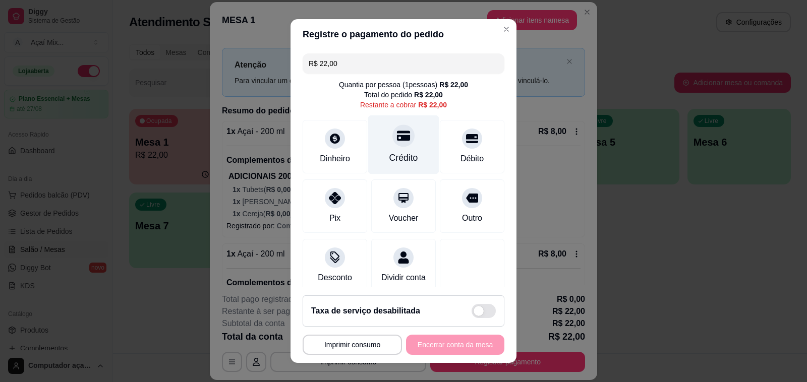
click at [399, 144] on div "Crédito" at bounding box center [403, 145] width 71 height 59
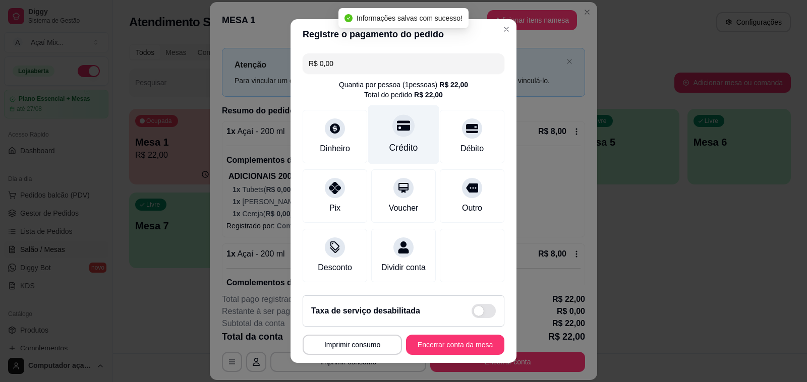
type input "R$ 0,00"
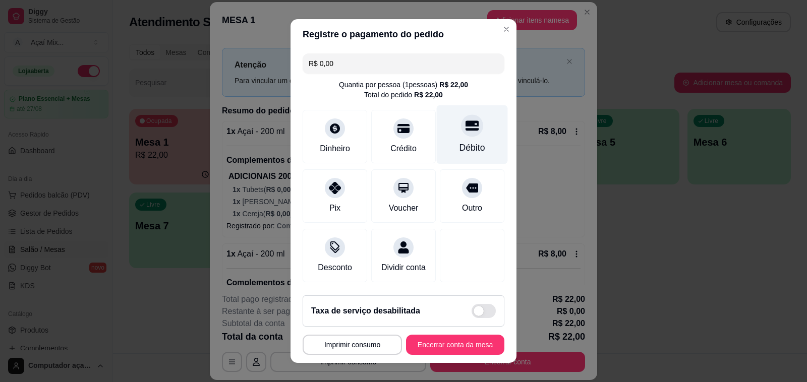
drag, startPoint x: 442, startPoint y: 125, endPoint x: 442, endPoint y: 131, distance: 6.1
click at [461, 127] on div at bounding box center [472, 126] width 22 height 22
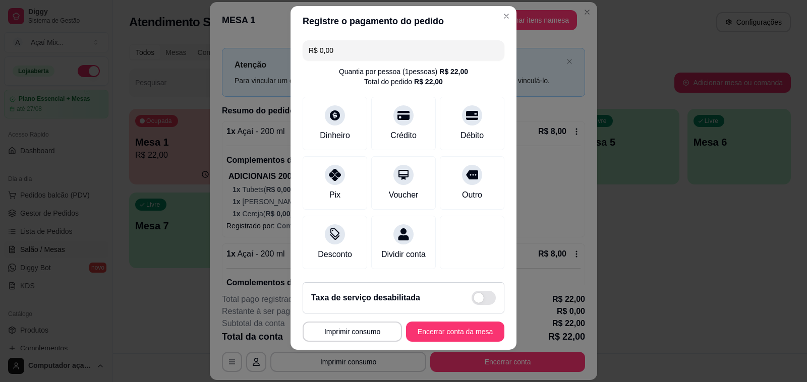
scroll to position [0, 0]
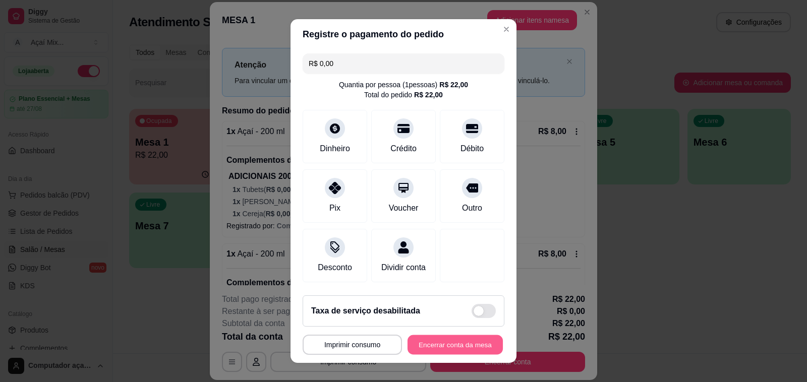
click at [442, 346] on button "Encerrar conta da mesa" at bounding box center [455, 345] width 95 height 20
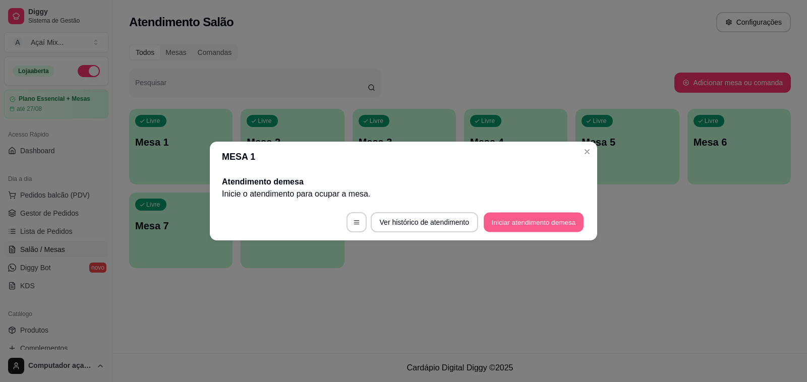
click at [528, 217] on button "Iniciar atendimento de mesa" at bounding box center [534, 223] width 100 height 20
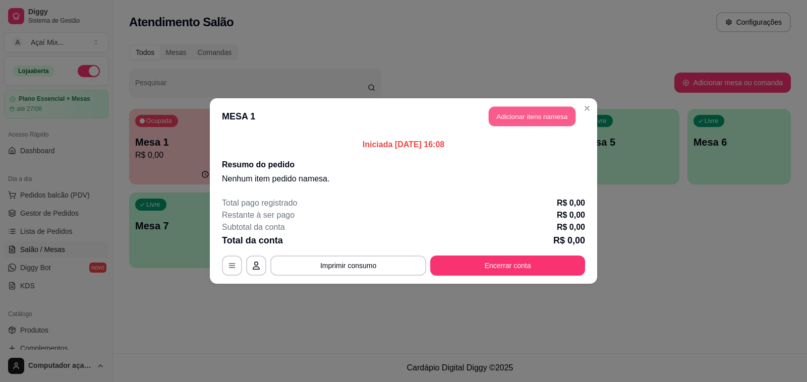
click at [527, 124] on button "Adicionar itens na mesa" at bounding box center [532, 117] width 87 height 20
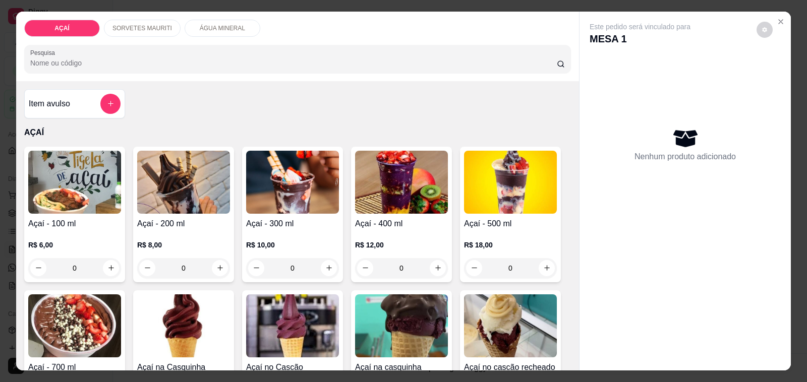
click at [434, 261] on div "0" at bounding box center [401, 268] width 93 height 20
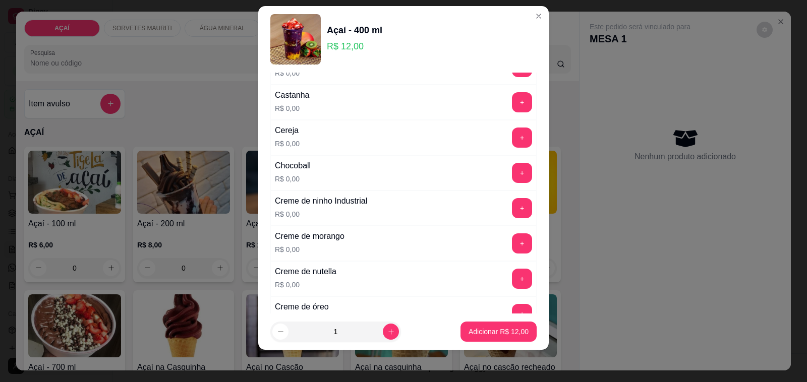
scroll to position [189, 0]
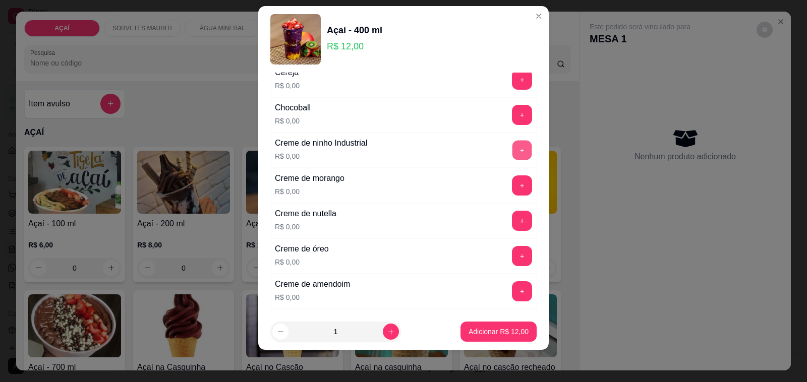
click at [513, 150] on button "+" at bounding box center [523, 151] width 20 height 20
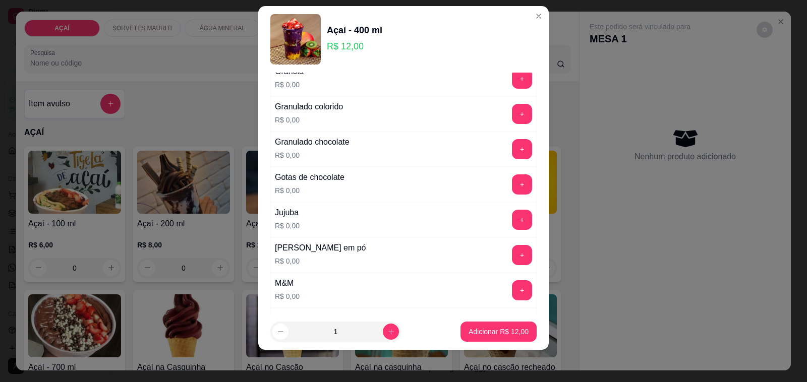
scroll to position [883, 0]
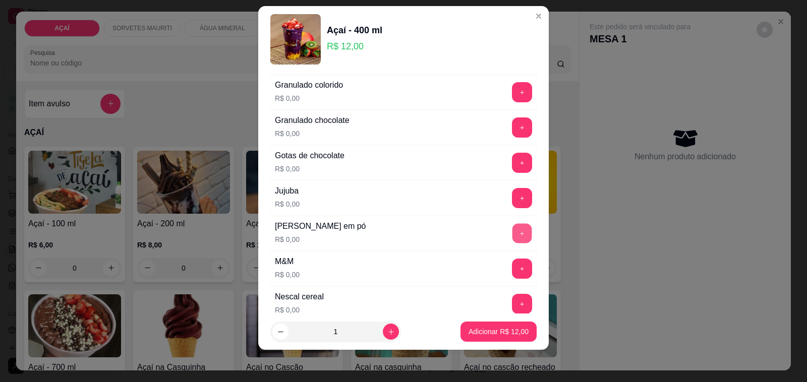
click at [513, 232] on button "+" at bounding box center [523, 234] width 20 height 20
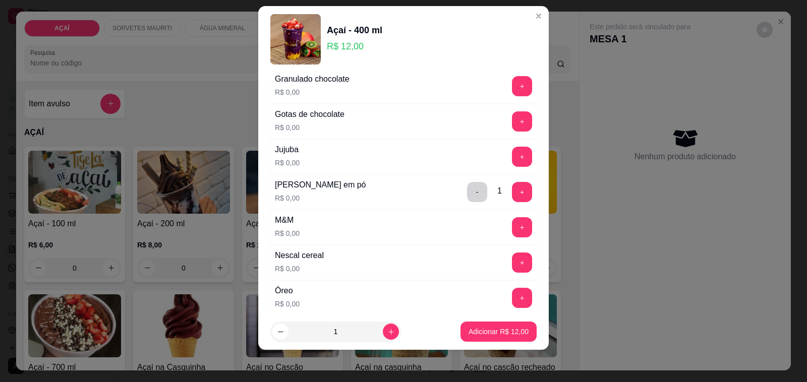
scroll to position [915, 0]
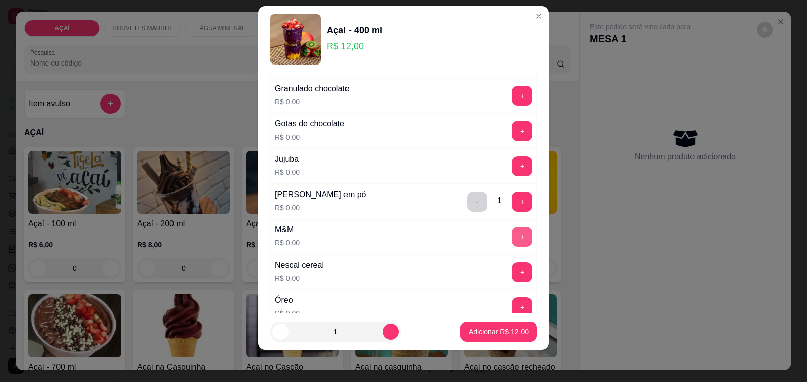
click at [512, 234] on button "+" at bounding box center [522, 237] width 20 height 20
click at [513, 131] on button "+" at bounding box center [523, 132] width 20 height 20
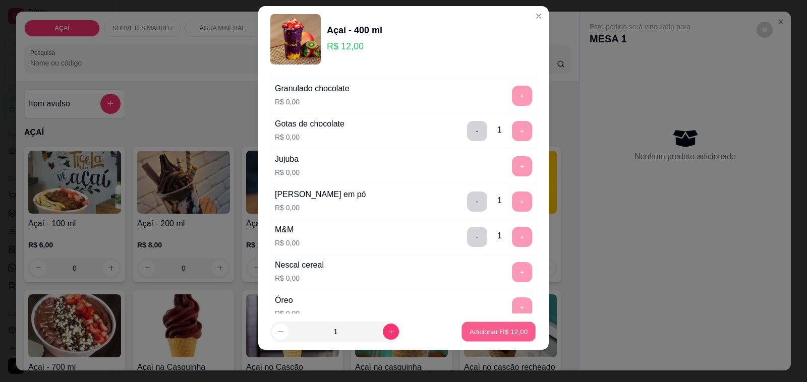
click at [470, 333] on p "Adicionar R$ 12,00" at bounding box center [499, 332] width 59 height 10
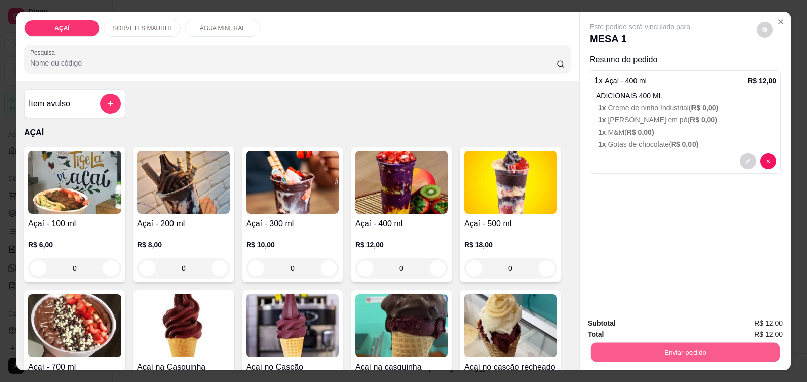
click at [666, 343] on button "Enviar pedido" at bounding box center [685, 353] width 189 height 20
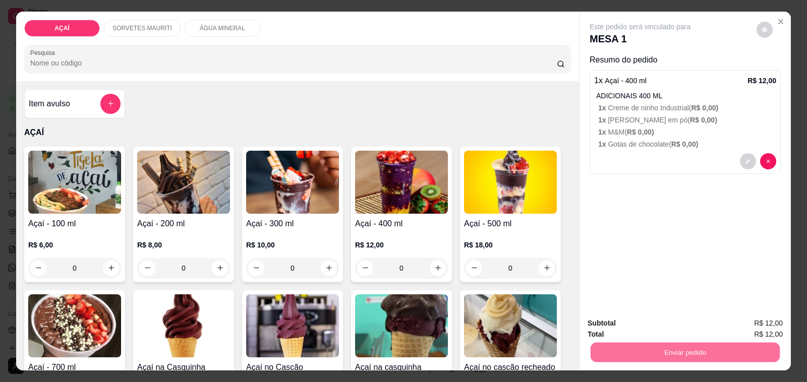
click at [679, 319] on button "Não registrar e enviar pedido" at bounding box center [651, 323] width 102 height 19
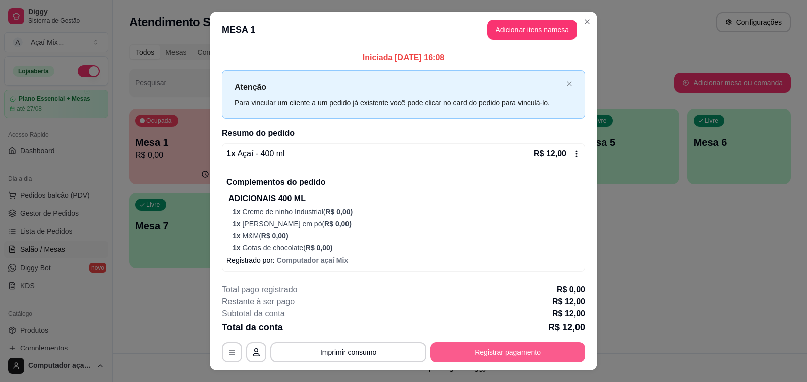
click at [488, 347] on button "Registrar pagamento" at bounding box center [507, 353] width 155 height 20
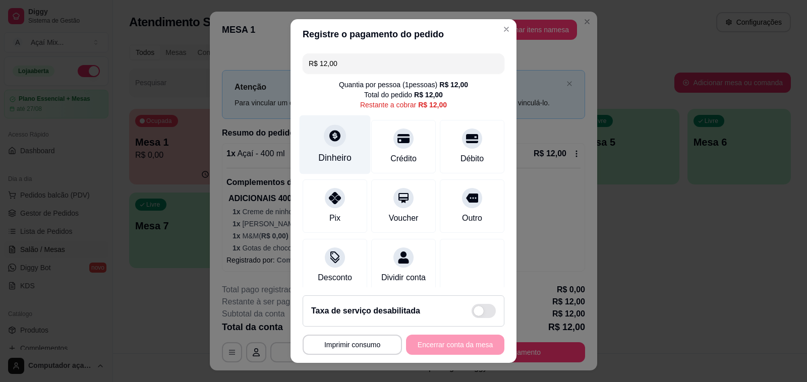
click at [327, 145] on div at bounding box center [335, 136] width 22 height 22
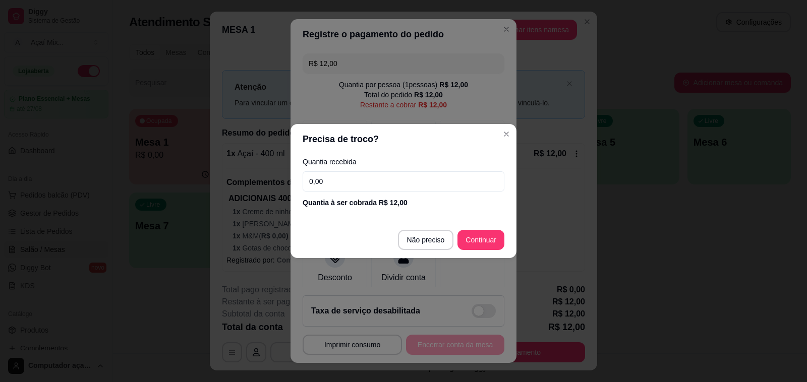
click at [342, 182] on input "0,00" at bounding box center [404, 182] width 202 height 20
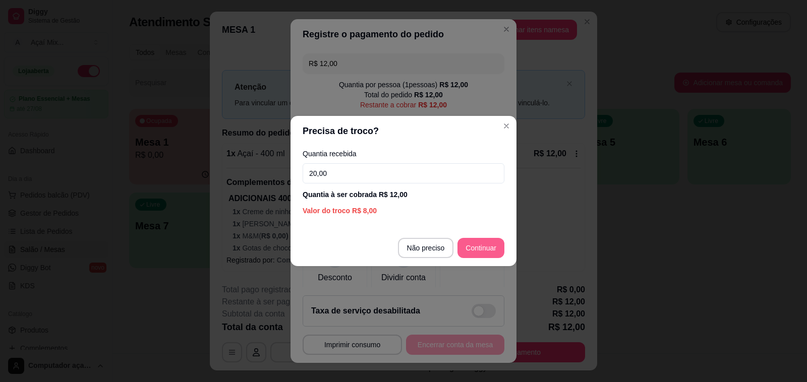
type input "20,00"
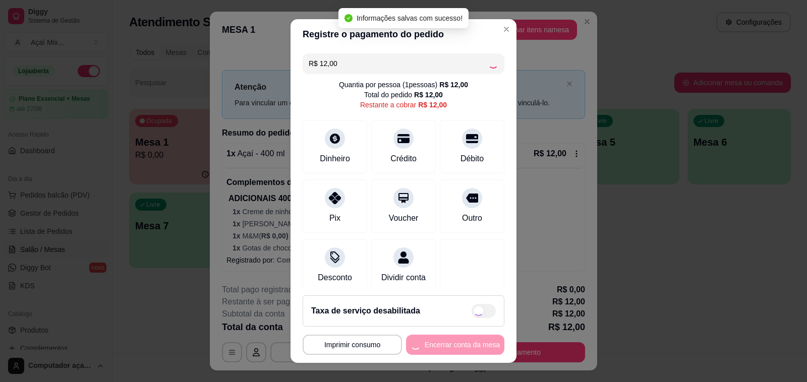
type input "R$ 0,00"
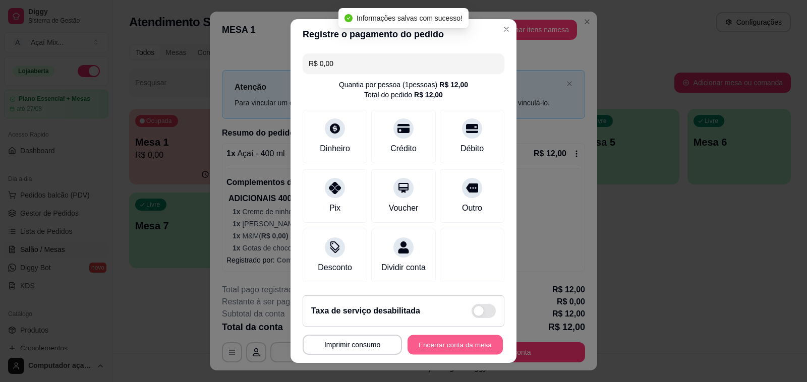
click at [463, 349] on button "Encerrar conta da mesa" at bounding box center [455, 345] width 95 height 20
